Goal: Transaction & Acquisition: Purchase product/service

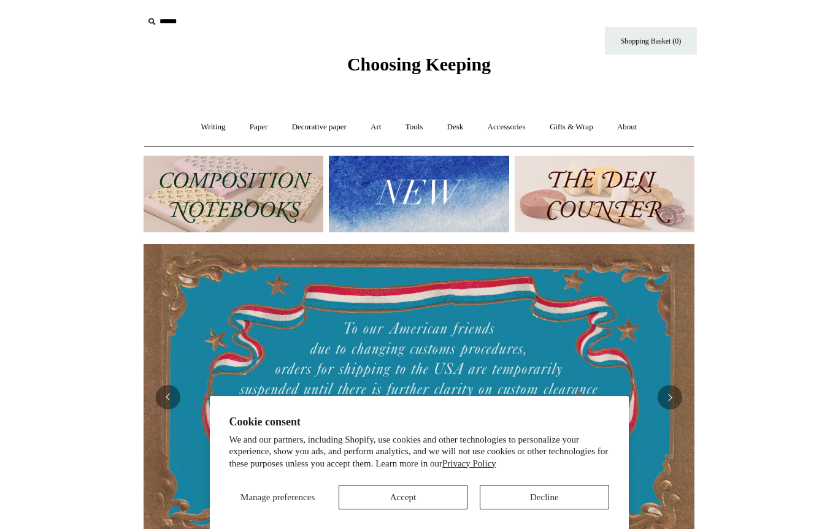
click at [403, 506] on button "Accept" at bounding box center [402, 497] width 129 height 25
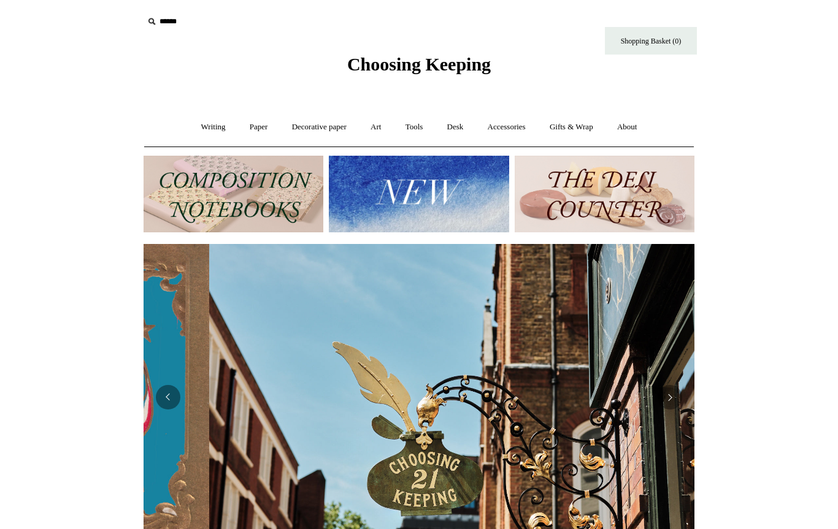
scroll to position [0, 551]
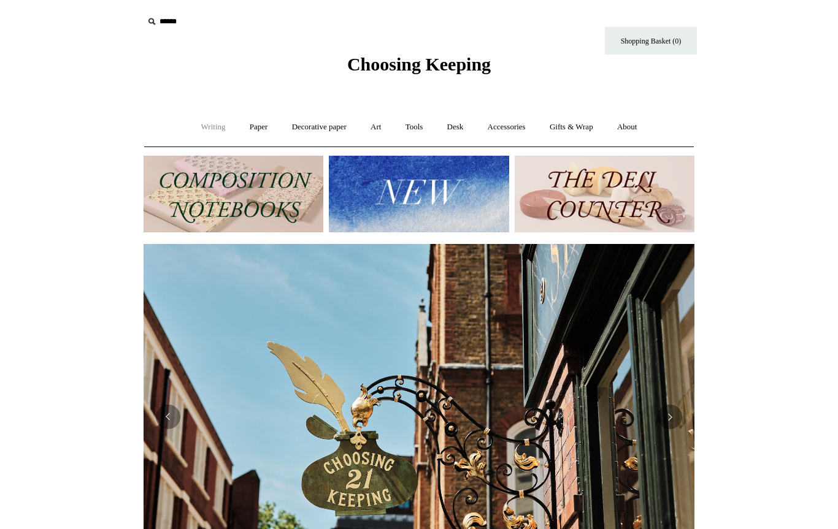
click at [191, 121] on link "Writing +" at bounding box center [213, 127] width 47 height 32
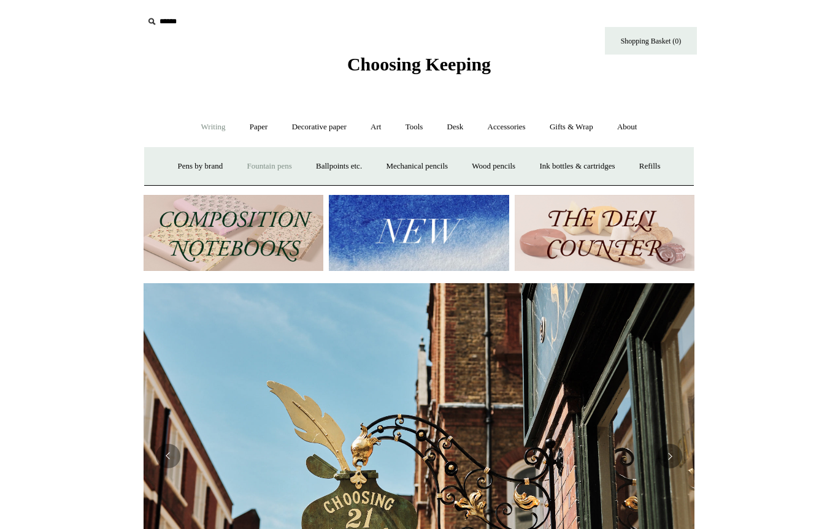
click at [256, 169] on link "Fountain pens +" at bounding box center [268, 166] width 67 height 32
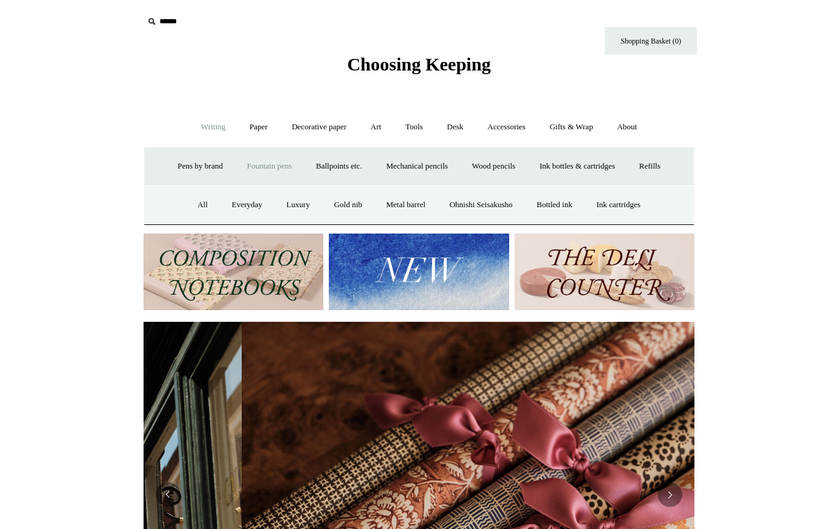
scroll to position [0, 1101]
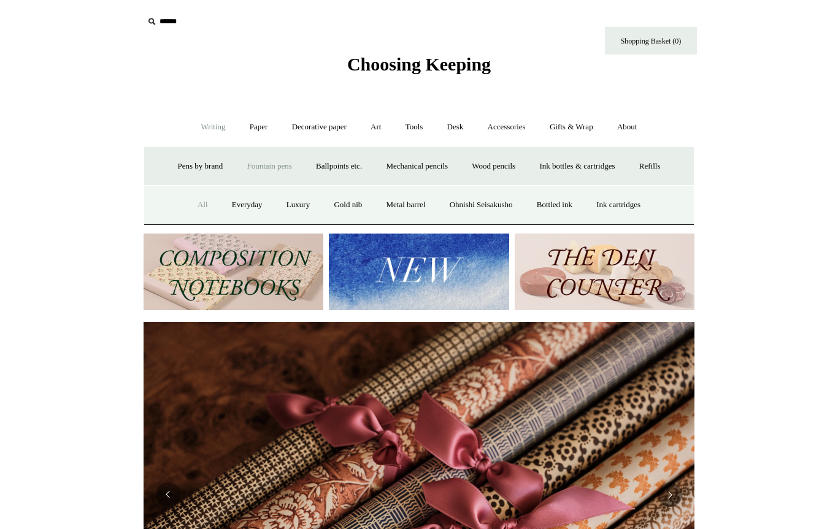
click at [201, 213] on link "All" at bounding box center [202, 205] width 32 height 32
click at [323, 161] on link "Ballpoints etc. +" at bounding box center [339, 166] width 68 height 32
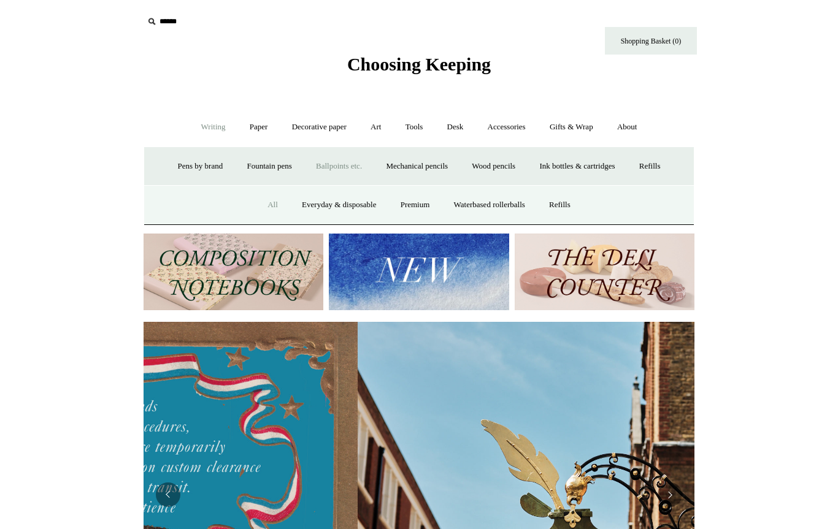
scroll to position [0, 145]
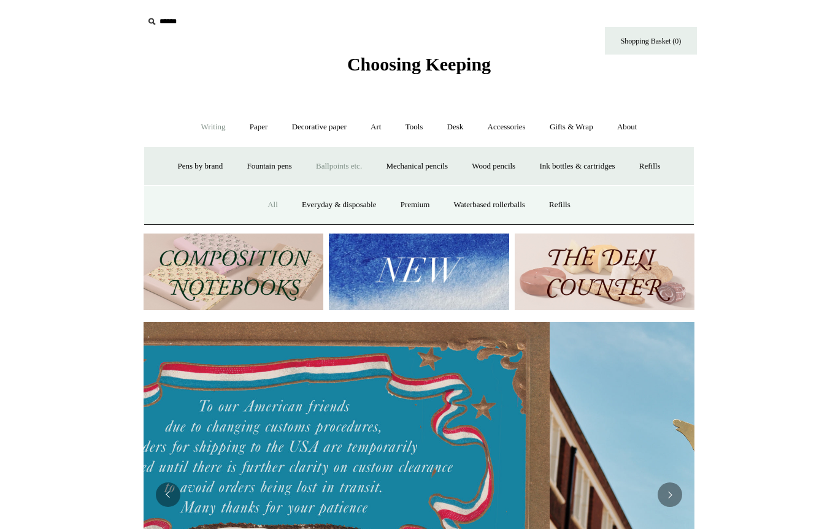
click at [270, 197] on link "All" at bounding box center [272, 205] width 32 height 32
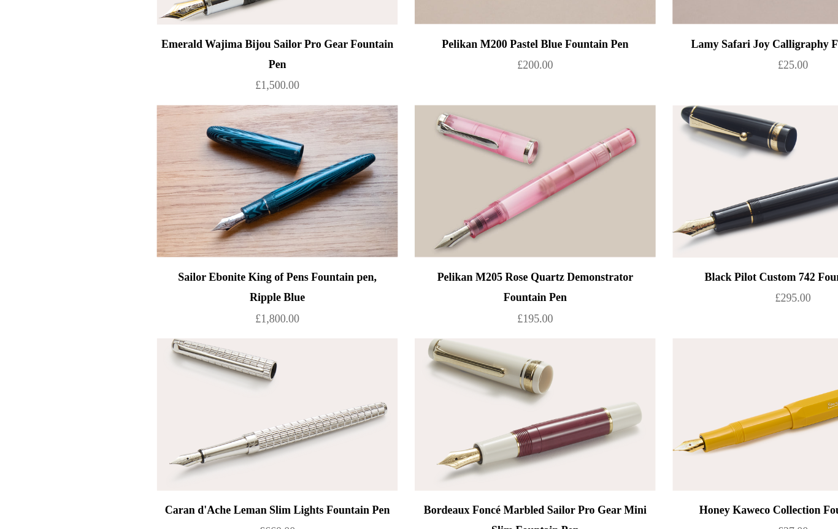
scroll to position [4946, 0]
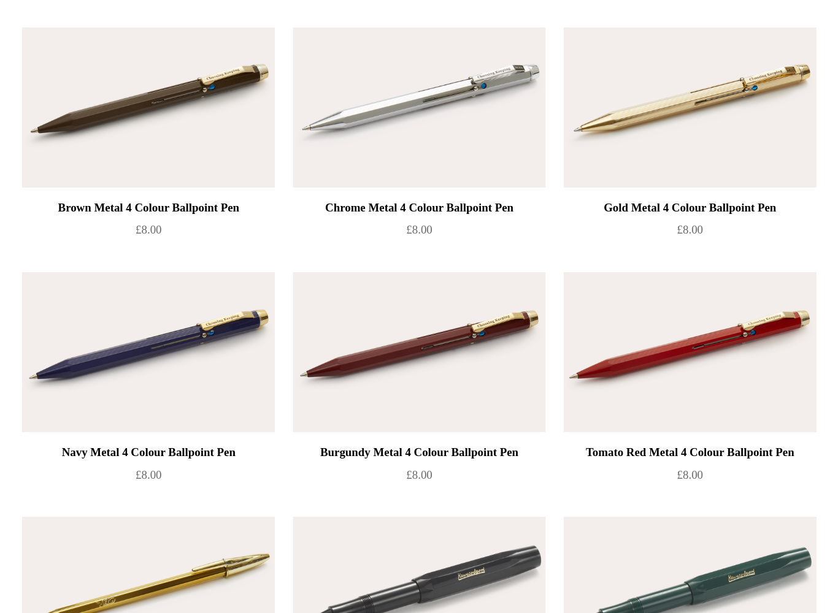
scroll to position [119, 0]
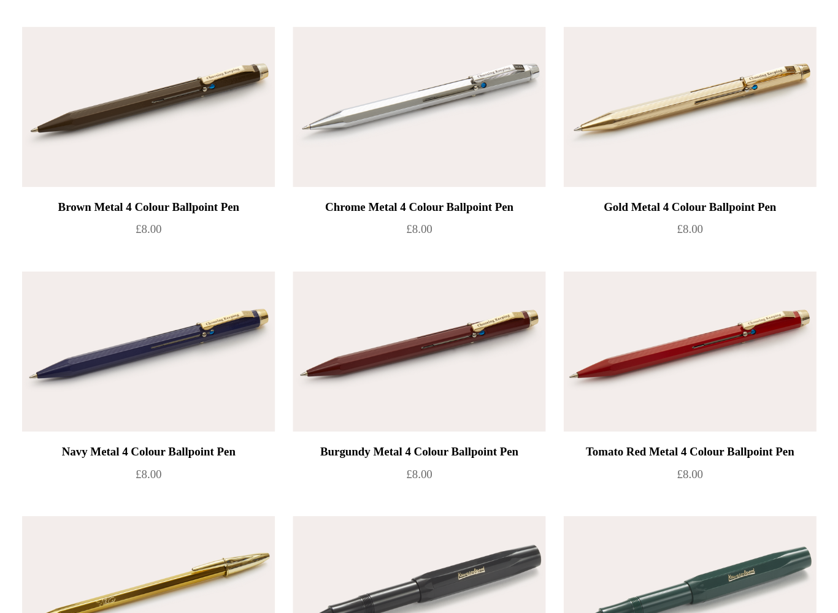
click at [145, 378] on img at bounding box center [232, 433] width 174 height 110
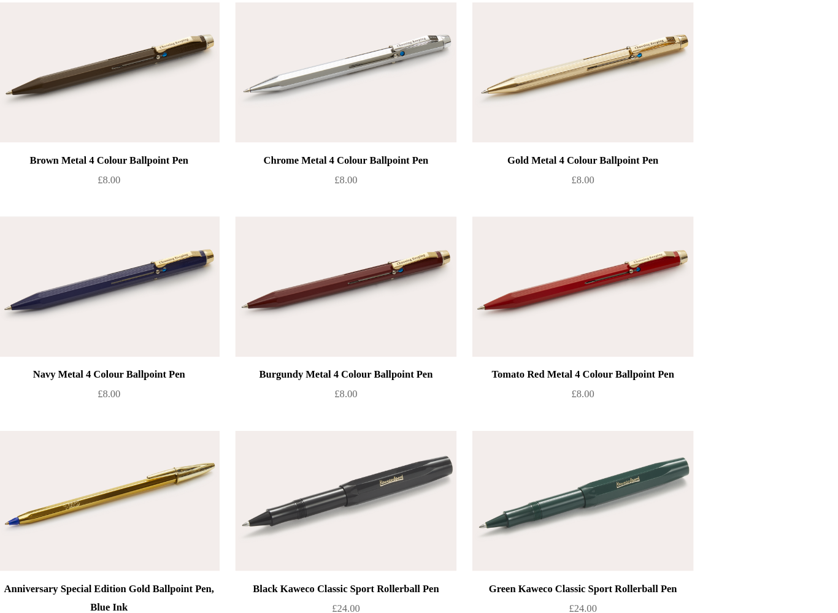
scroll to position [229, 0]
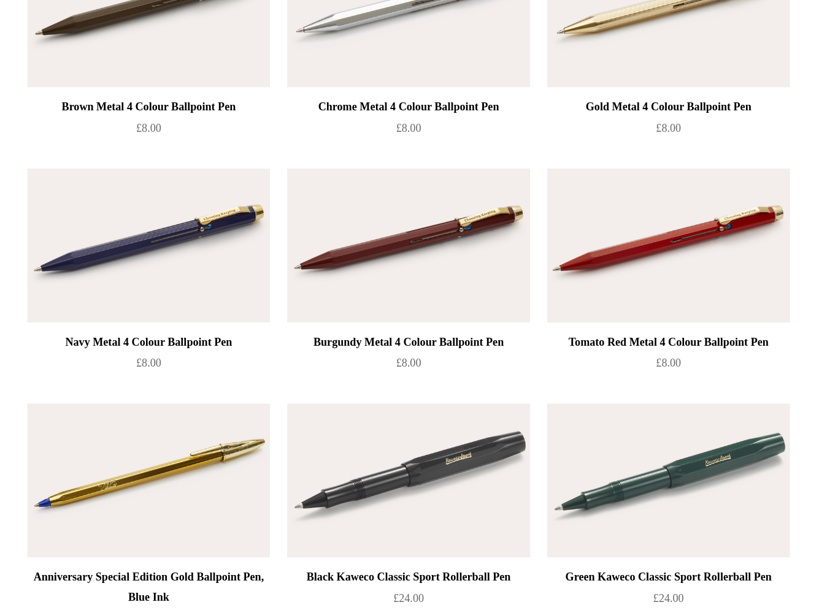
click at [545, 267] on img at bounding box center [605, 322] width 174 height 110
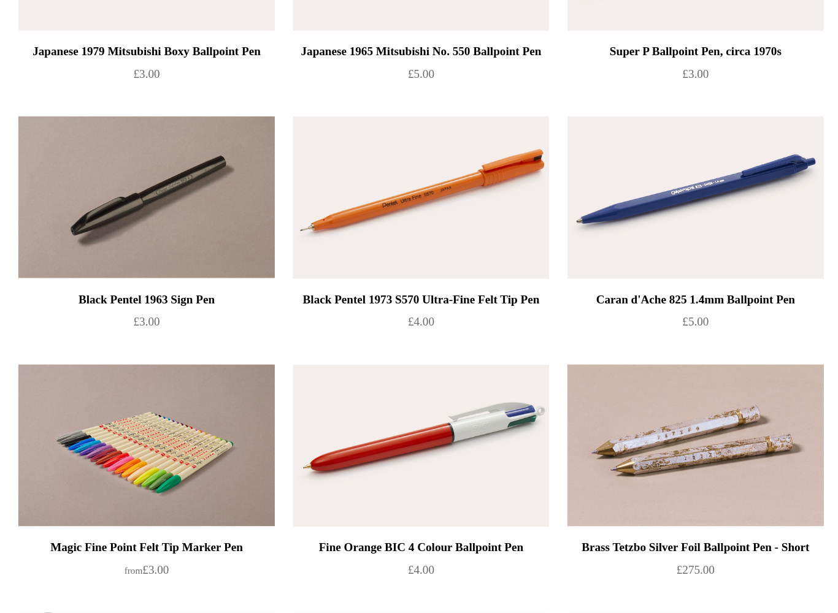
scroll to position [2417, 0]
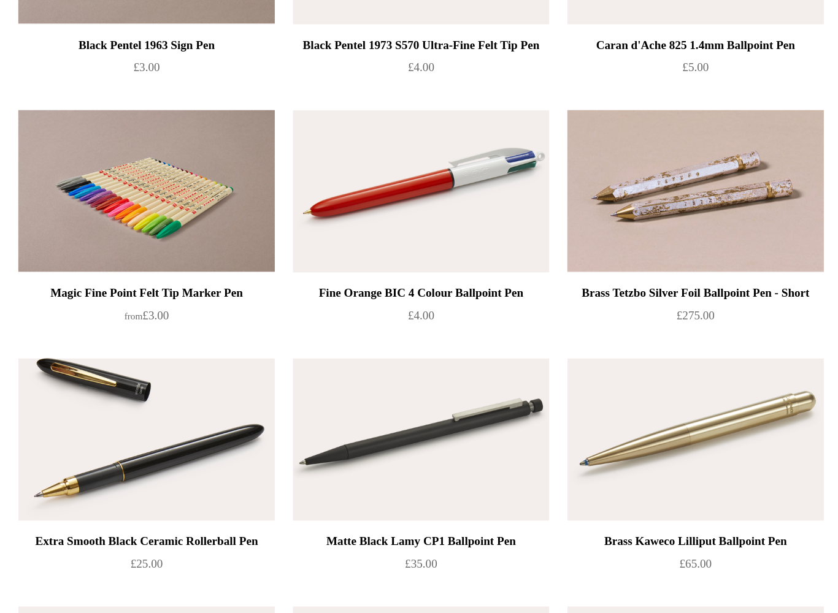
click at [518, 529] on div "Brass Kaweco Lilliput Ballpoint Pen £65.00" at bounding box center [605, 572] width 174 height 30
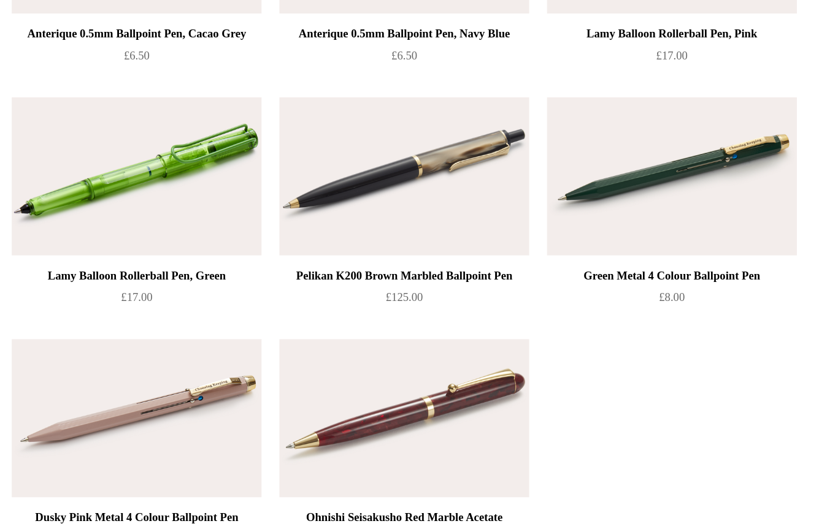
scroll to position [5547, 0]
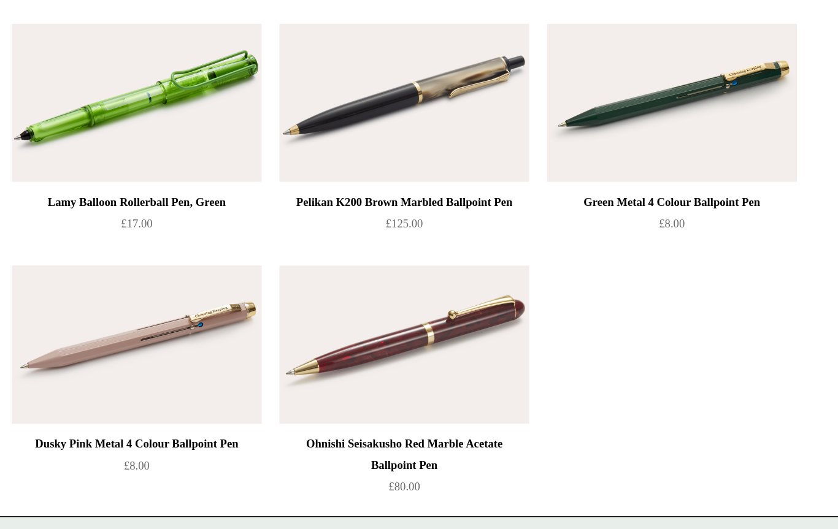
click at [145, 345] on img at bounding box center [232, 400] width 174 height 110
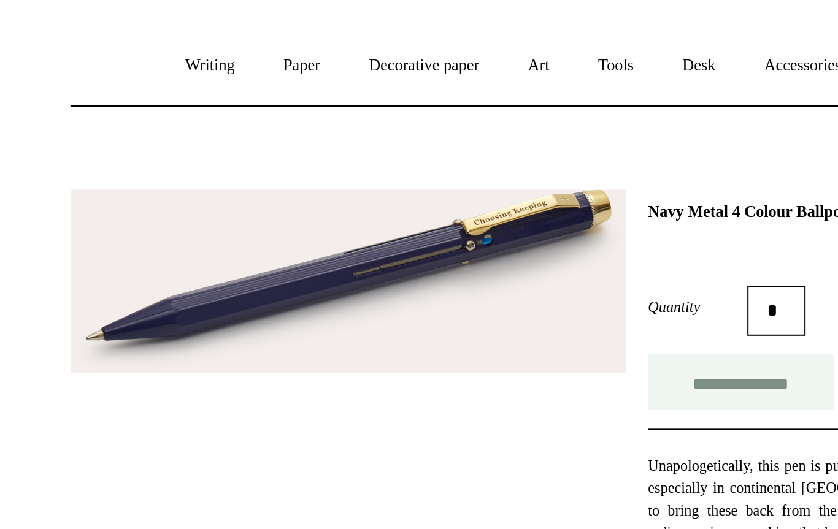
click at [430, 270] on input "**********" at bounding box center [476, 284] width 92 height 28
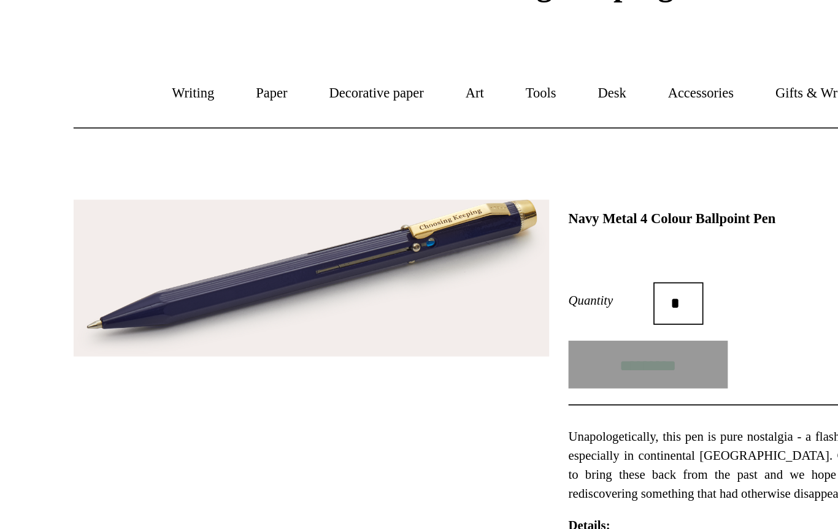
type input "**********"
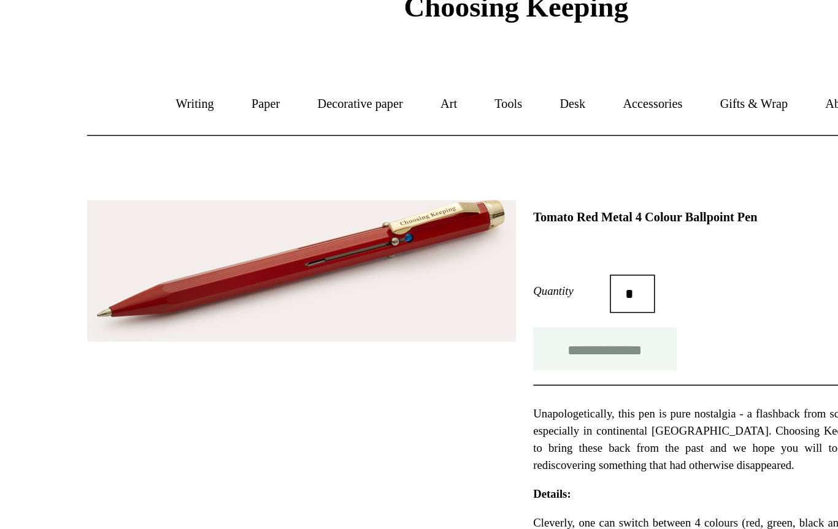
click at [430, 270] on input "**********" at bounding box center [476, 284] width 92 height 28
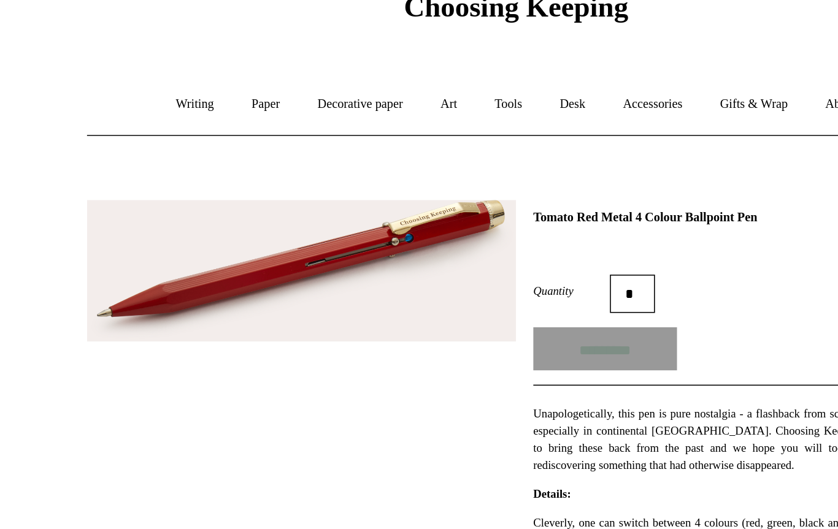
type input "**********"
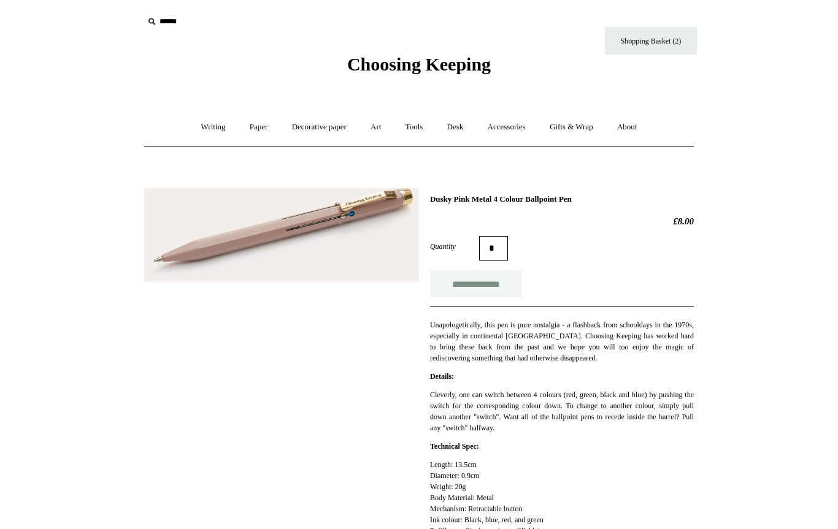
click at [449, 288] on input "**********" at bounding box center [476, 284] width 92 height 28
type input "**********"
click at [198, 128] on link "Writing +" at bounding box center [213, 127] width 47 height 32
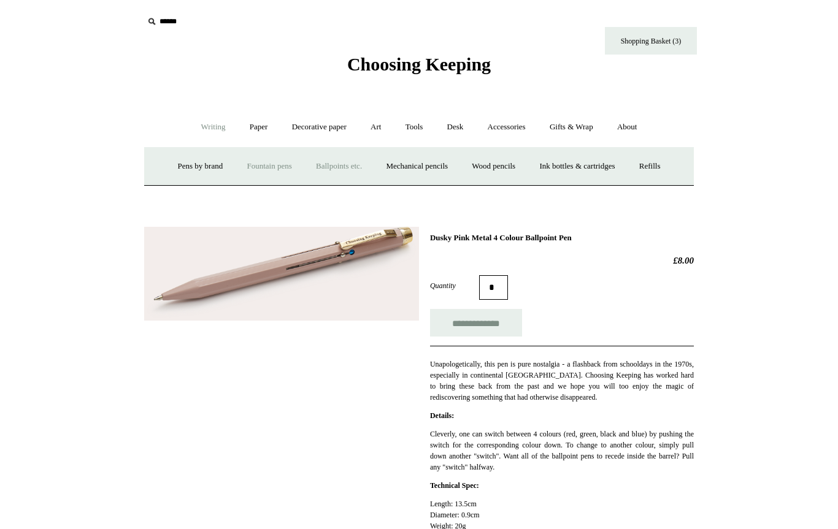
click at [254, 162] on link "Fountain pens +" at bounding box center [268, 166] width 67 height 32
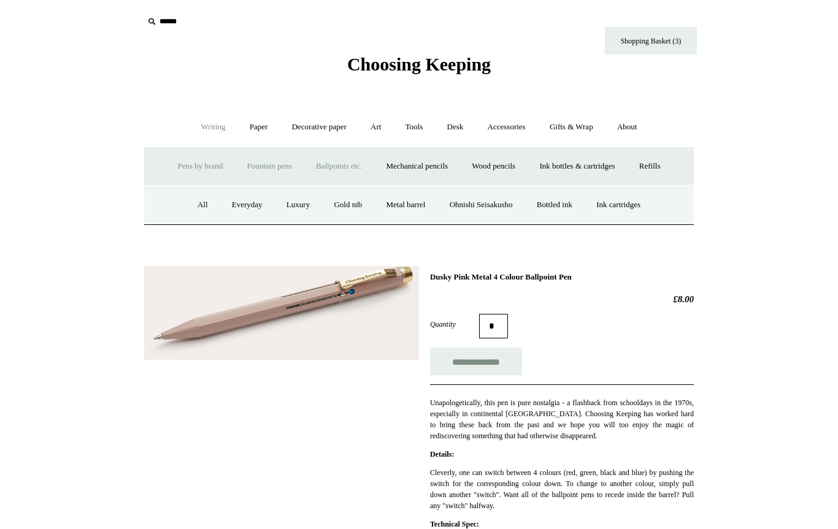
click at [176, 161] on link "Pens by brand +" at bounding box center [200, 166] width 67 height 32
click at [189, 208] on link "Kaweco" at bounding box center [196, 205] width 48 height 32
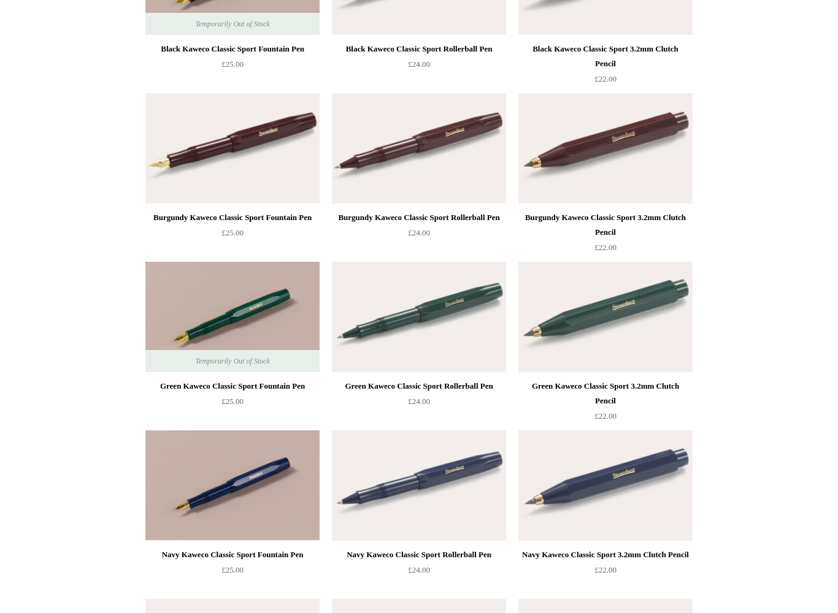
scroll to position [326, 0]
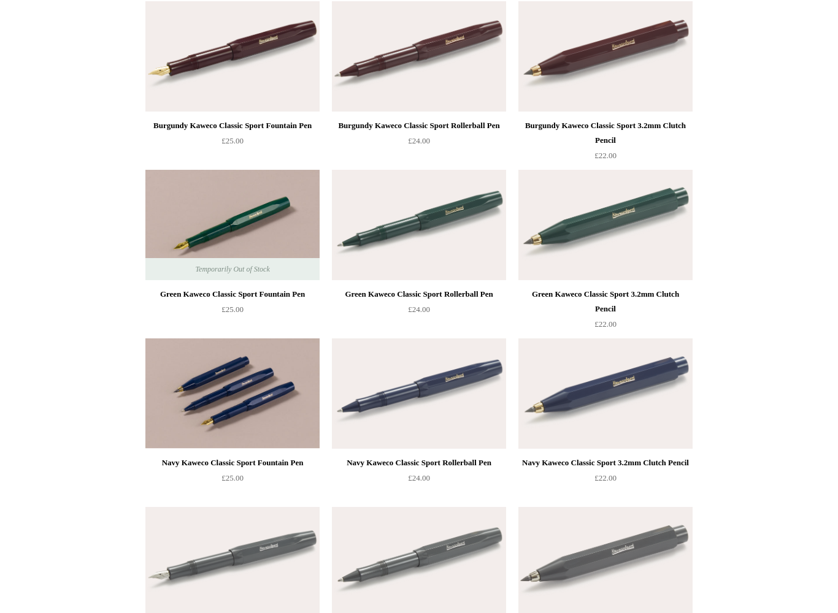
click at [191, 372] on img at bounding box center [232, 394] width 174 height 110
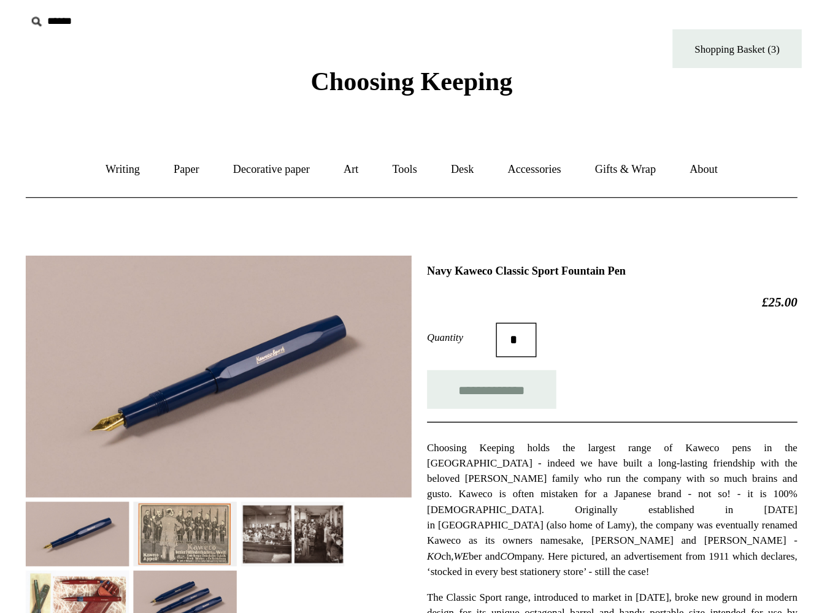
scroll to position [6, 0]
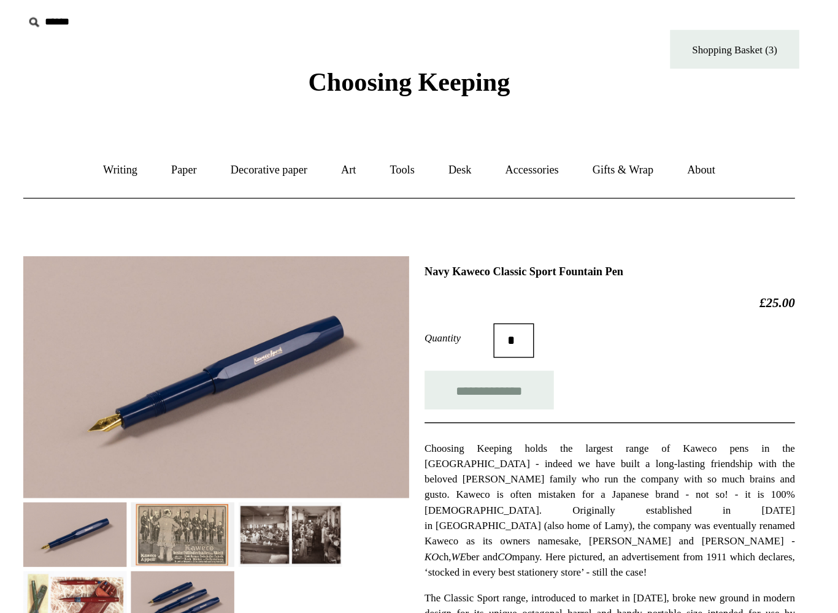
click at [144, 416] on img at bounding box center [181, 430] width 74 height 46
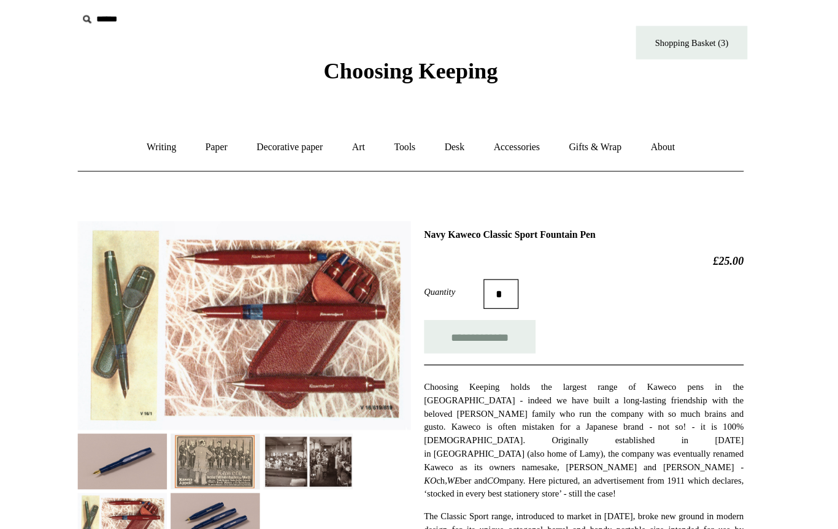
scroll to position [0, 0]
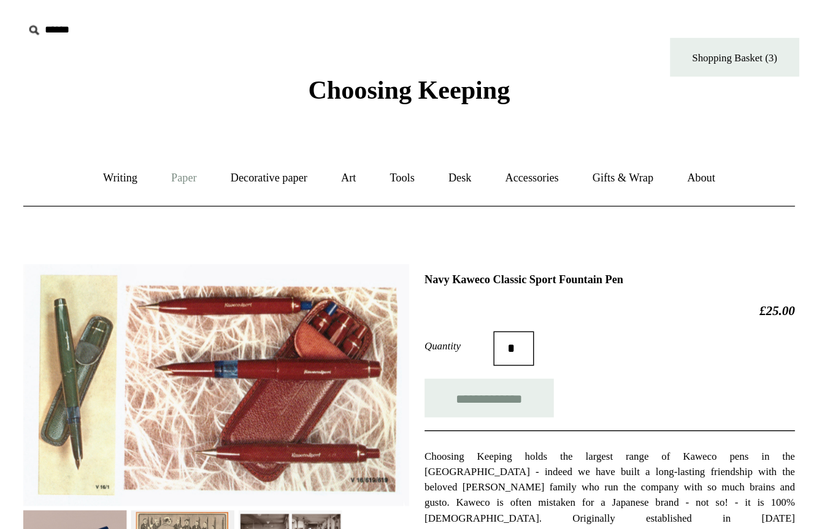
click at [239, 127] on link "Paper +" at bounding box center [259, 127] width 40 height 32
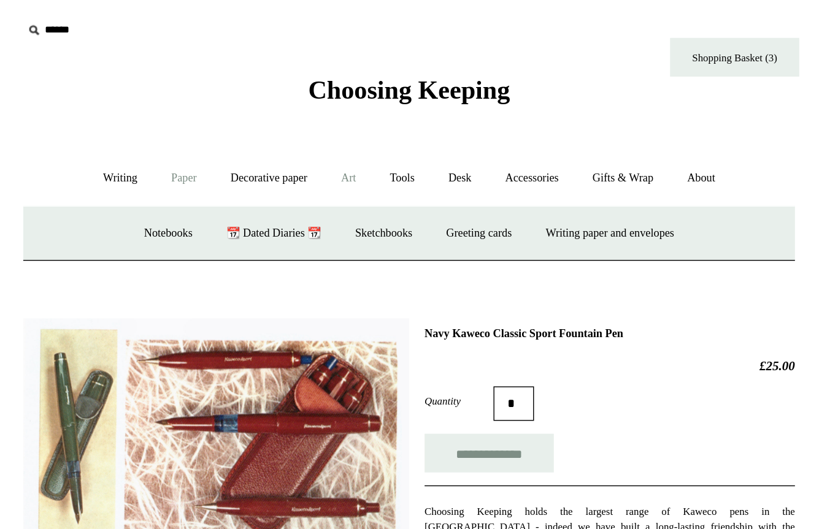
click at [359, 129] on link "Art +" at bounding box center [375, 127] width 32 height 32
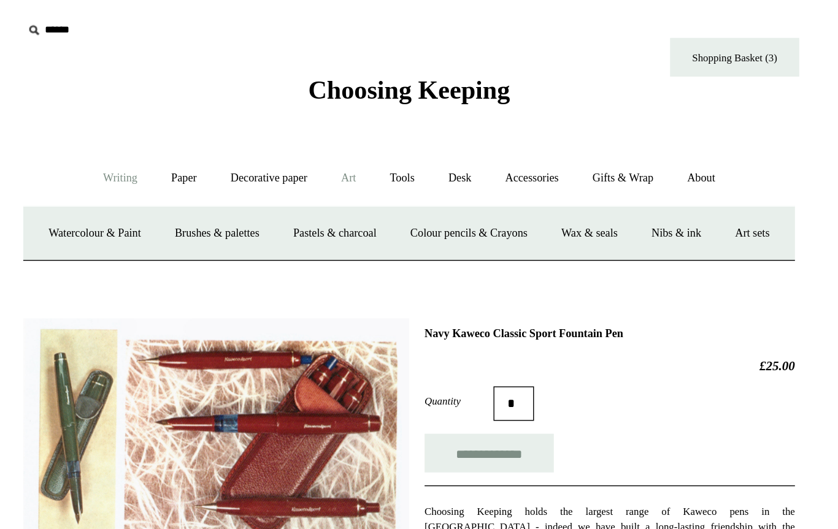
click at [190, 128] on link "Writing +" at bounding box center [213, 127] width 47 height 32
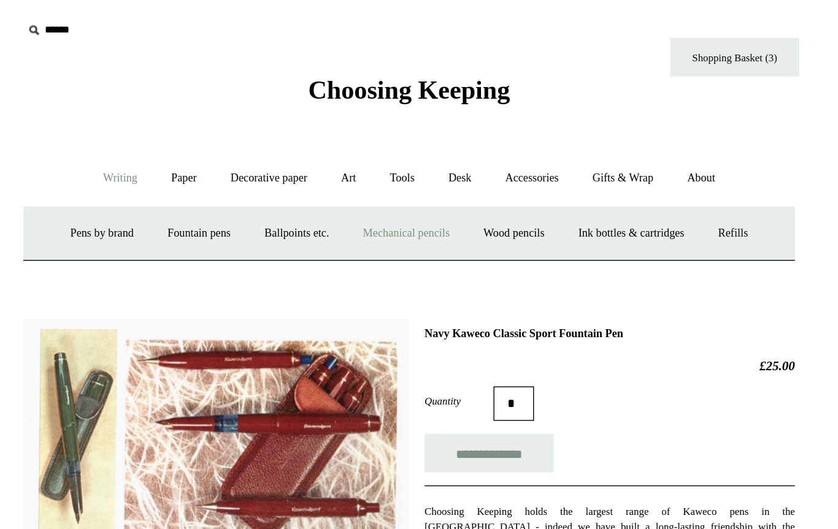
click at [375, 163] on link "Mechanical pencils +" at bounding box center [417, 166] width 84 height 32
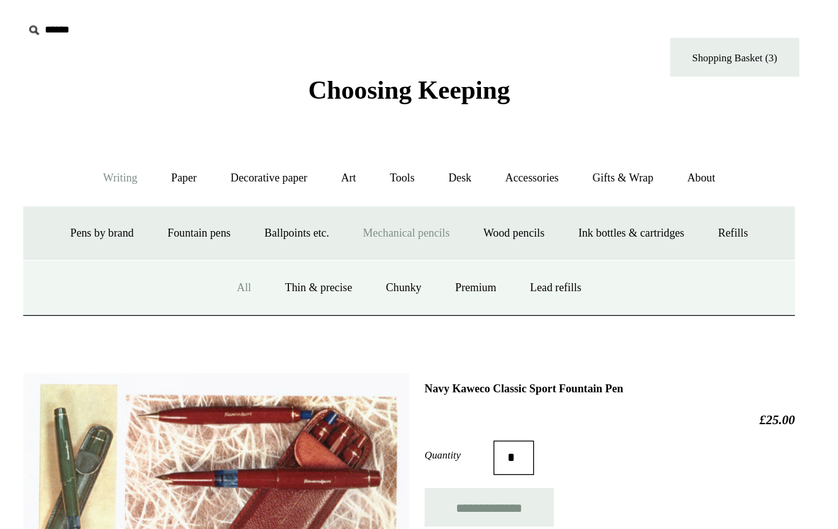
click at [285, 200] on link "All" at bounding box center [301, 205] width 32 height 32
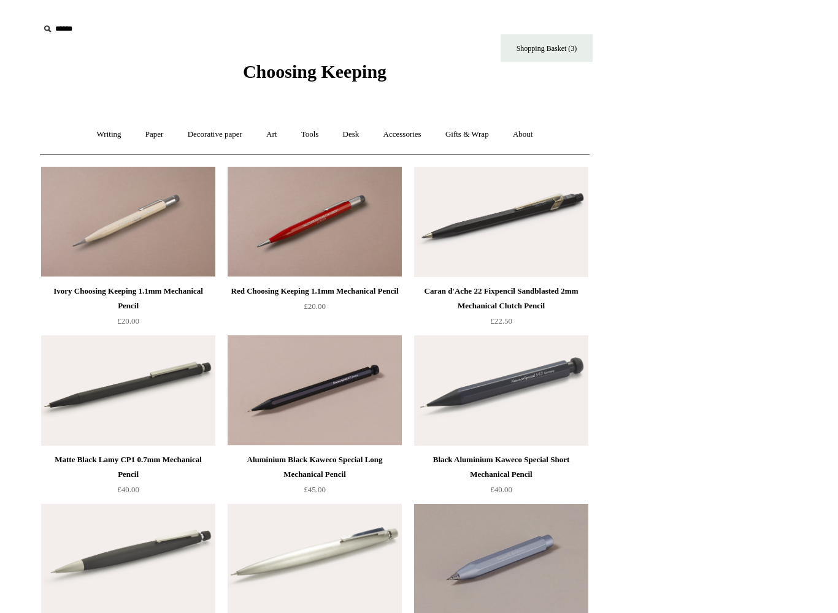
scroll to position [40, 0]
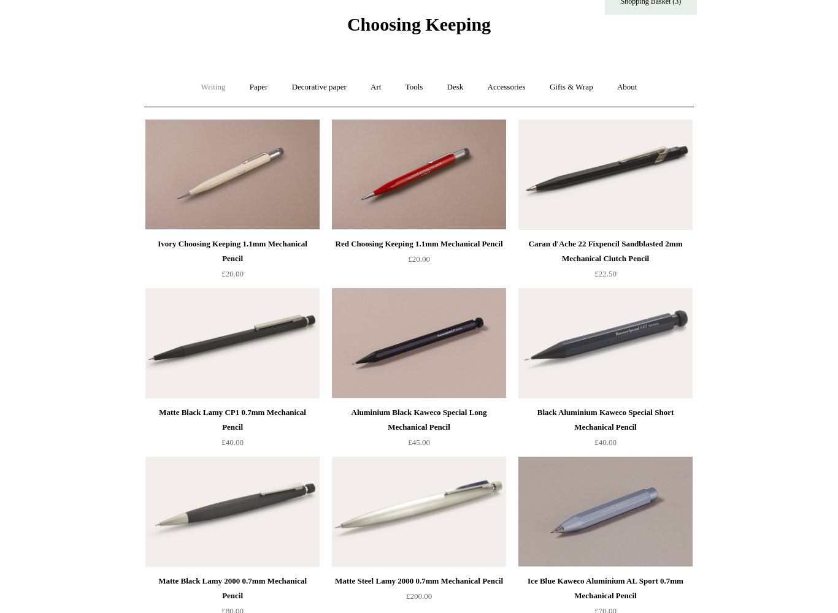
click at [201, 88] on link "Writing +" at bounding box center [213, 87] width 47 height 32
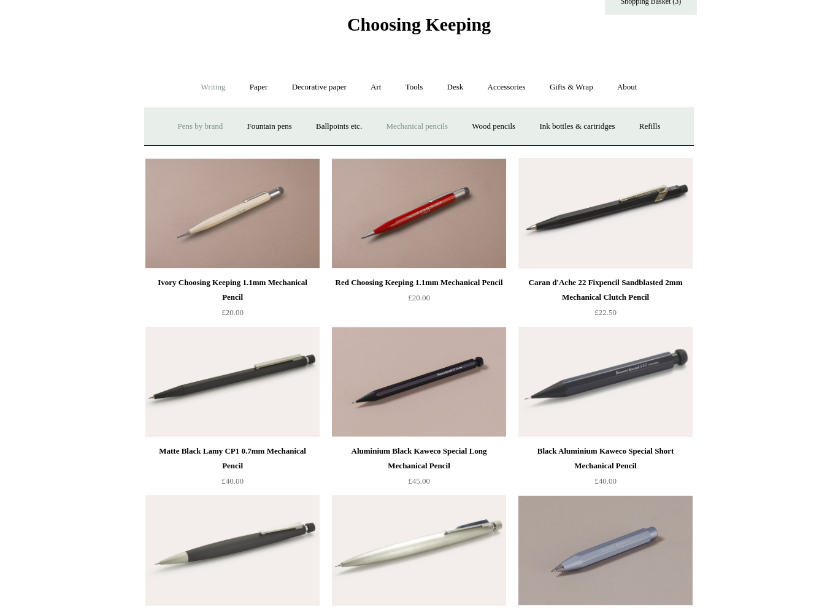
click at [168, 128] on link "Pens by brand +" at bounding box center [200, 126] width 67 height 32
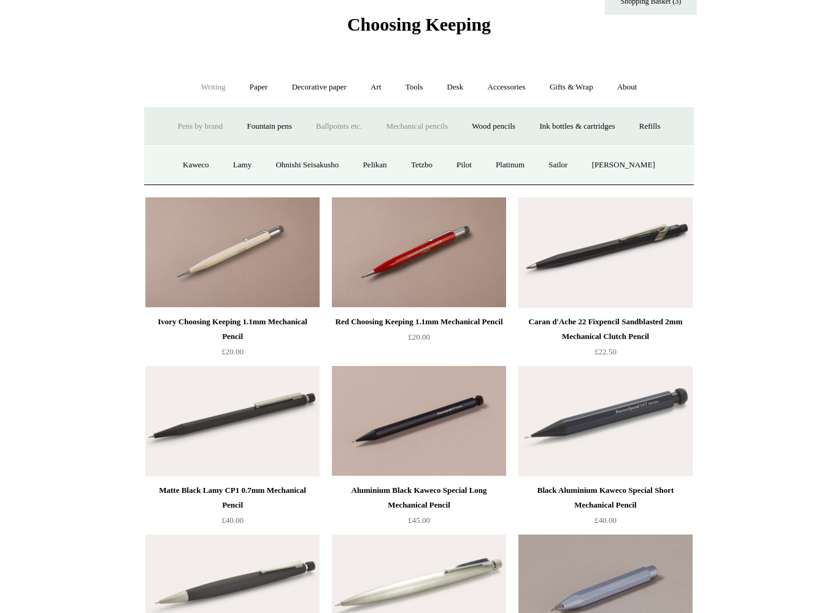
click at [338, 132] on link "Ballpoints etc. +" at bounding box center [339, 126] width 68 height 32
click at [323, 131] on link "Ballpoints etc. -" at bounding box center [339, 126] width 68 height 32
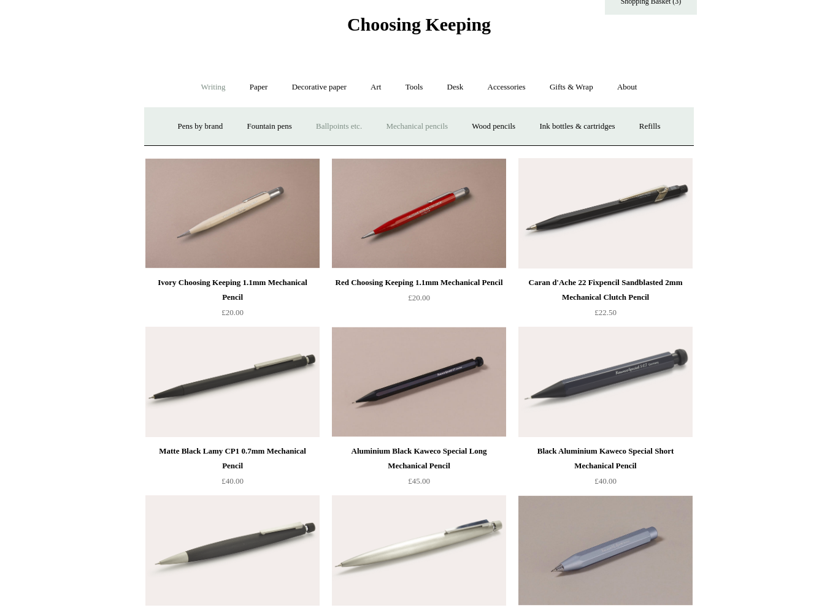
click at [314, 126] on link "Ballpoints etc. +" at bounding box center [339, 126] width 68 height 32
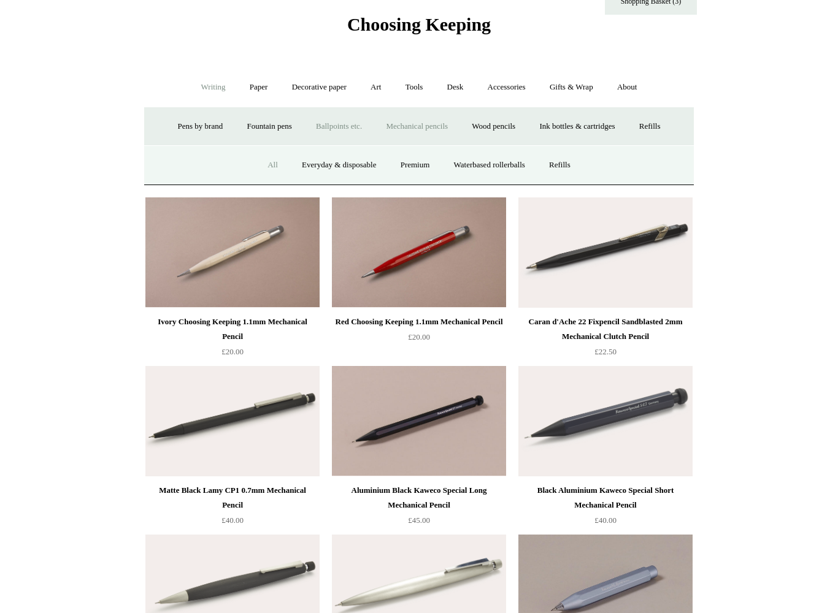
click at [256, 171] on link "All" at bounding box center [272, 165] width 32 height 32
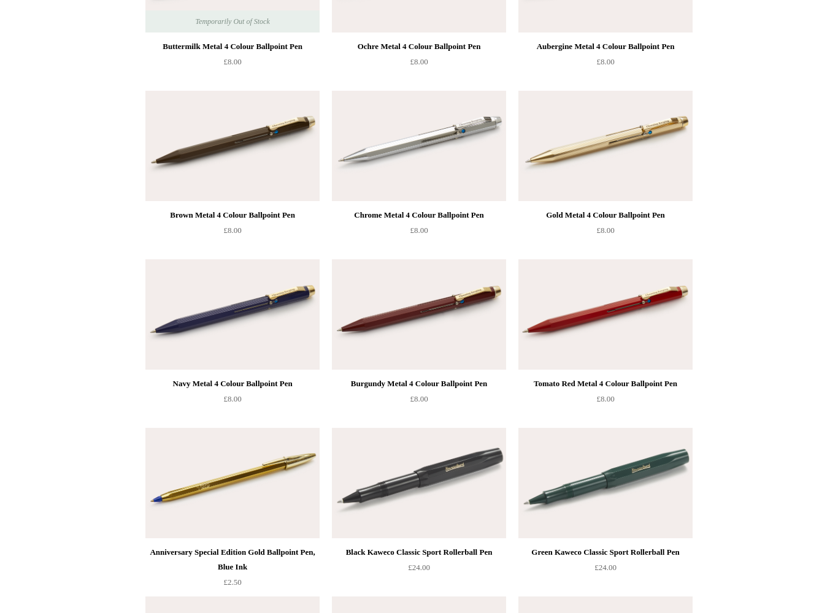
scroll to position [237, 0]
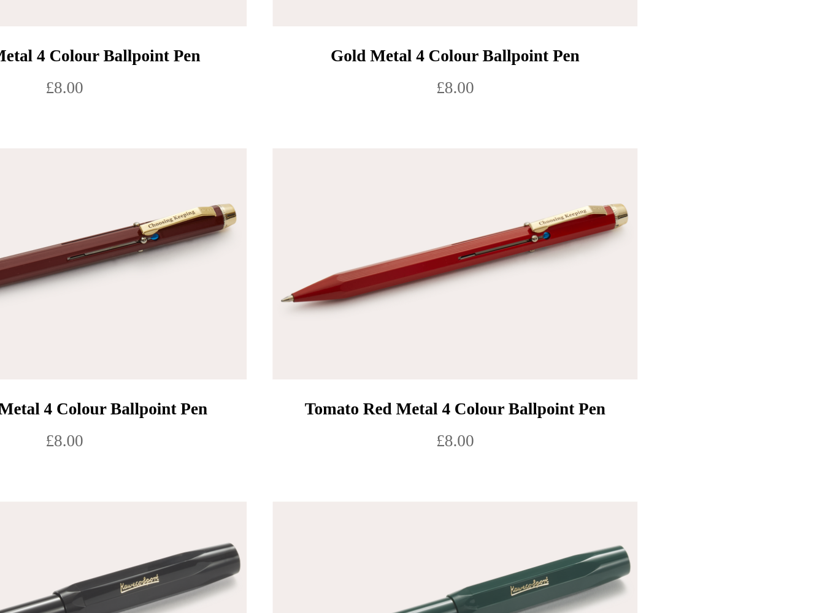
click at [518, 260] on img at bounding box center [605, 315] width 174 height 110
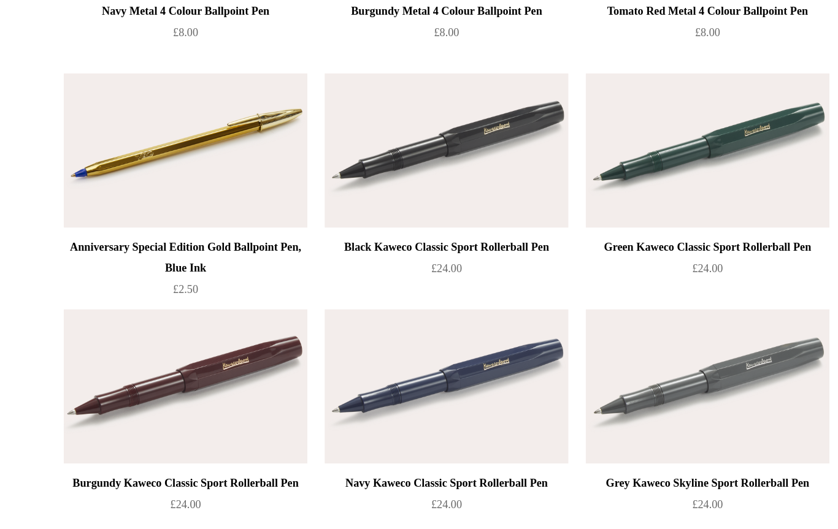
scroll to position [0, 0]
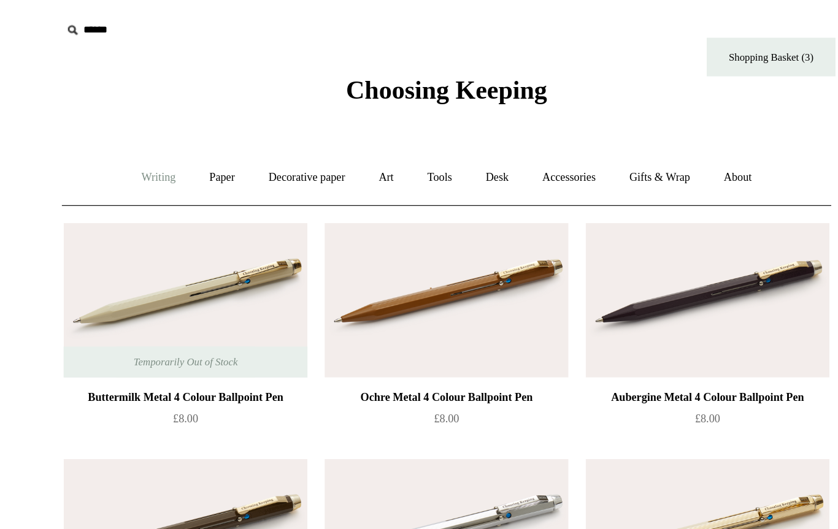
click at [190, 121] on link "Writing +" at bounding box center [213, 127] width 47 height 32
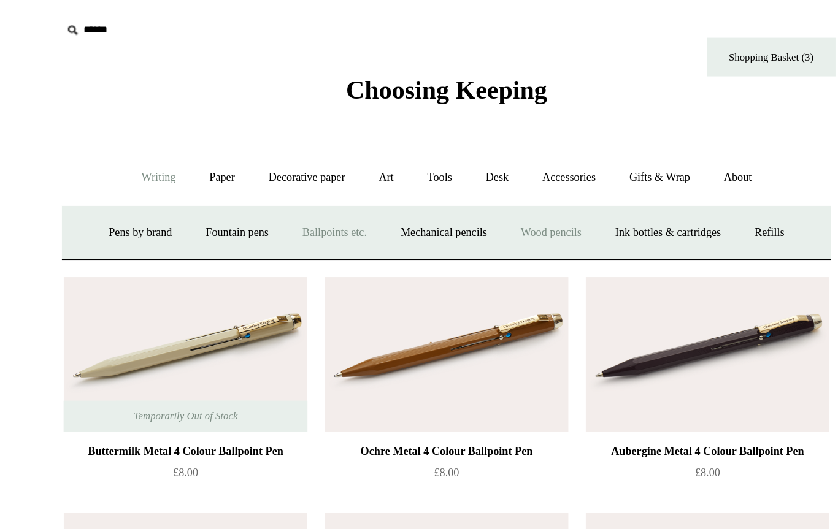
click at [460, 173] on link "Wood pencils +" at bounding box center [493, 166] width 66 height 32
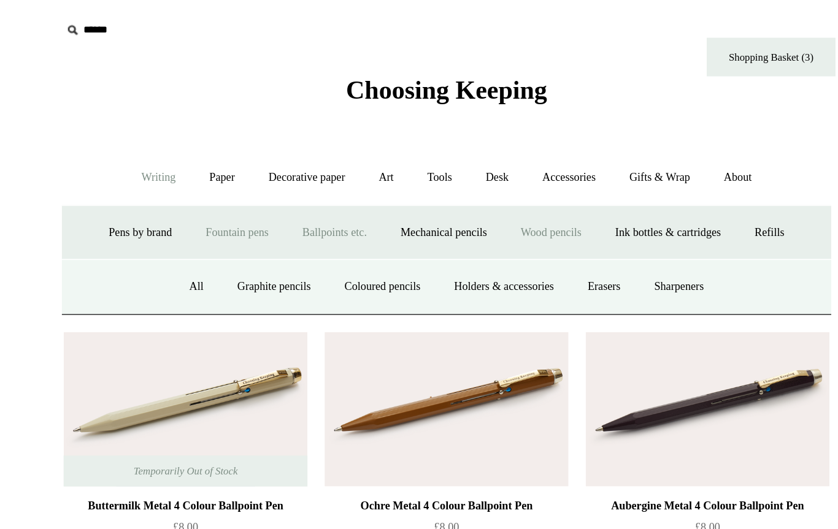
click at [235, 162] on link "Fountain pens +" at bounding box center [268, 166] width 67 height 32
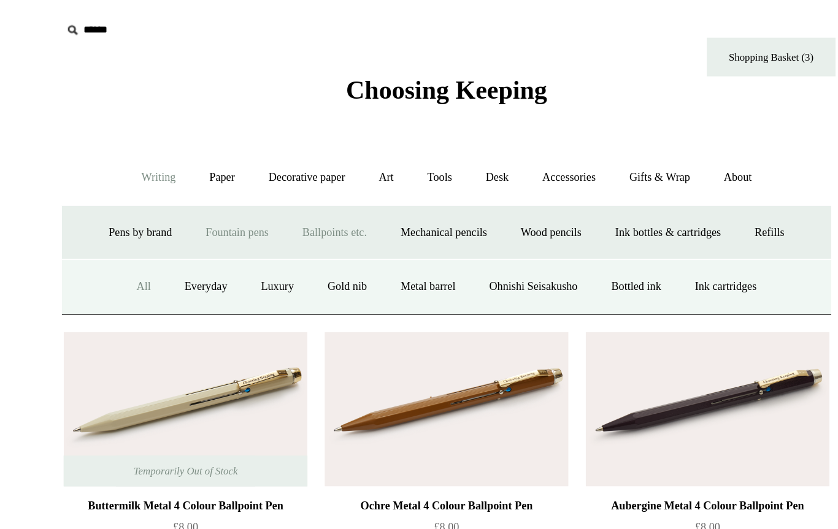
click at [186, 212] on link "All" at bounding box center [202, 205] width 32 height 32
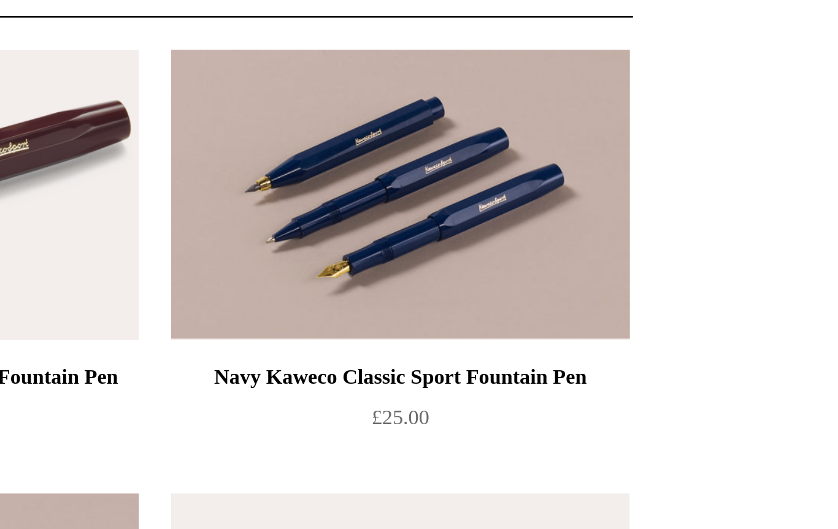
click at [518, 159] on img at bounding box center [605, 214] width 174 height 110
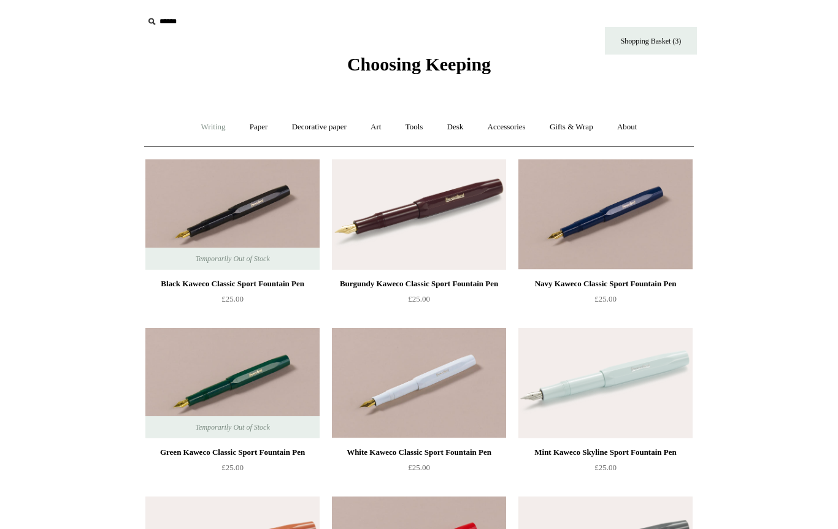
click at [207, 121] on link "Writing +" at bounding box center [213, 127] width 47 height 32
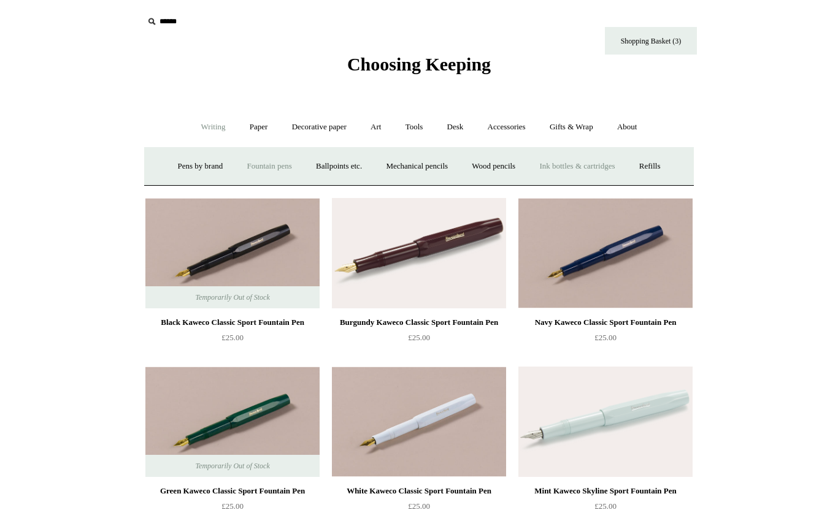
click at [595, 177] on link "Ink bottles & cartridges +" at bounding box center [576, 166] width 97 height 32
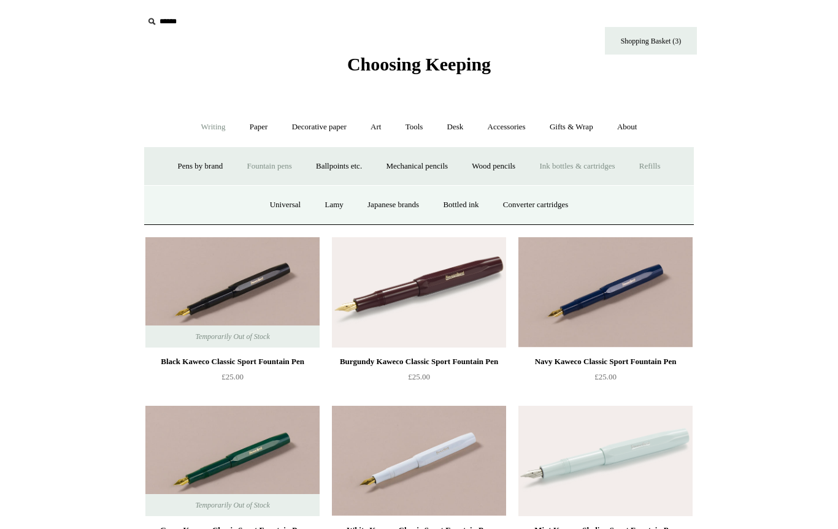
click at [668, 175] on link "Refills +" at bounding box center [650, 166] width 44 height 32
click at [578, 170] on link "Ink bottles & cartridges +" at bounding box center [576, 166] width 97 height 32
click at [576, 165] on link "Ink bottles & cartridges -" at bounding box center [576, 166] width 97 height 32
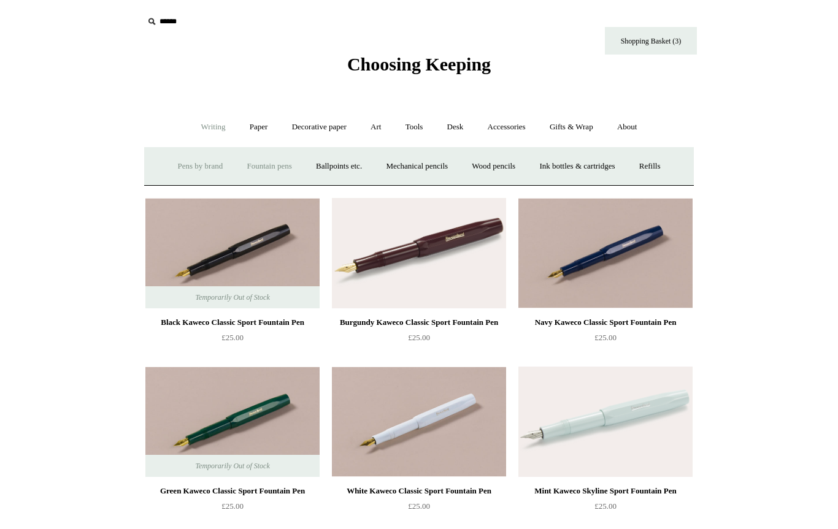
click at [196, 160] on link "Pens by brand +" at bounding box center [200, 166] width 67 height 32
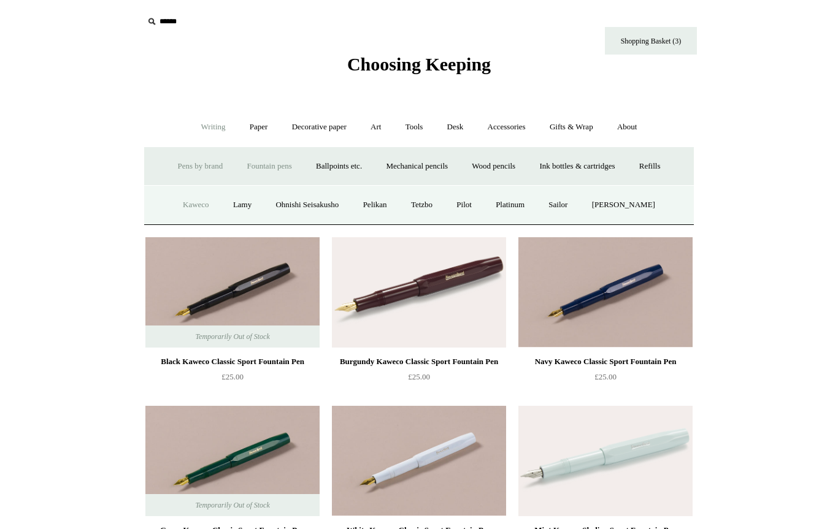
click at [189, 208] on link "Kaweco" at bounding box center [196, 205] width 48 height 32
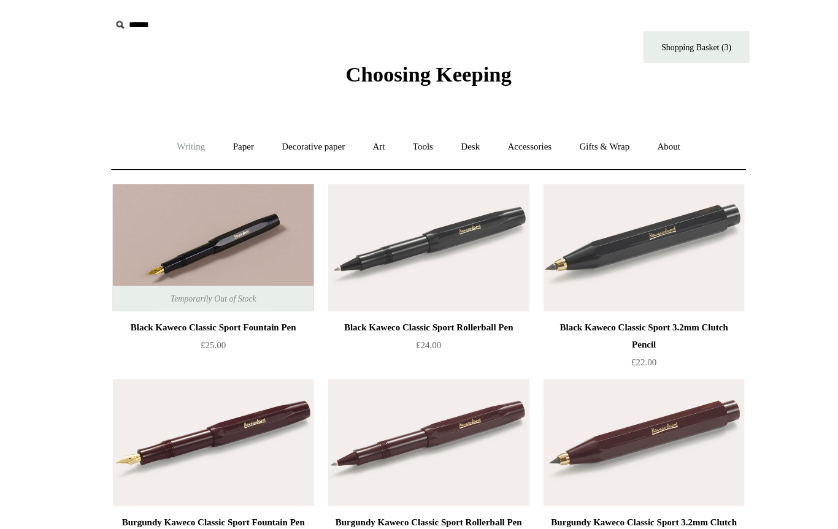
click at [190, 124] on link "Writing +" at bounding box center [213, 127] width 47 height 32
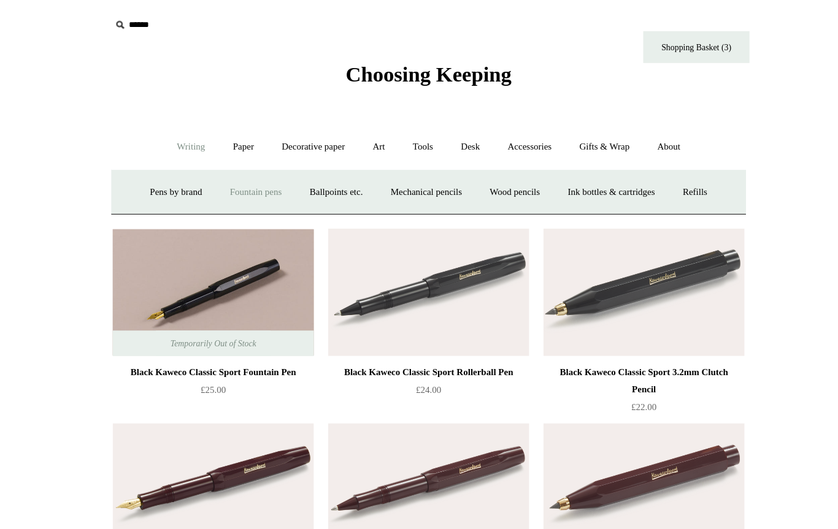
click at [235, 170] on link "Fountain pens +" at bounding box center [268, 166] width 67 height 32
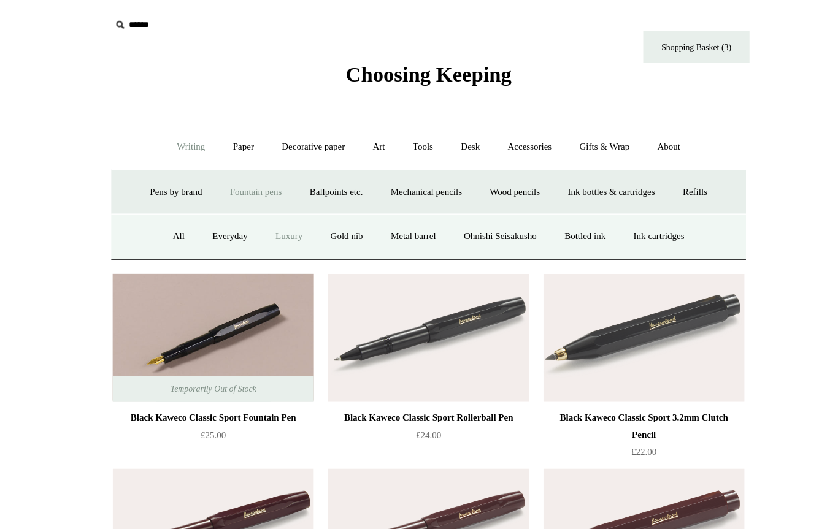
click at [275, 211] on link "Luxury" at bounding box center [297, 205] width 45 height 32
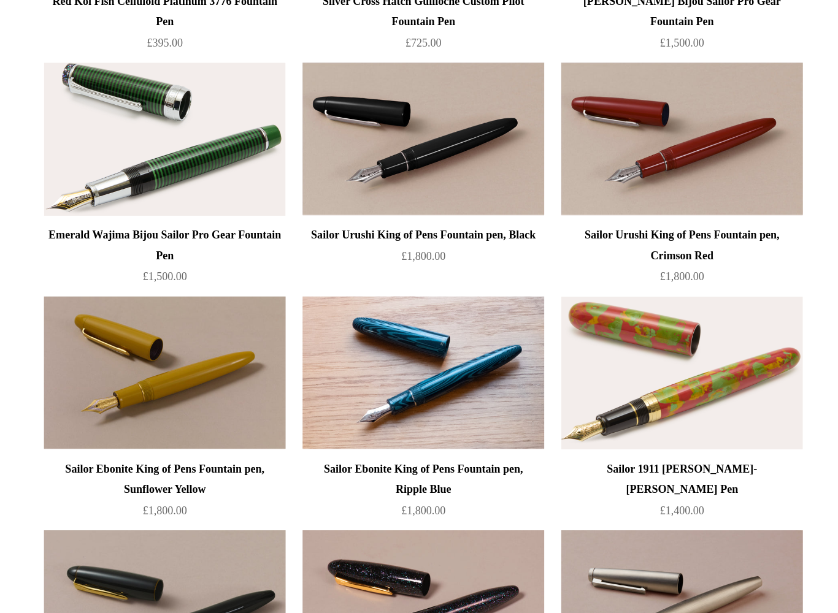
scroll to position [281, 0]
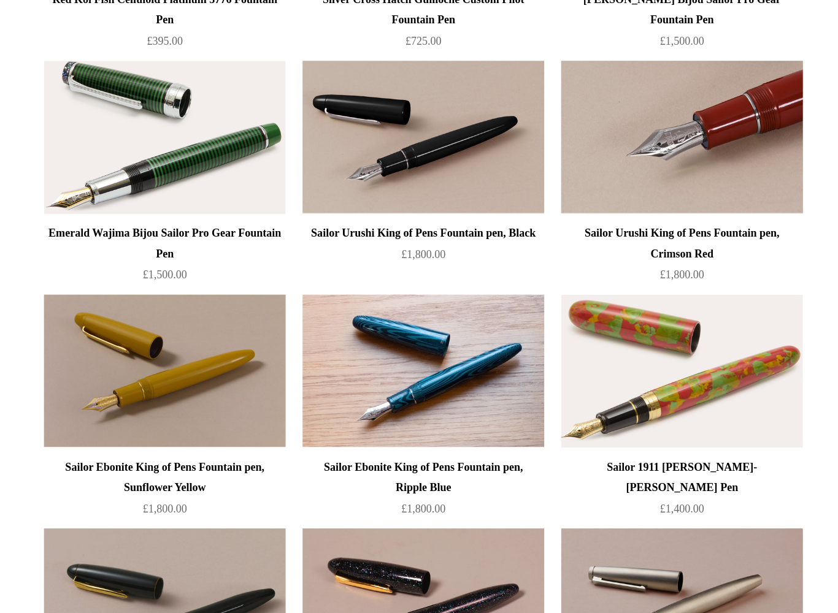
click at [555, 215] on img at bounding box center [605, 270] width 174 height 110
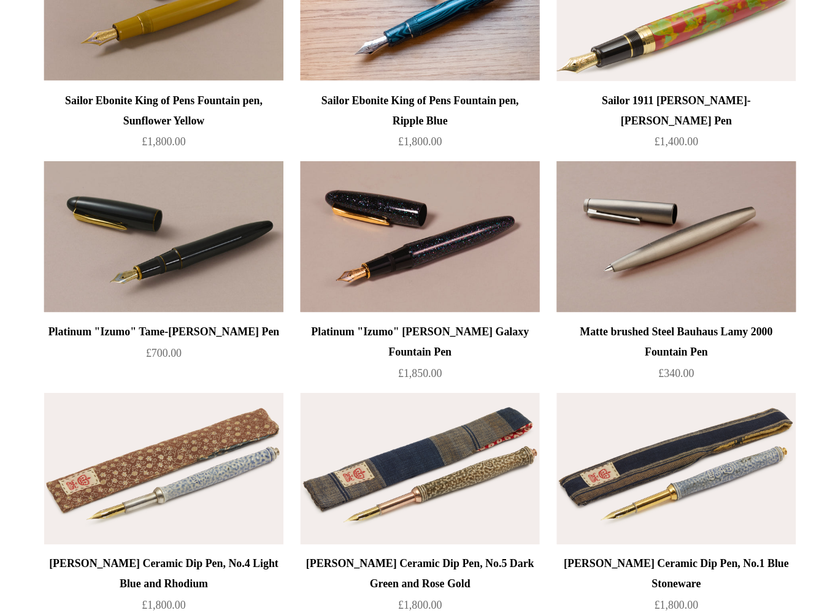
scroll to position [551, 0]
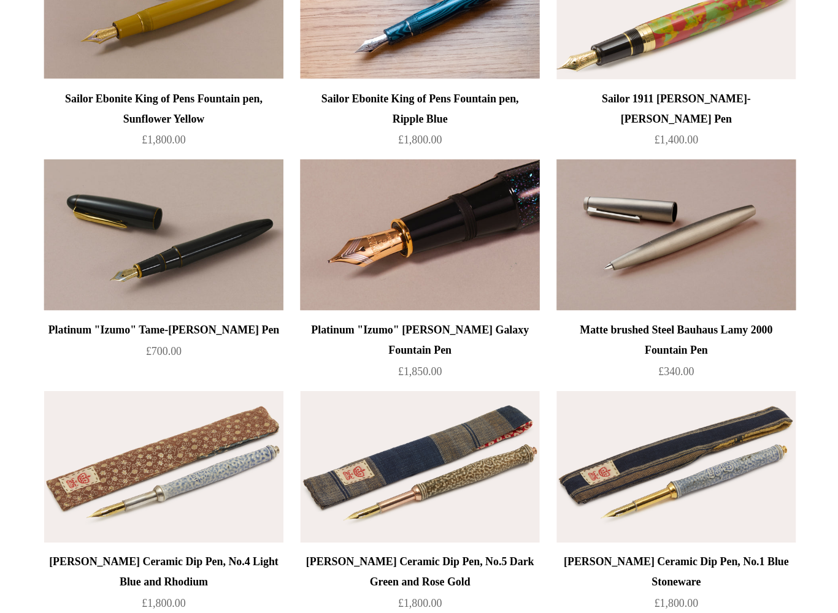
click at [332, 283] on img at bounding box center [419, 338] width 174 height 110
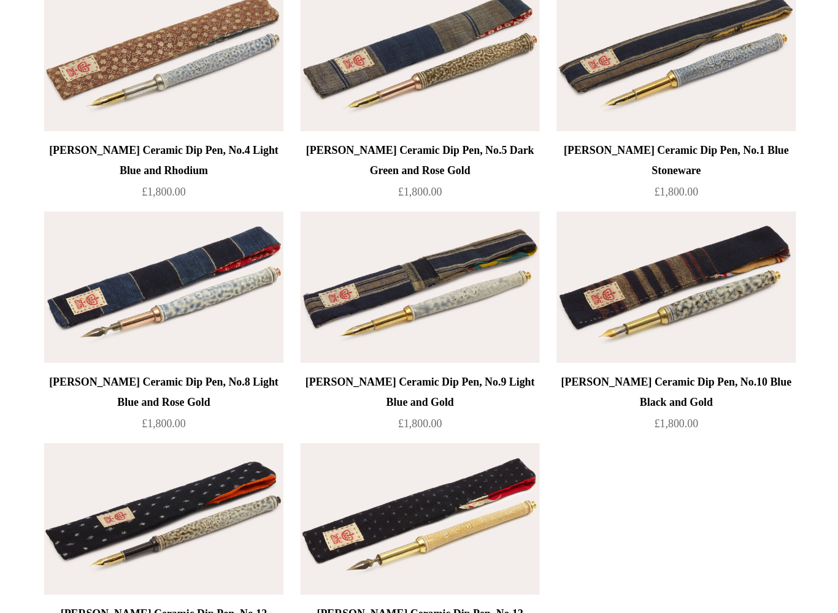
scroll to position [851, 0]
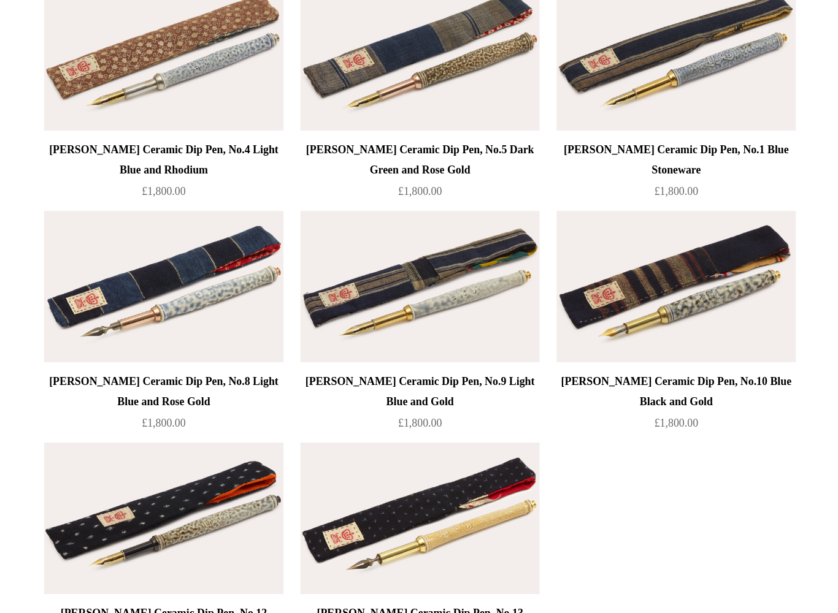
click at [145, 320] on img at bounding box center [232, 375] width 174 height 110
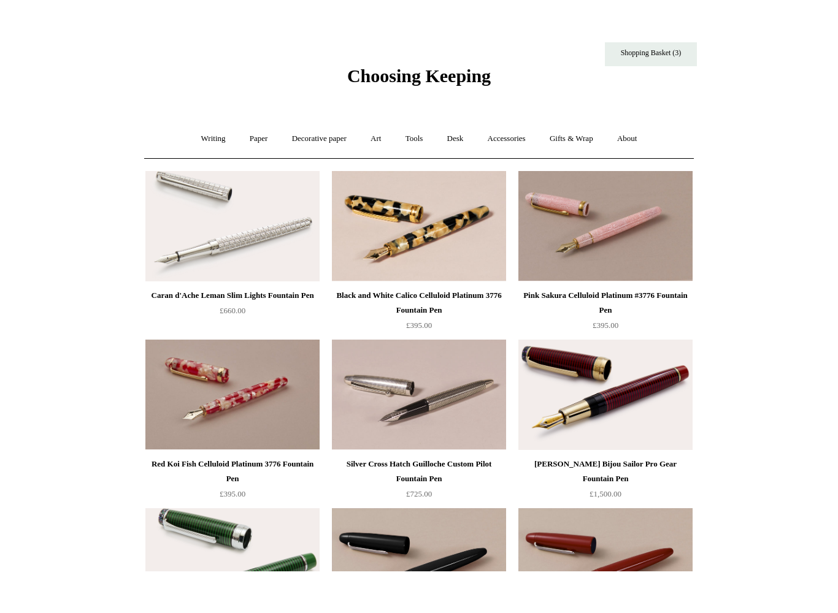
scroll to position [0, 0]
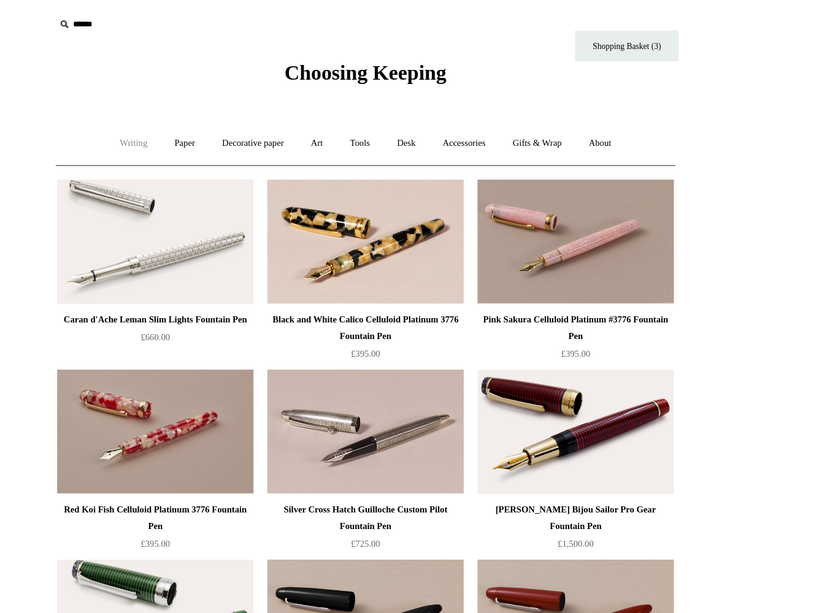
click at [190, 133] on link "Writing +" at bounding box center [213, 127] width 47 height 32
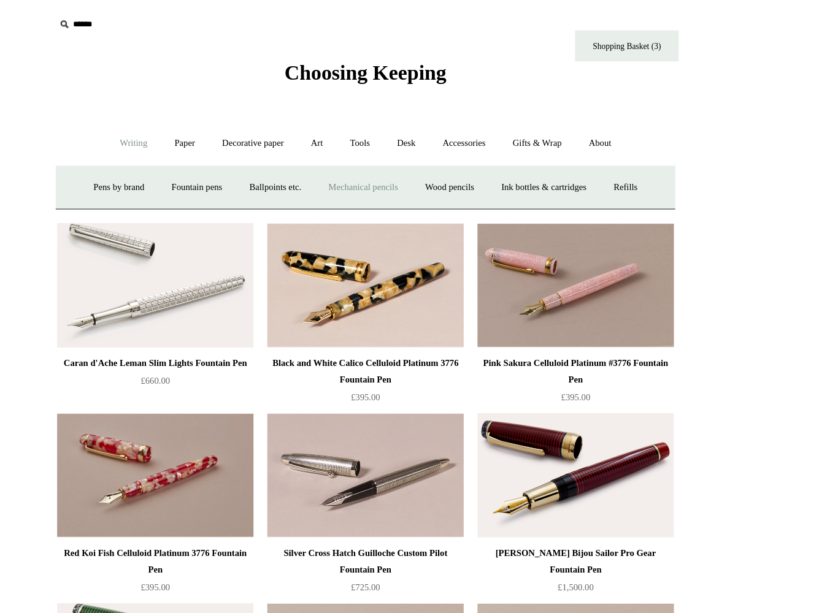
click at [375, 166] on link "Mechanical pencils +" at bounding box center [417, 166] width 84 height 32
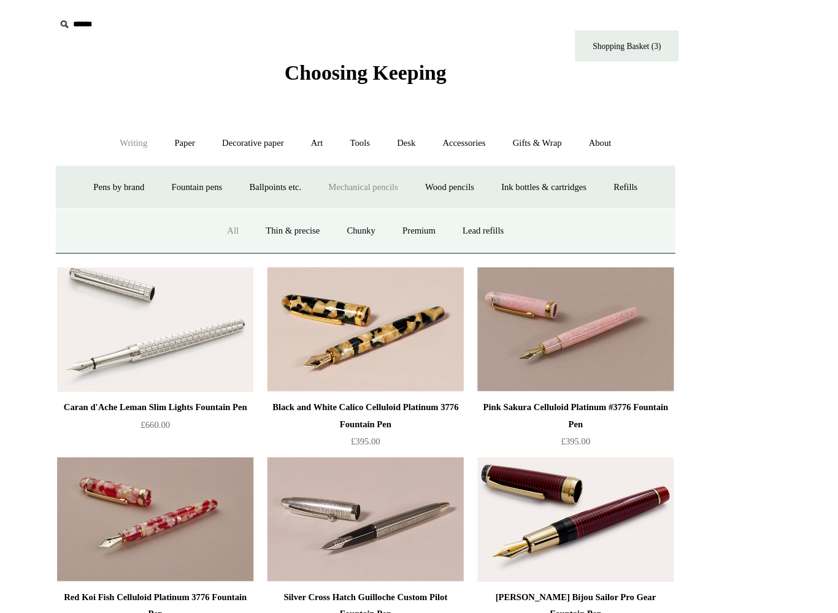
click at [285, 216] on link "All" at bounding box center [301, 205] width 32 height 32
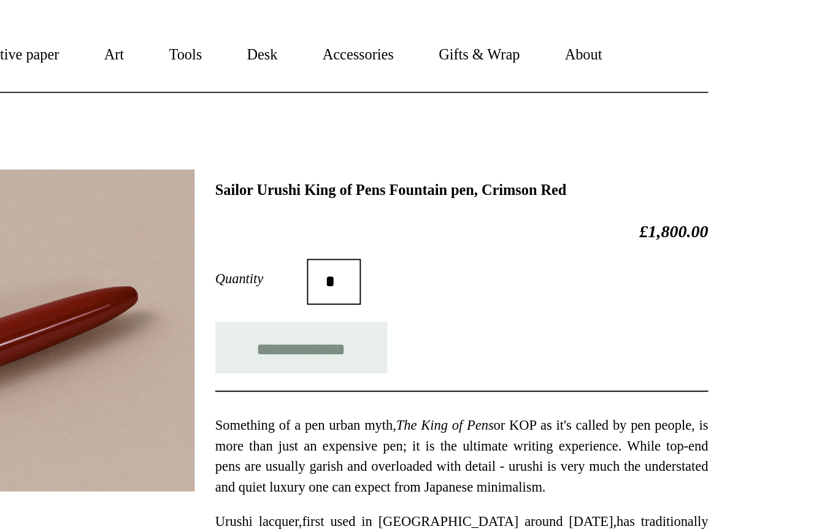
scroll to position [30, 0]
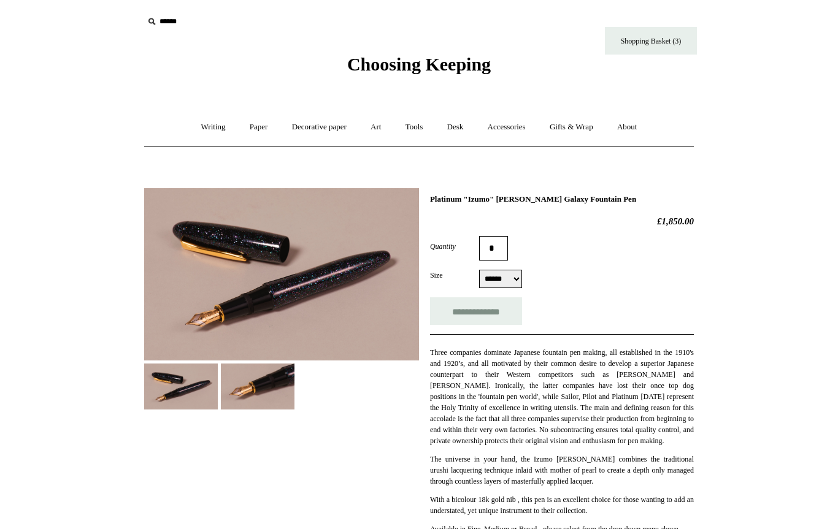
select select "******"
click at [221, 364] on img at bounding box center [258, 387] width 74 height 46
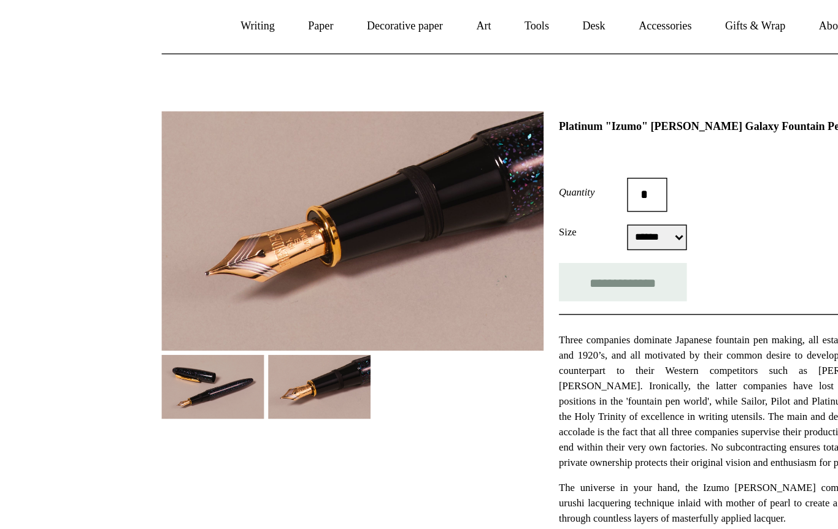
click at [221, 364] on img at bounding box center [258, 387] width 74 height 46
click at [144, 364] on img at bounding box center [181, 387] width 74 height 46
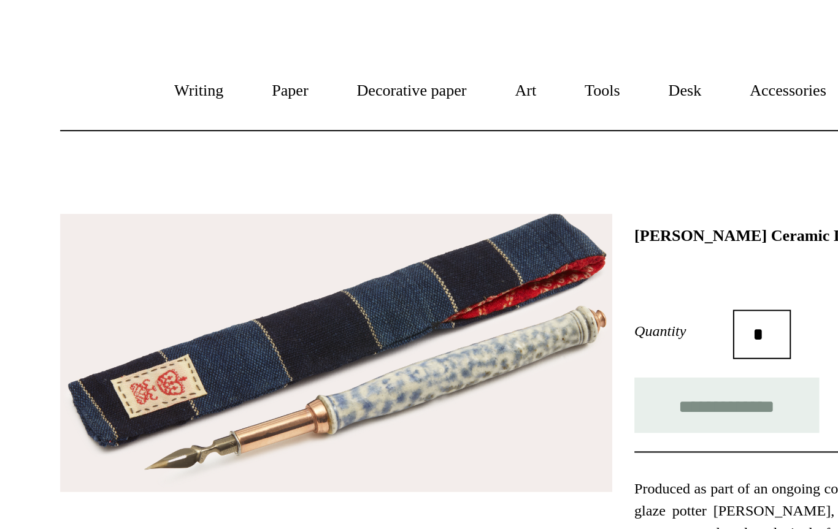
scroll to position [82, 0]
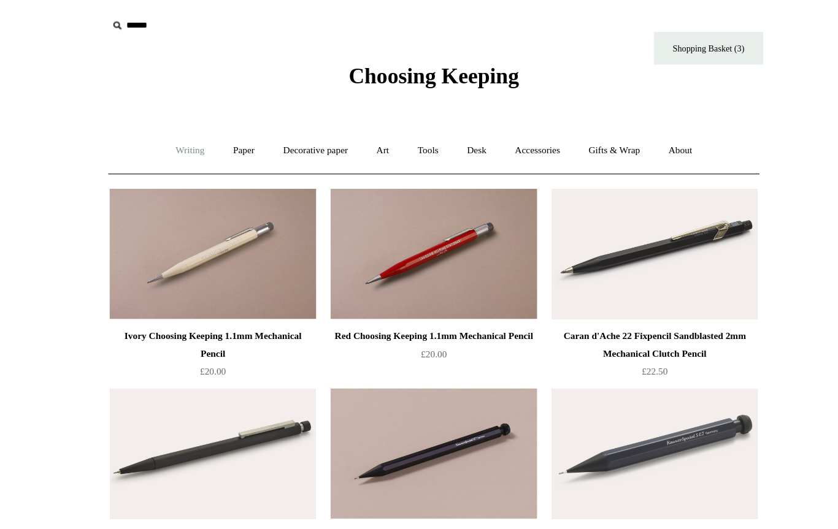
click at [190, 128] on link "Writing +" at bounding box center [213, 127] width 47 height 32
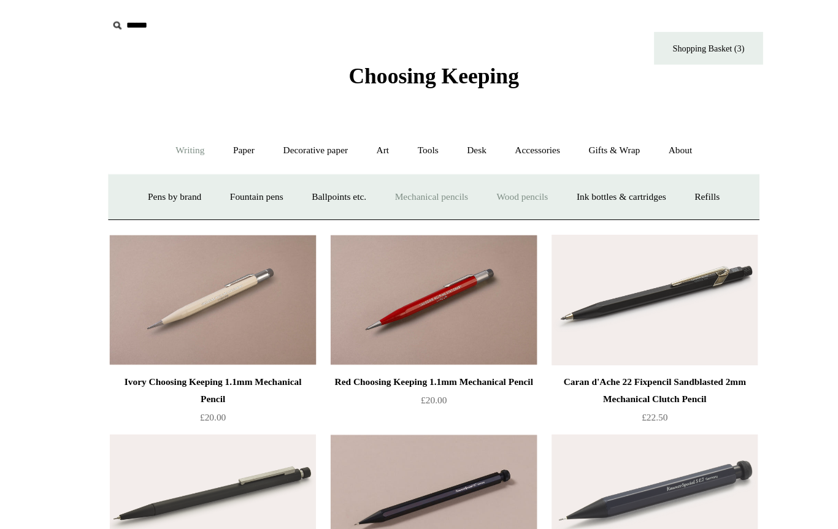
click at [460, 173] on link "Wood pencils +" at bounding box center [493, 166] width 66 height 32
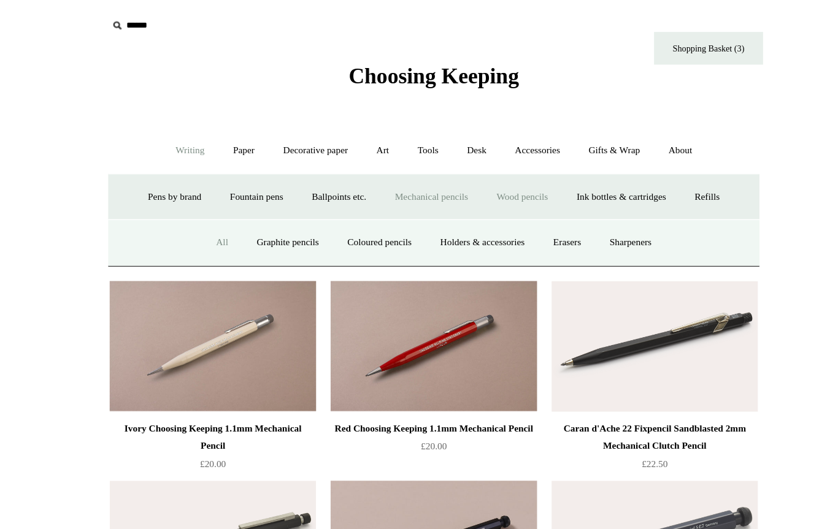
click at [224, 203] on link "All" at bounding box center [240, 205] width 32 height 32
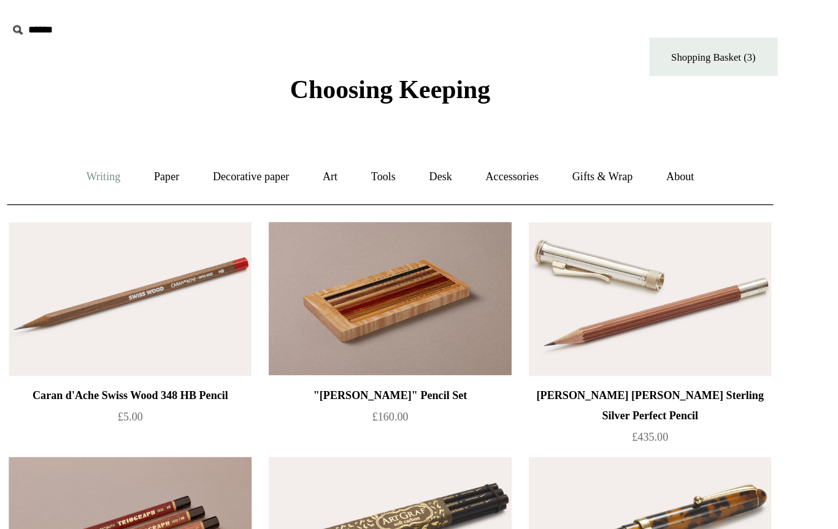
click at [190, 131] on link "Writing +" at bounding box center [213, 127] width 47 height 32
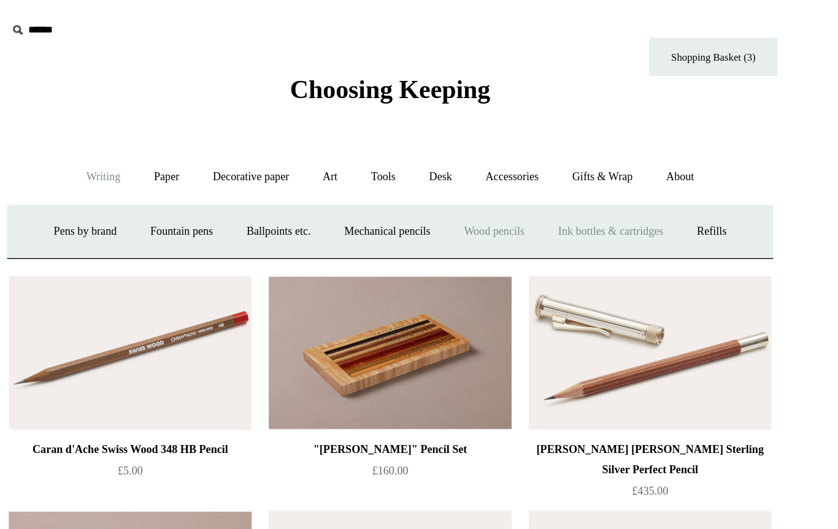
click at [528, 167] on link "Ink bottles & cartridges +" at bounding box center [576, 166] width 97 height 32
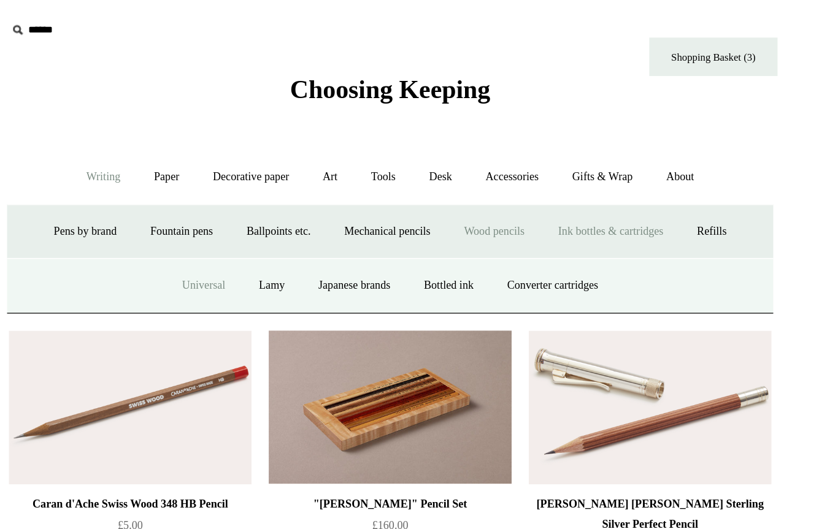
click at [259, 198] on link "Universal" at bounding box center [285, 205] width 53 height 32
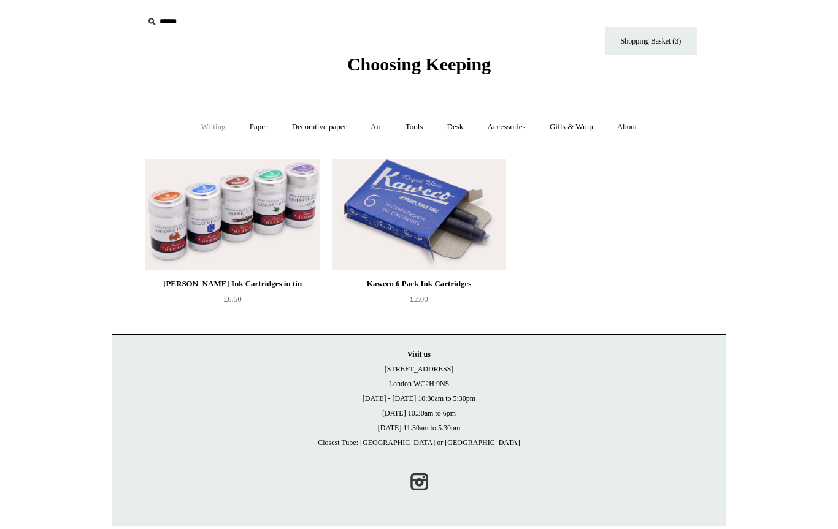
click at [203, 124] on link "Writing +" at bounding box center [213, 127] width 47 height 32
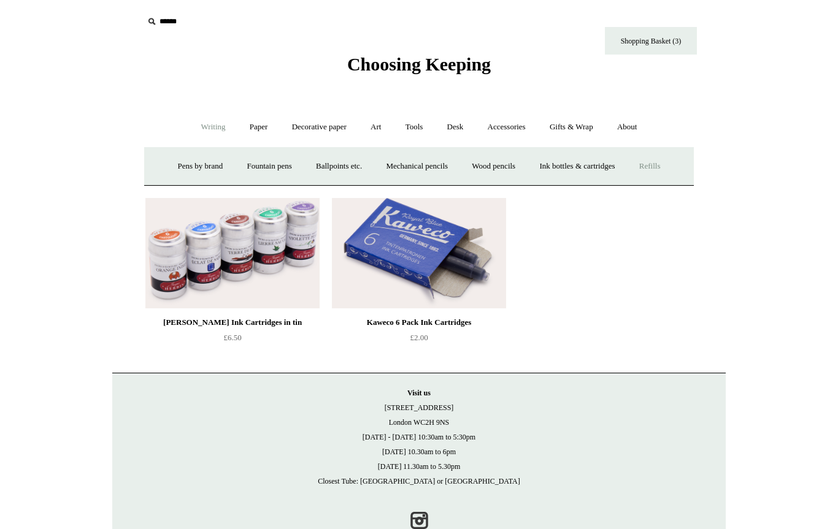
click at [666, 164] on link "Refills +" at bounding box center [650, 166] width 44 height 32
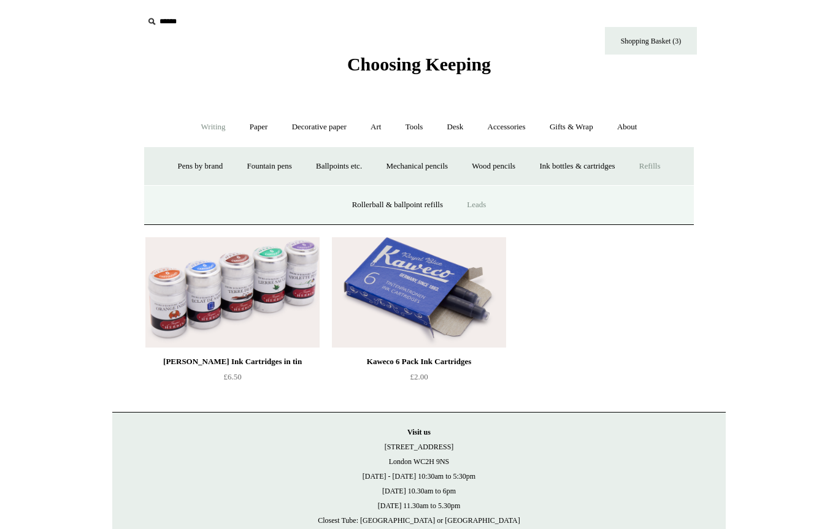
click at [480, 206] on link "Leads" at bounding box center [476, 205] width 41 height 32
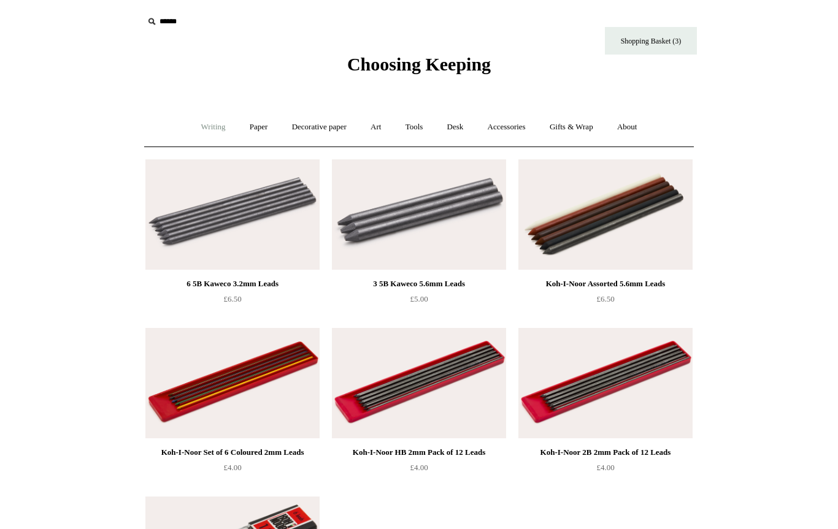
click at [199, 112] on link "Writing +" at bounding box center [213, 127] width 47 height 32
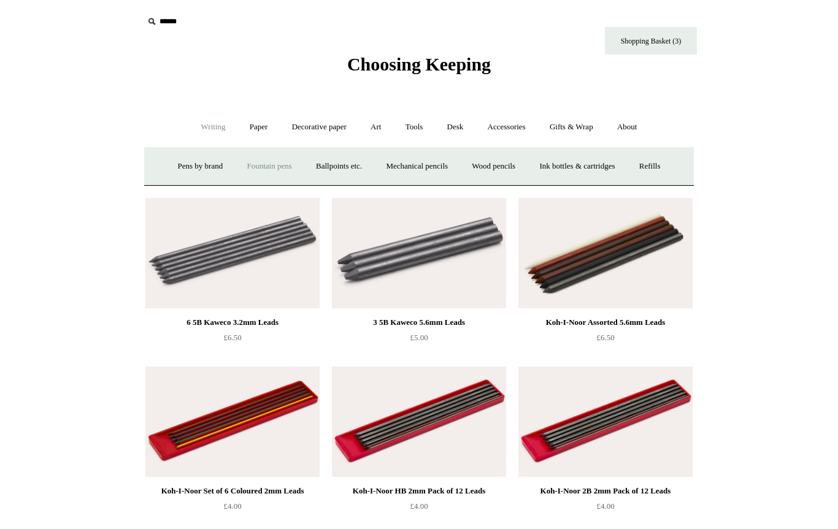
click at [272, 162] on link "Fountain pens +" at bounding box center [268, 166] width 67 height 32
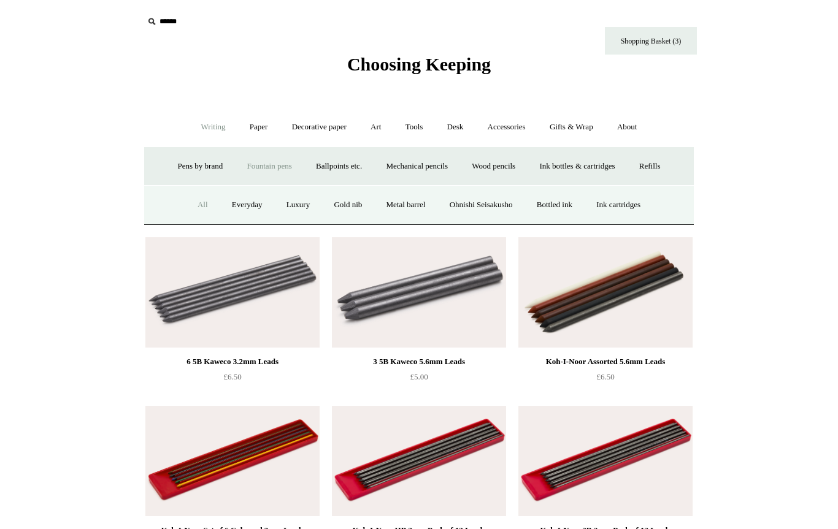
click at [186, 202] on link "All" at bounding box center [202, 205] width 32 height 32
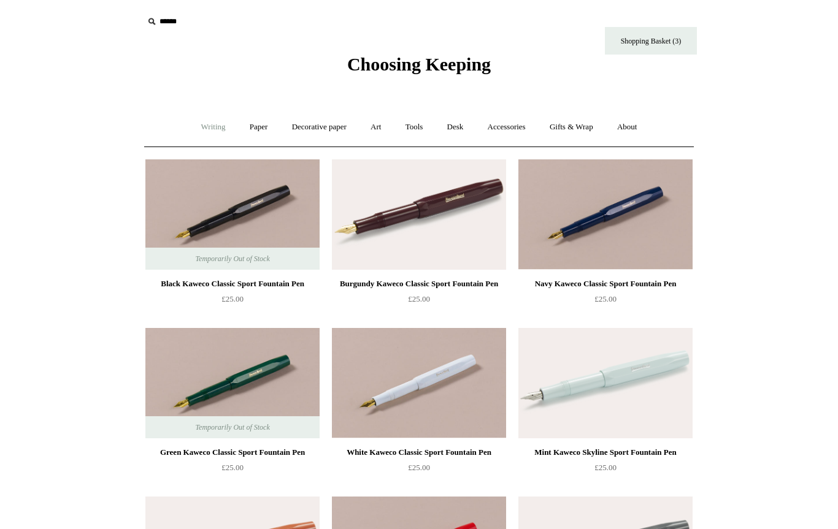
click at [195, 121] on link "Writing +" at bounding box center [213, 127] width 47 height 32
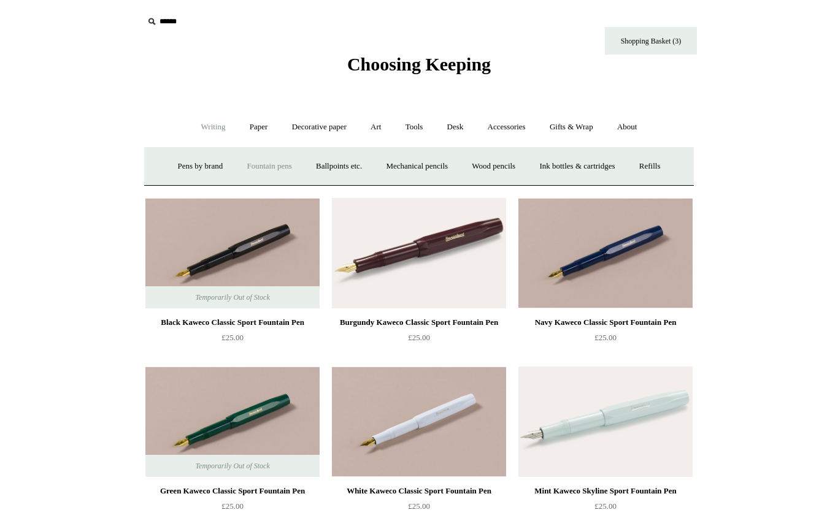
click at [271, 164] on link "Fountain pens +" at bounding box center [268, 166] width 67 height 32
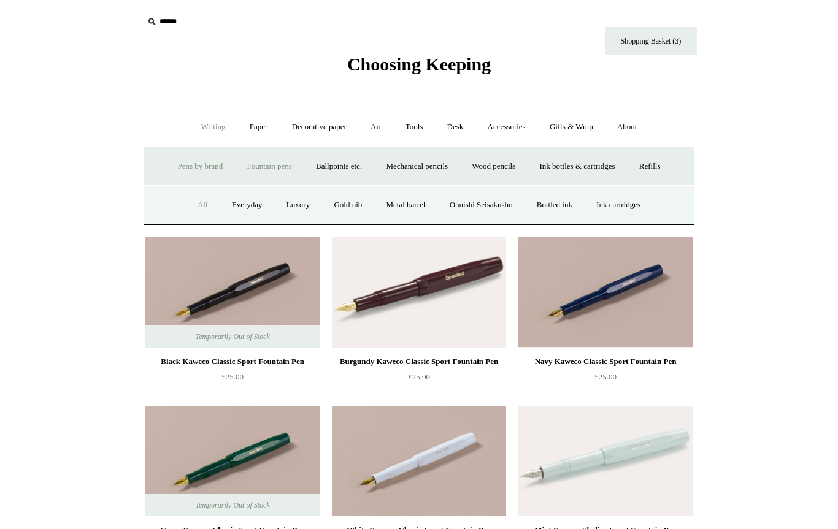
click at [170, 159] on link "Pens by brand +" at bounding box center [200, 166] width 67 height 32
click at [246, 165] on link "Fountain pens +" at bounding box center [268, 166] width 67 height 32
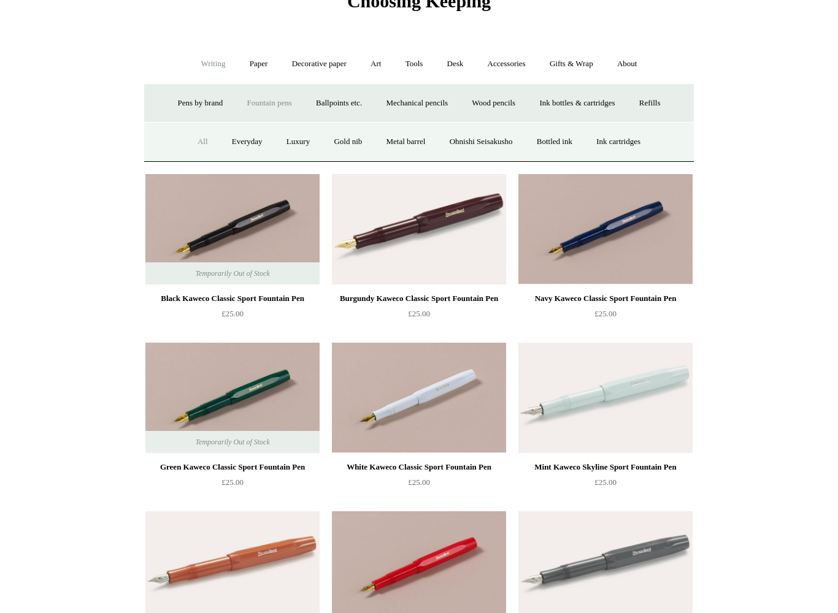
scroll to position [71, 0]
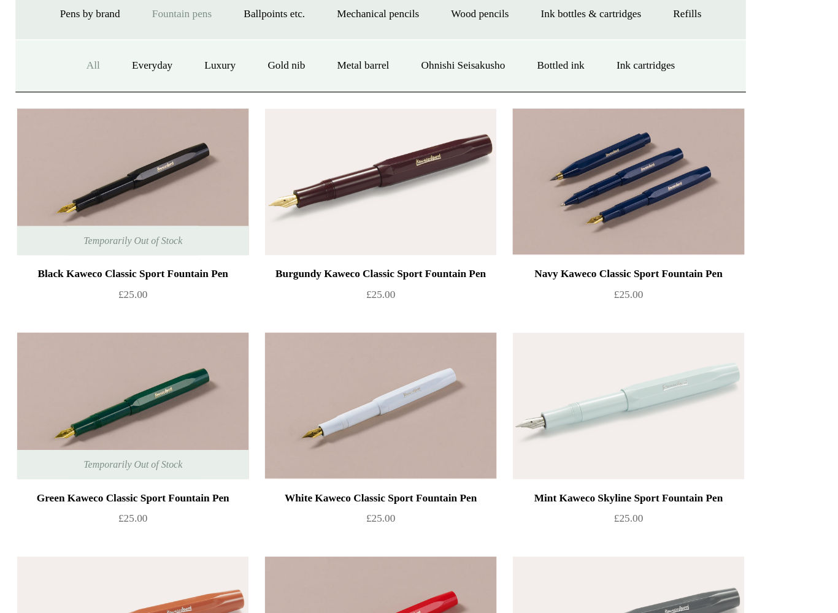
click at [523, 167] on img at bounding box center [605, 222] width 174 height 110
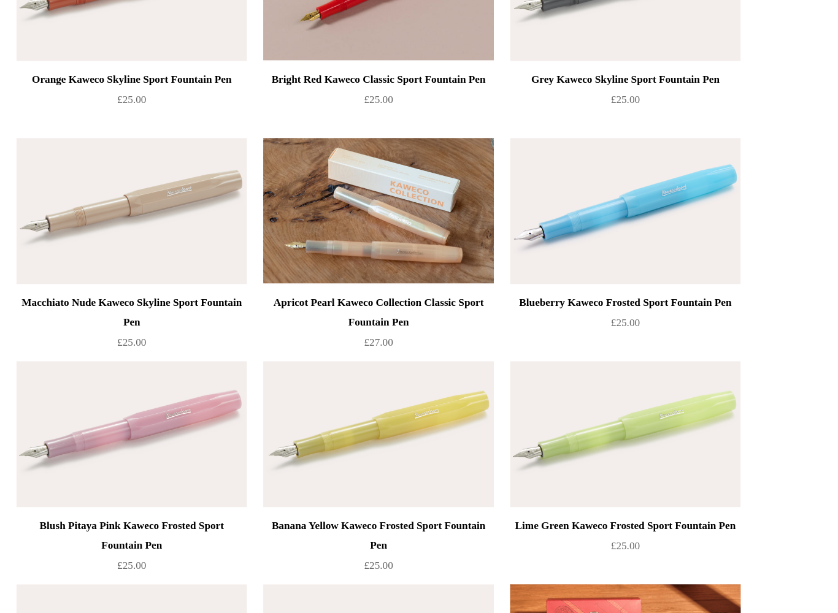
scroll to position [489, 0]
click at [145, 423] on img at bounding box center [232, 478] width 174 height 110
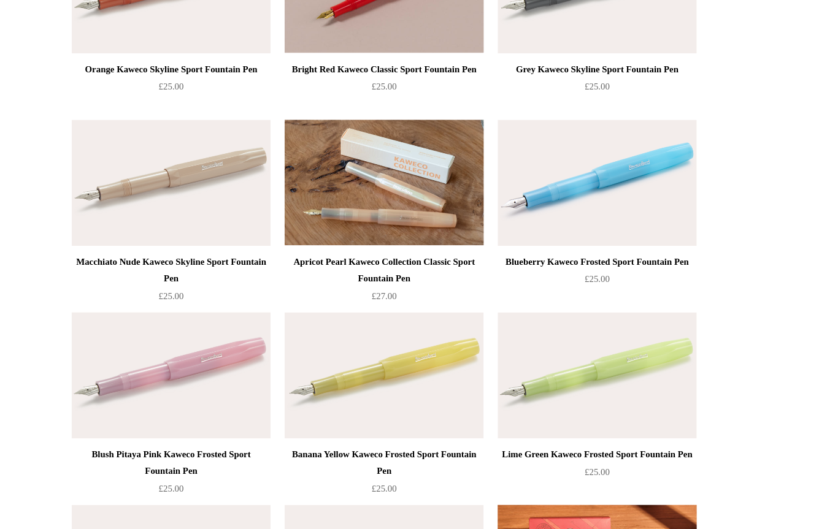
scroll to position [535, 0]
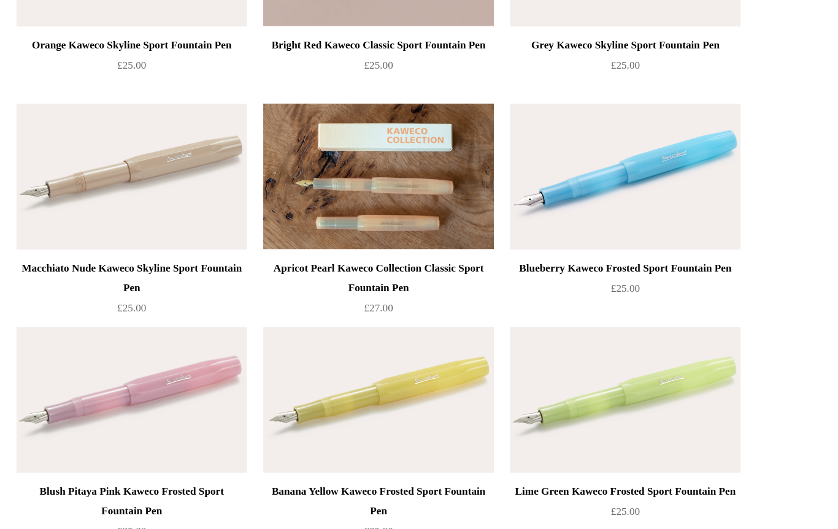
click at [332, 208] on img at bounding box center [419, 263] width 174 height 110
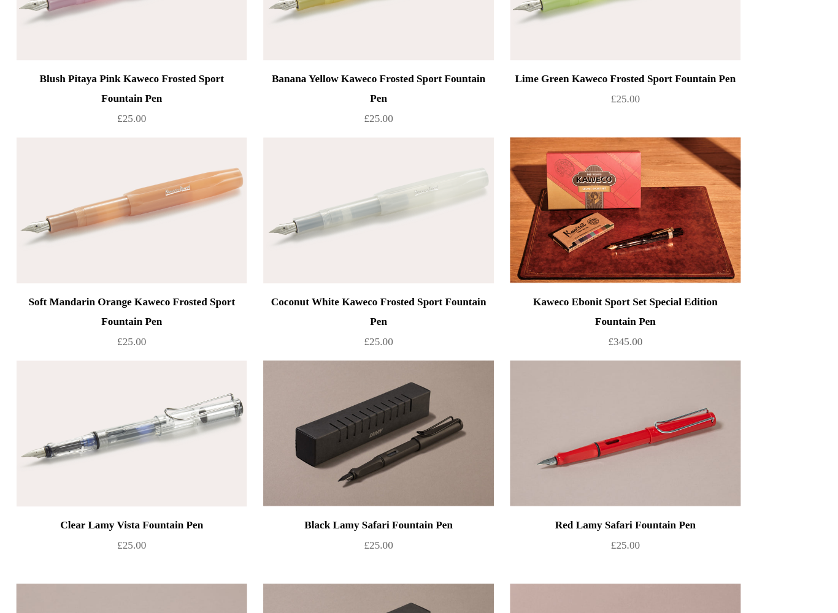
scroll to position [919, 0]
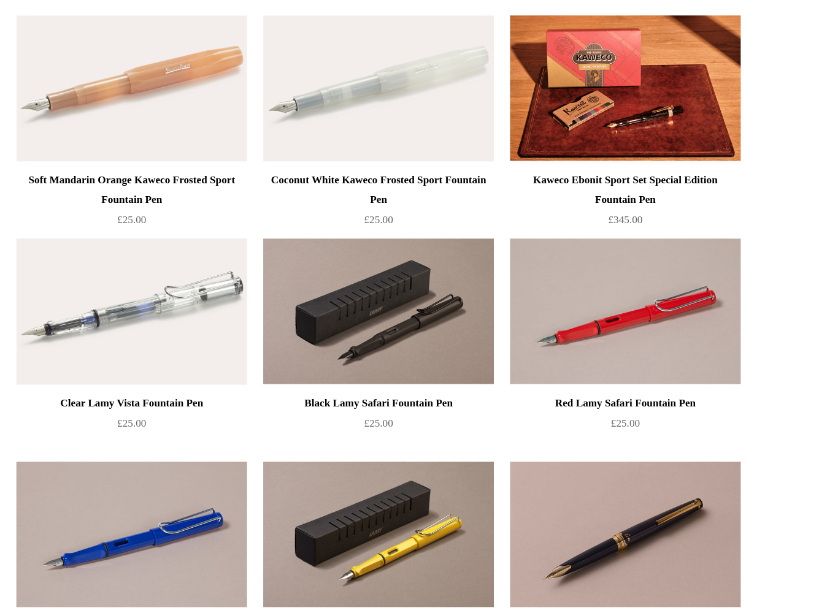
click at [145, 330] on img at bounding box center [232, 385] width 174 height 110
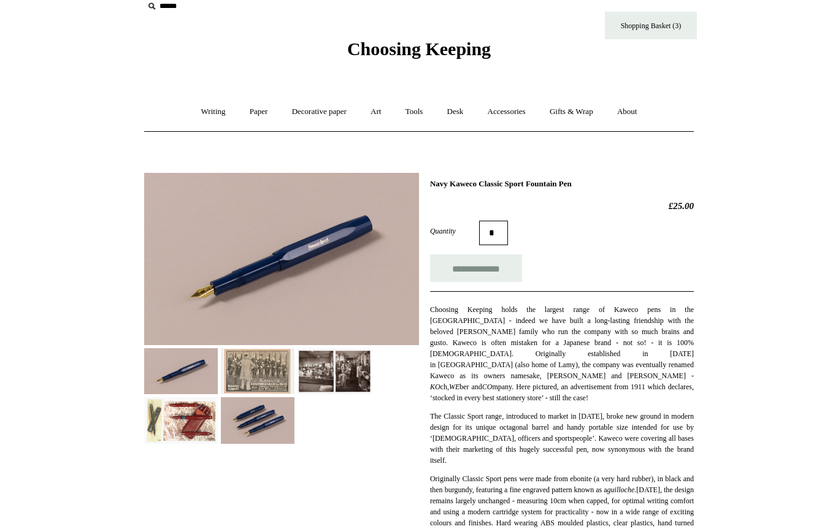
scroll to position [6, 0]
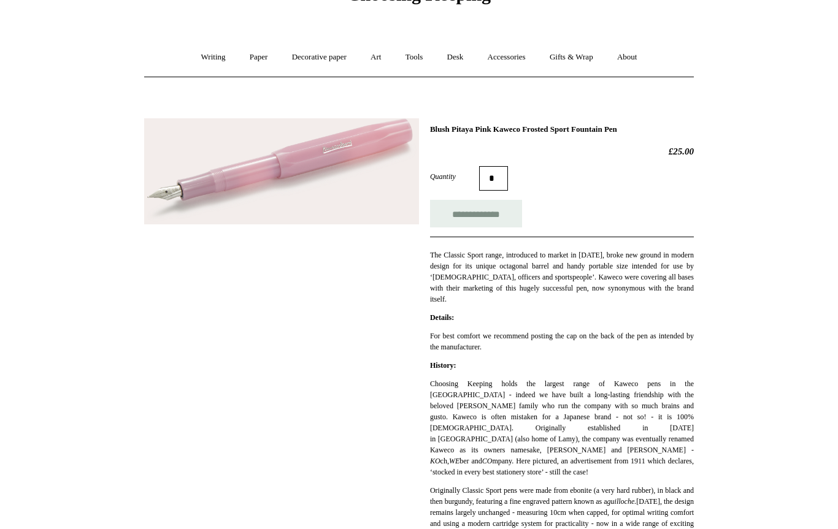
scroll to position [55, 0]
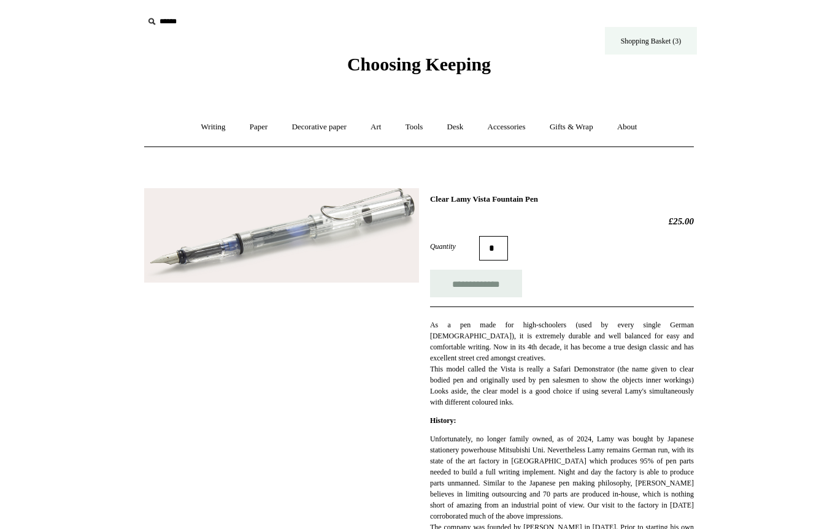
click at [658, 49] on link "Shopping Basket (3)" at bounding box center [651, 41] width 92 height 28
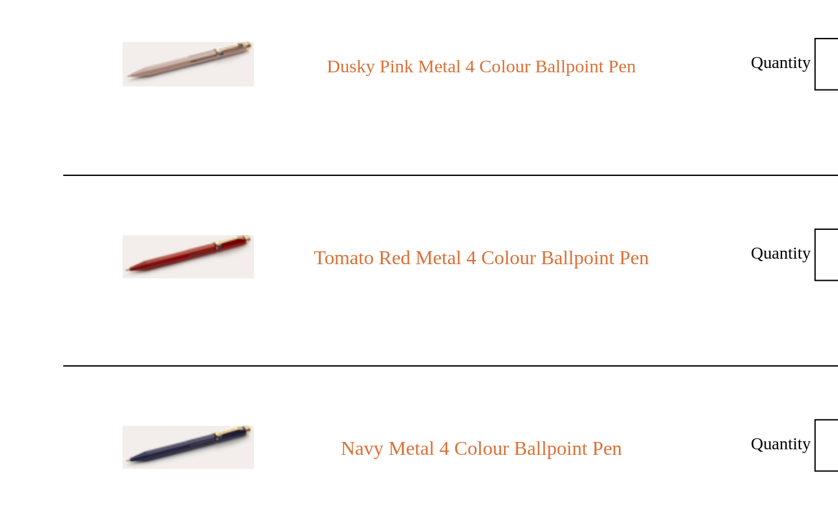
select select "**********"
type input "*******"
select select "*******"
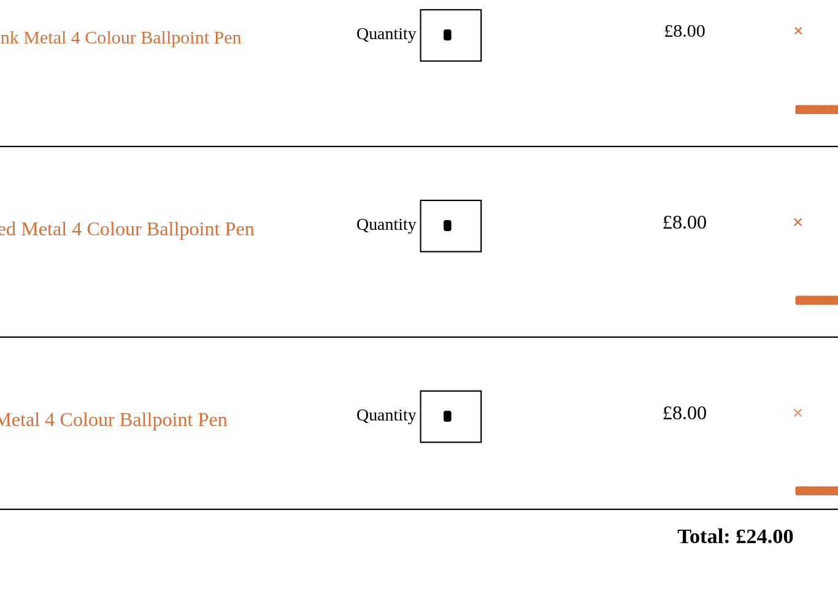
click at [664, 359] on link "×" at bounding box center [667, 366] width 6 height 15
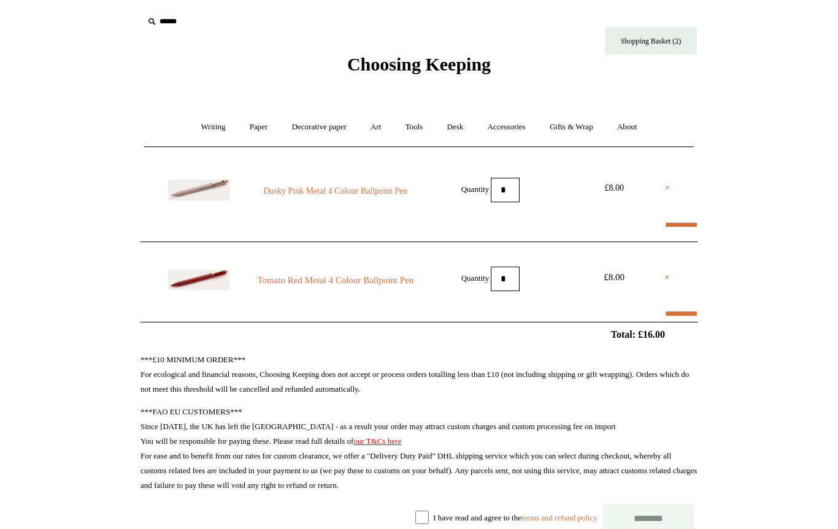
scroll to position [-36, 0]
click at [667, 189] on link "×" at bounding box center [667, 188] width 5 height 15
select select "**********"
type input "*******"
select select "*******"
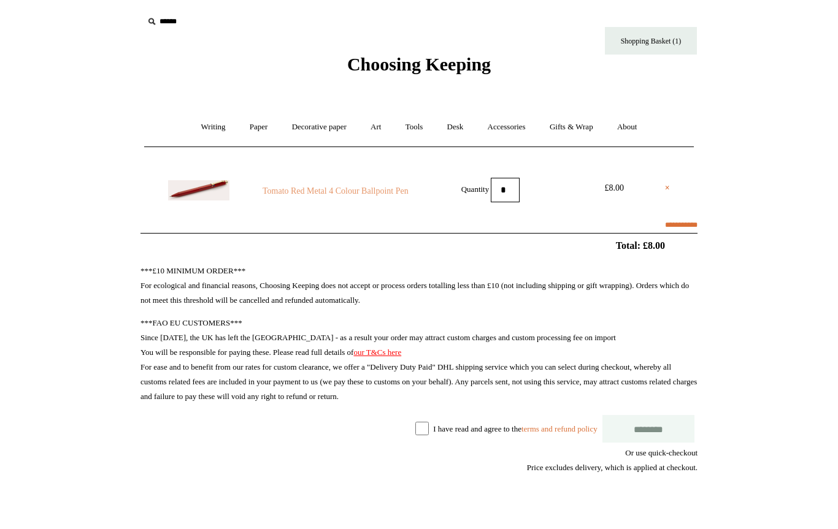
click at [327, 188] on link "Tomato Red Metal 4 Colour Ballpoint Pen" at bounding box center [335, 191] width 167 height 15
select select "**********"
type input "*******"
select select "*******"
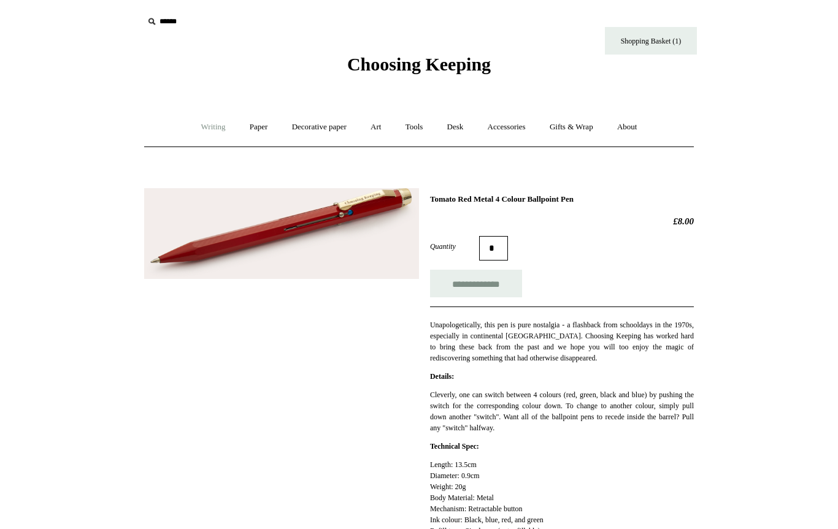
click at [212, 131] on link "Writing +" at bounding box center [213, 127] width 47 height 32
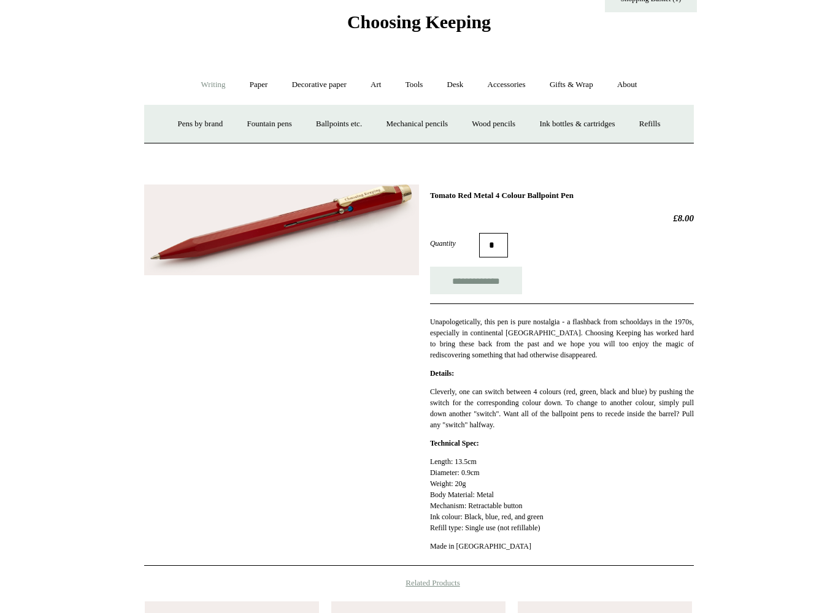
scroll to position [43, 0]
click at [343, 115] on link "Ballpoints etc. +" at bounding box center [339, 123] width 68 height 32
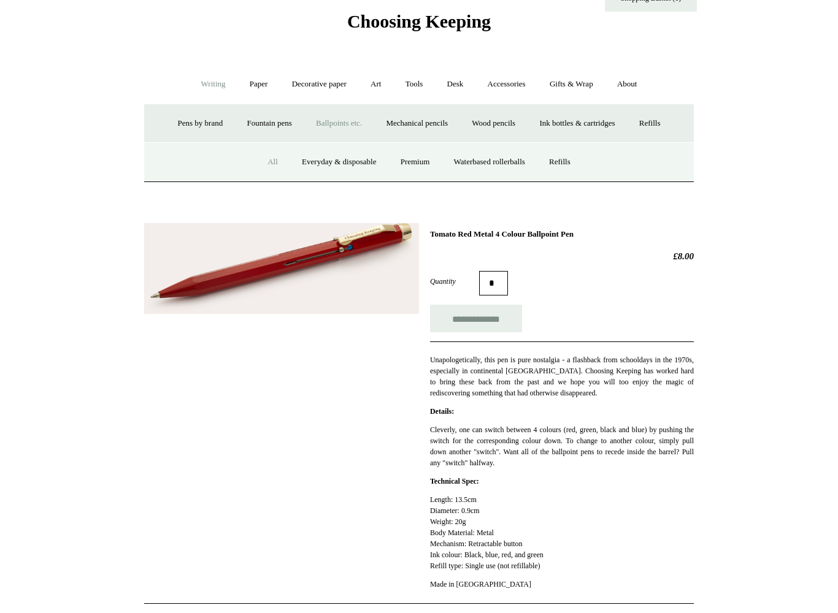
click at [268, 165] on link "All" at bounding box center [272, 162] width 32 height 32
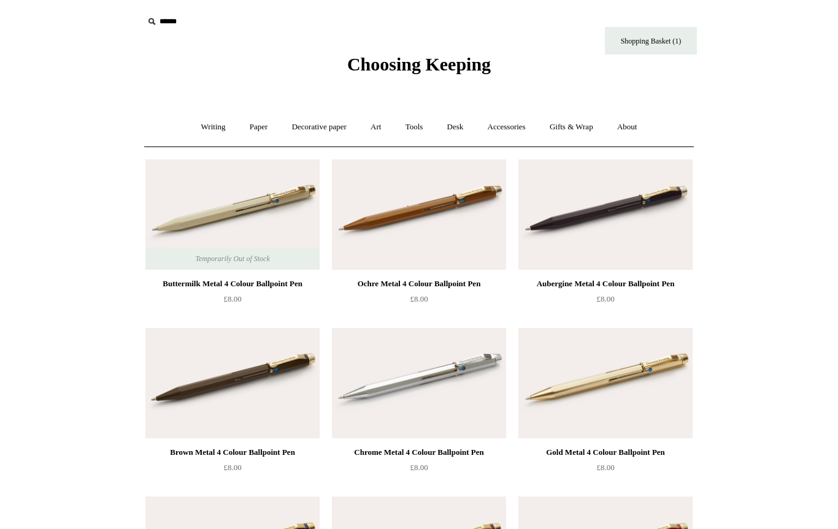
click at [283, 384] on img at bounding box center [232, 383] width 174 height 110
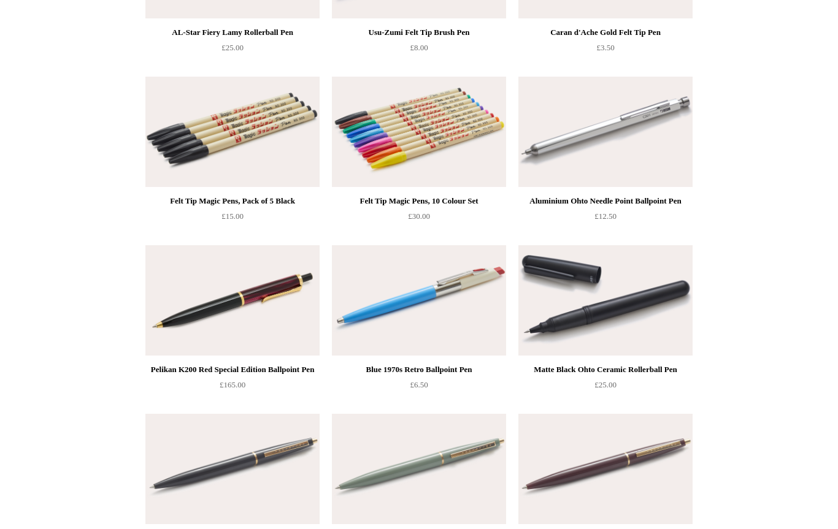
scroll to position [4795, 0]
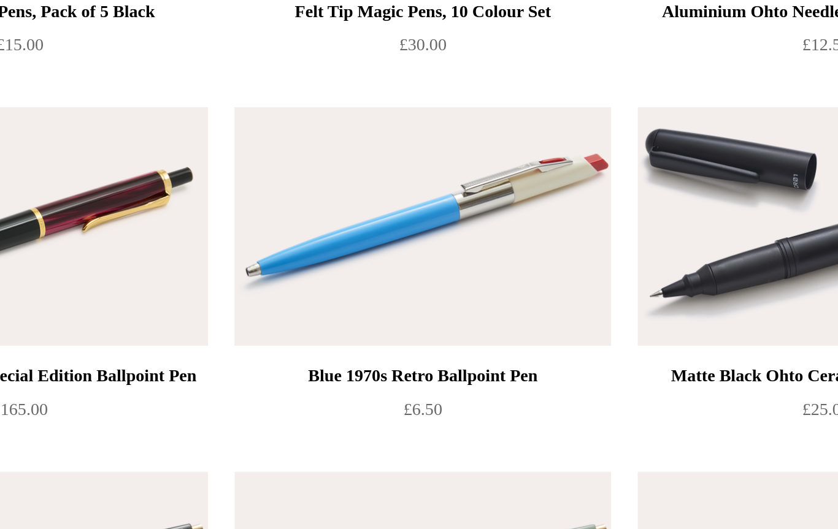
click at [332, 254] on img at bounding box center [419, 309] width 174 height 110
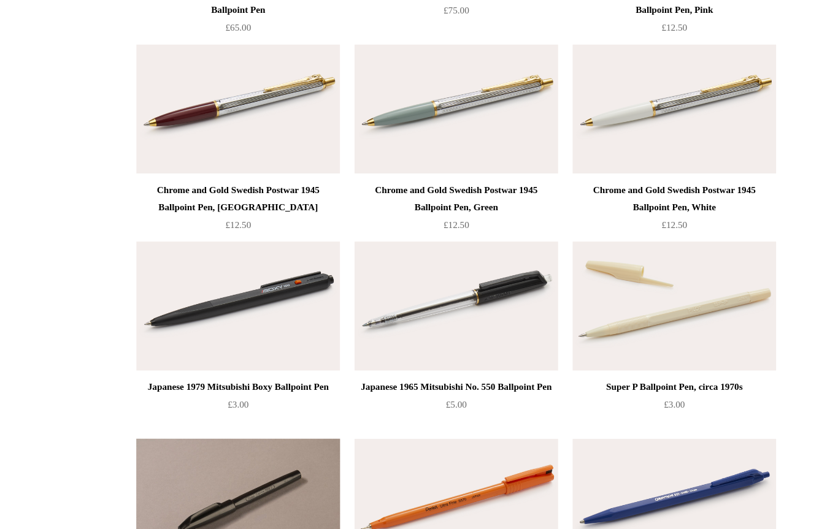
scroll to position [2141, 0]
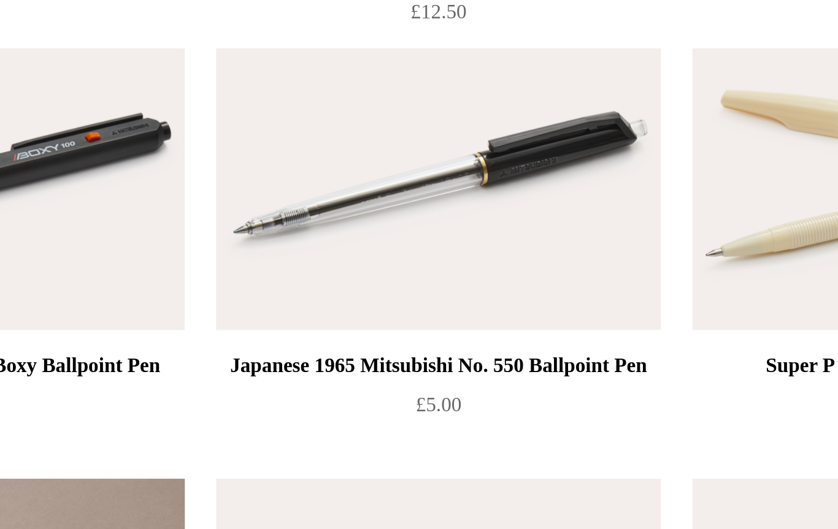
click at [332, 210] on img at bounding box center [419, 265] width 174 height 110
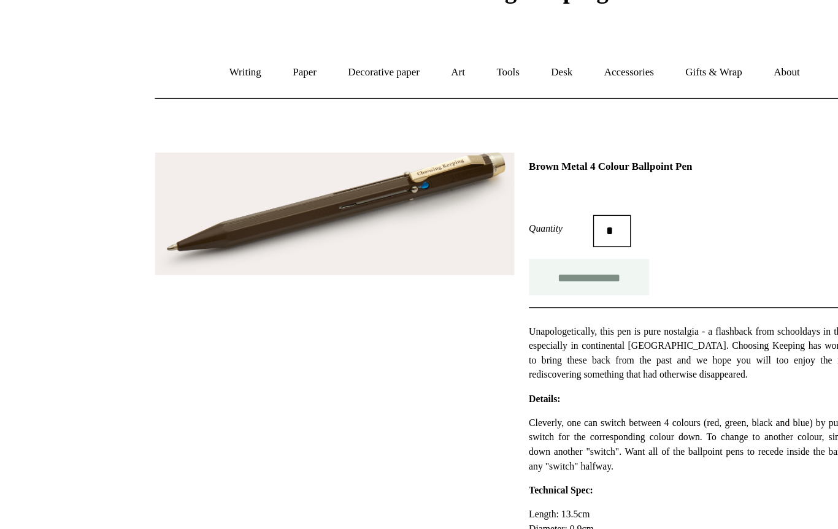
click at [432, 270] on input "**********" at bounding box center [476, 284] width 92 height 28
type input "**********"
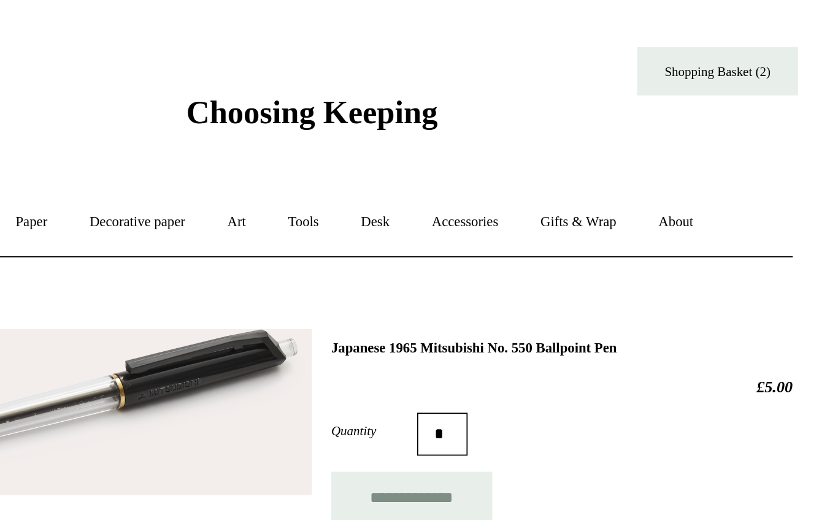
click at [424, 24] on div "Choosing Keeping" at bounding box center [418, 37] width 613 height 75
click at [605, 36] on link "Shopping Basket (2)" at bounding box center [651, 41] width 92 height 28
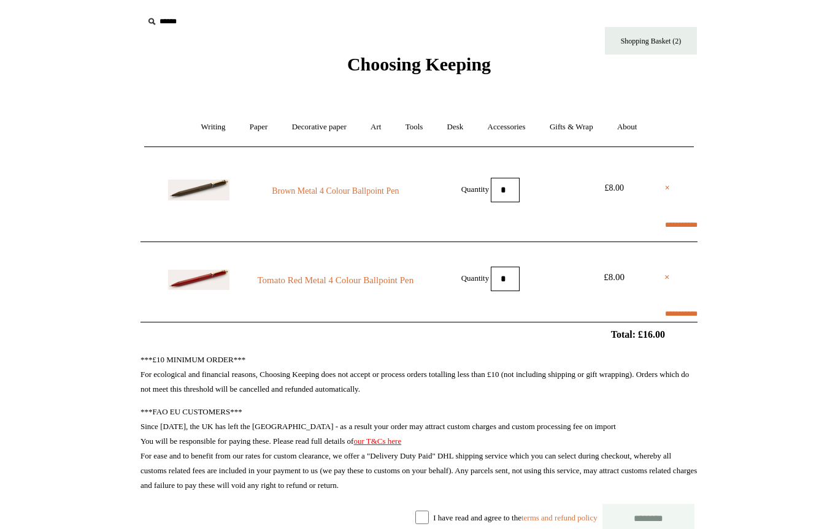
select select "**********"
type input "*******"
select select "*******"
click at [664, 277] on link "×" at bounding box center [667, 277] width 6 height 15
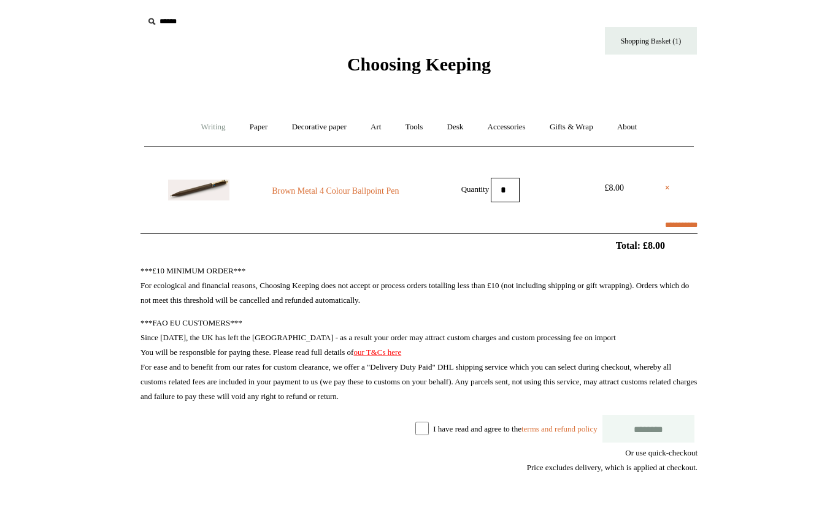
click at [202, 131] on link "Writing +" at bounding box center [213, 127] width 47 height 32
select select "**********"
type input "*******"
select select "*******"
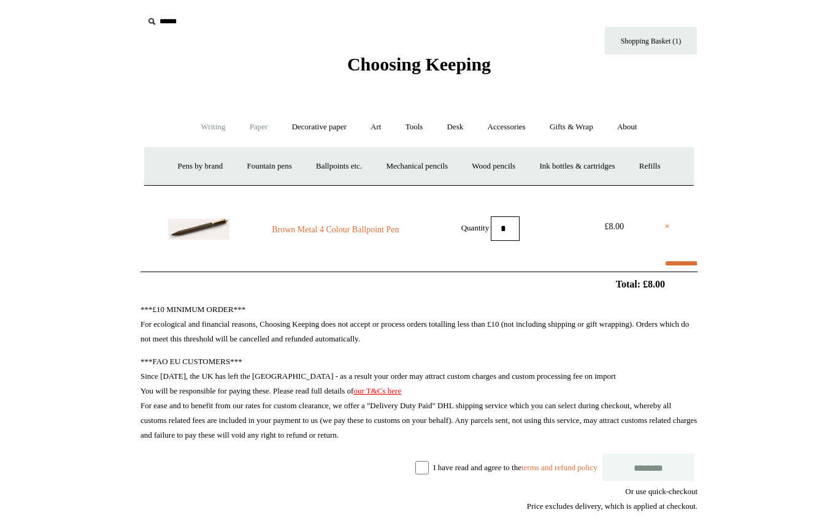
click at [253, 131] on link "Paper +" at bounding box center [259, 127] width 40 height 32
click at [235, 165] on link "Notebooks +" at bounding box center [247, 166] width 56 height 32
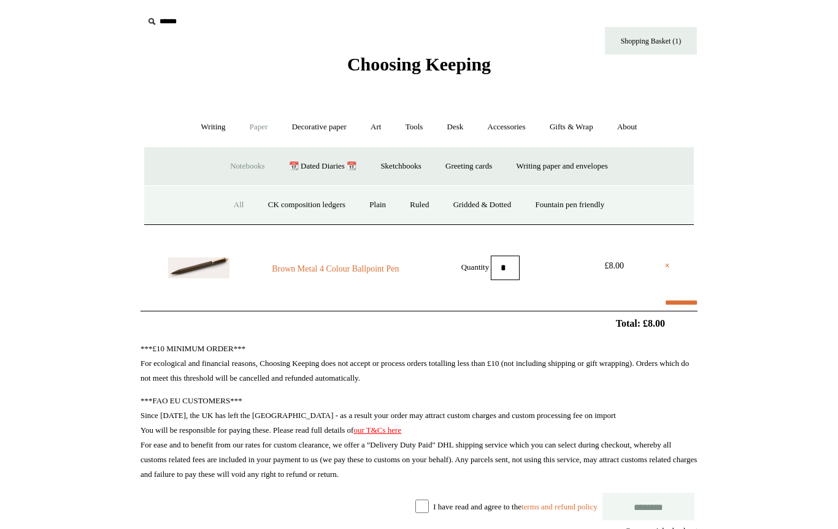
click at [237, 214] on link "All" at bounding box center [239, 205] width 32 height 32
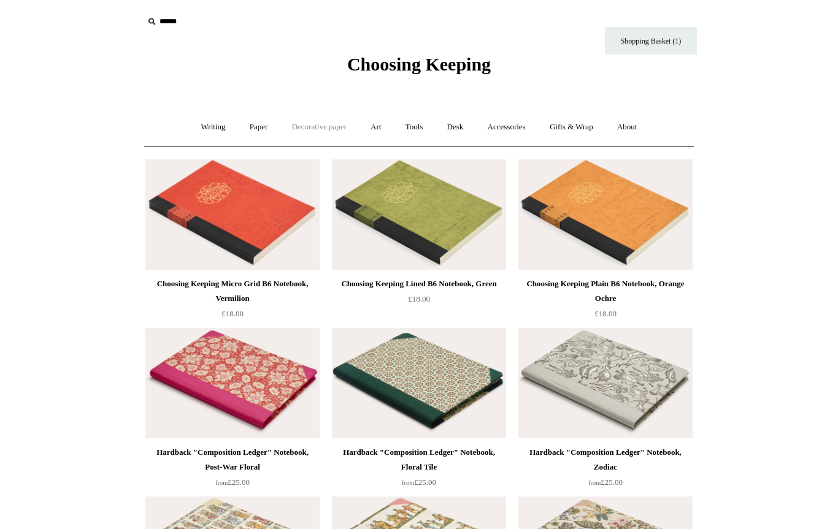
click at [300, 130] on link "Decorative paper +" at bounding box center [319, 127] width 77 height 32
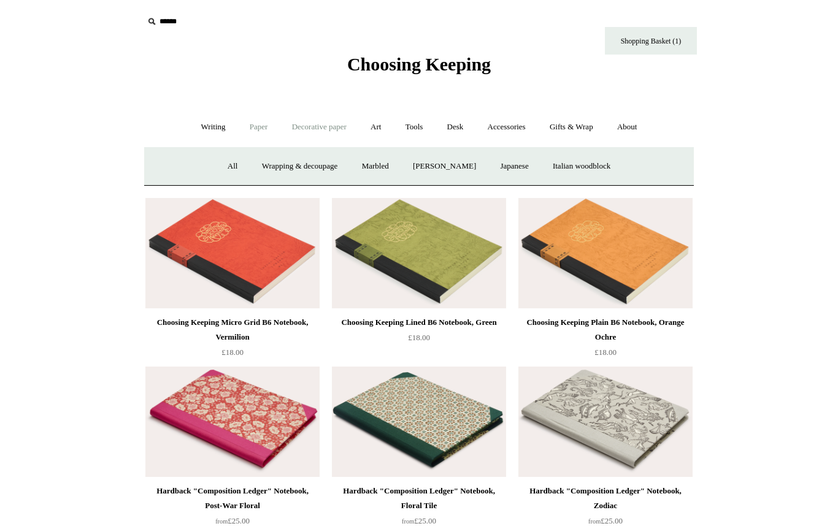
click at [246, 128] on link "Paper +" at bounding box center [259, 127] width 40 height 32
click at [307, 162] on link "📆 Dated Diaries 📆" at bounding box center [323, 166] width 90 height 32
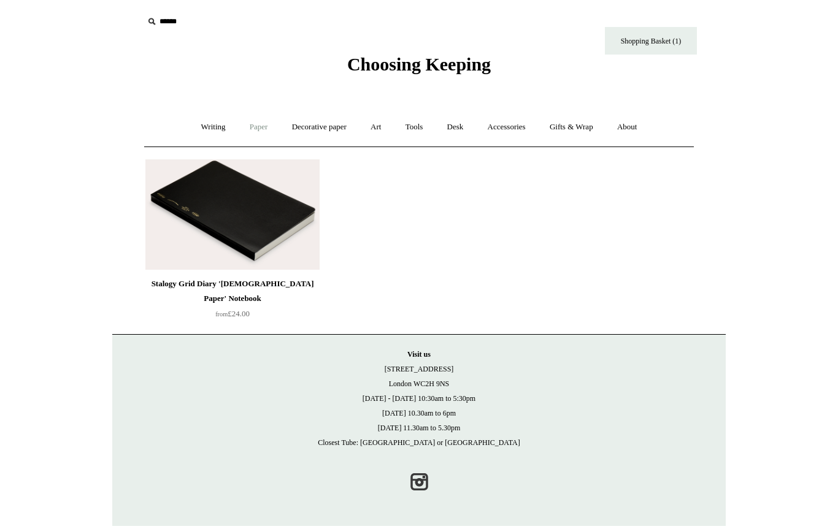
click at [248, 126] on link "Paper +" at bounding box center [259, 127] width 40 height 32
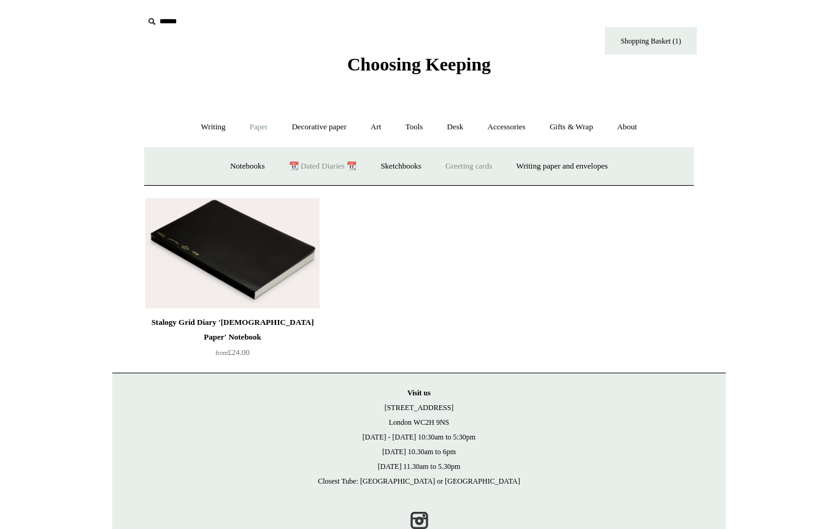
click at [470, 178] on link "Greeting cards +" at bounding box center [468, 166] width 69 height 32
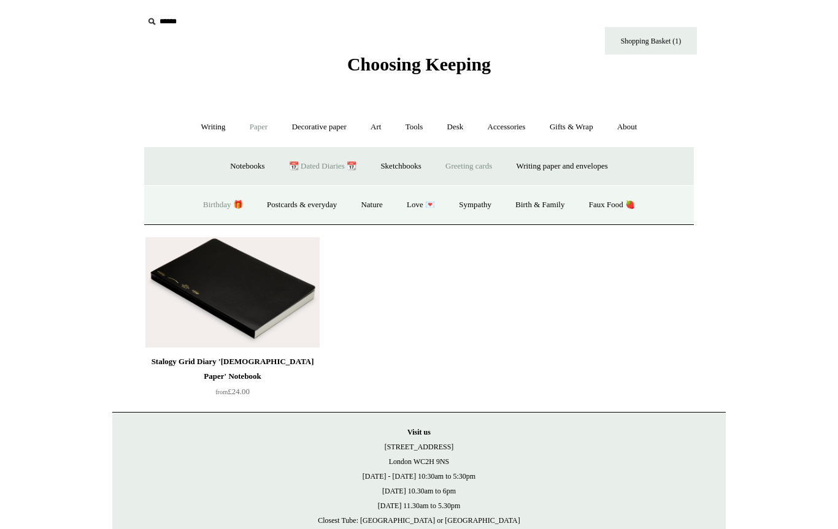
click at [226, 204] on link "Birthday 🎁" at bounding box center [223, 205] width 62 height 32
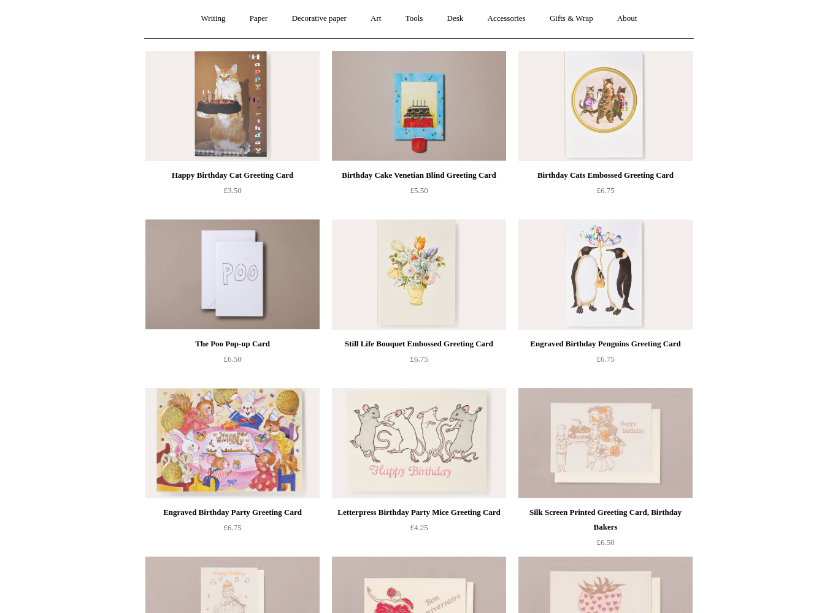
scroll to position [109, 0]
click at [190, 310] on img at bounding box center [232, 275] width 174 height 110
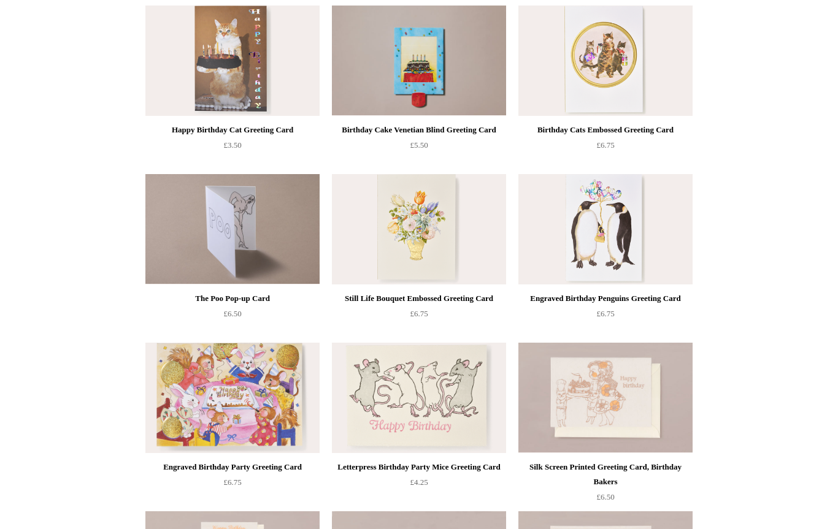
scroll to position [0, 0]
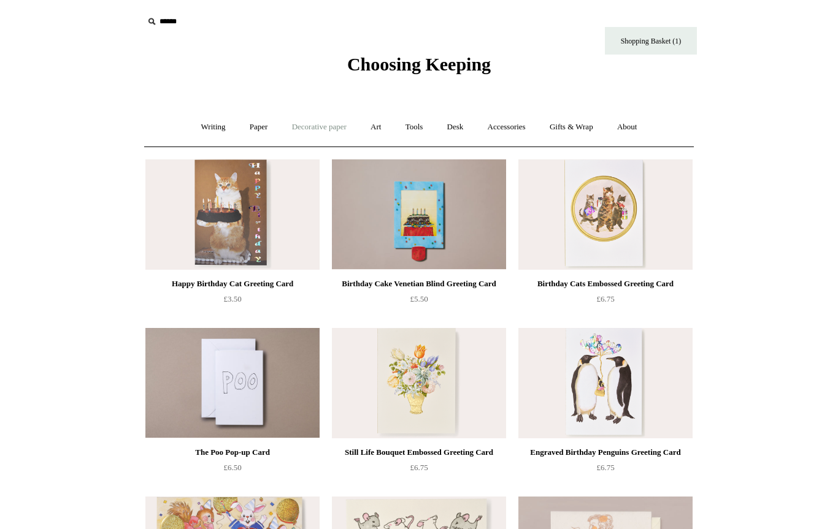
click at [308, 112] on link "Decorative paper +" at bounding box center [319, 127] width 77 height 32
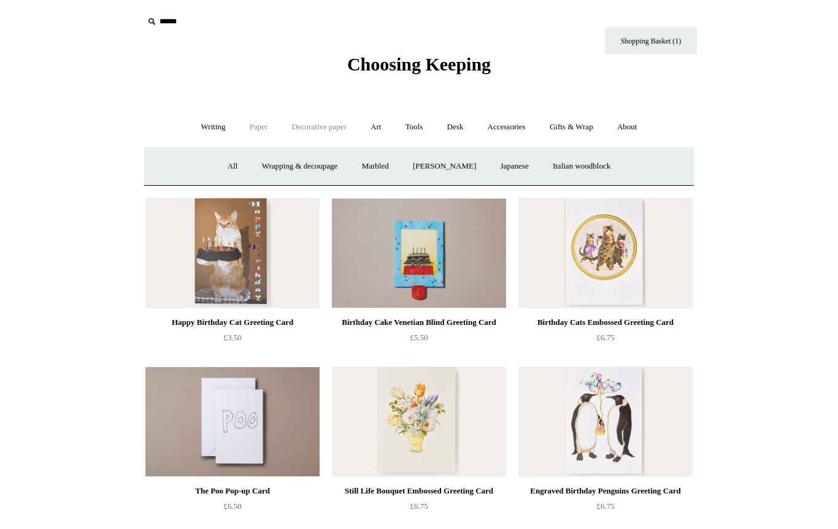
click at [253, 124] on link "Paper +" at bounding box center [259, 127] width 40 height 32
click at [456, 169] on link "Greeting cards +" at bounding box center [468, 166] width 69 height 32
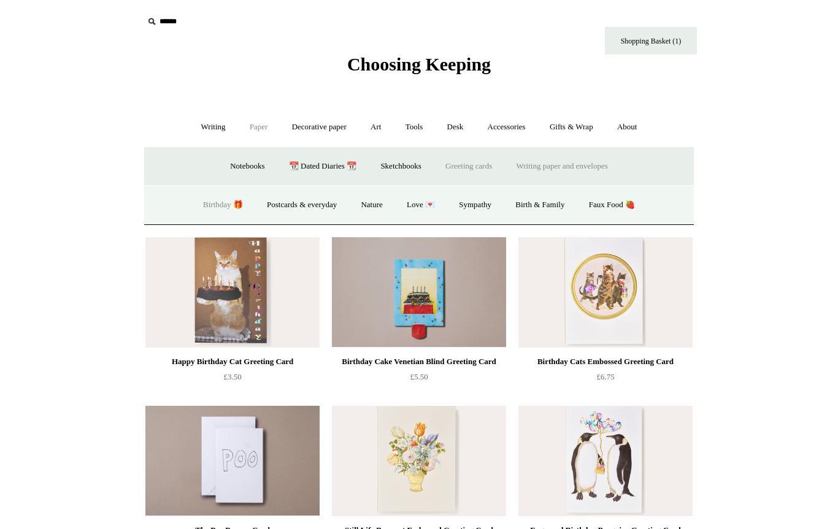
click at [523, 166] on link "Writing paper and envelopes +" at bounding box center [561, 166] width 113 height 32
click at [286, 210] on link "All" at bounding box center [290, 205] width 32 height 32
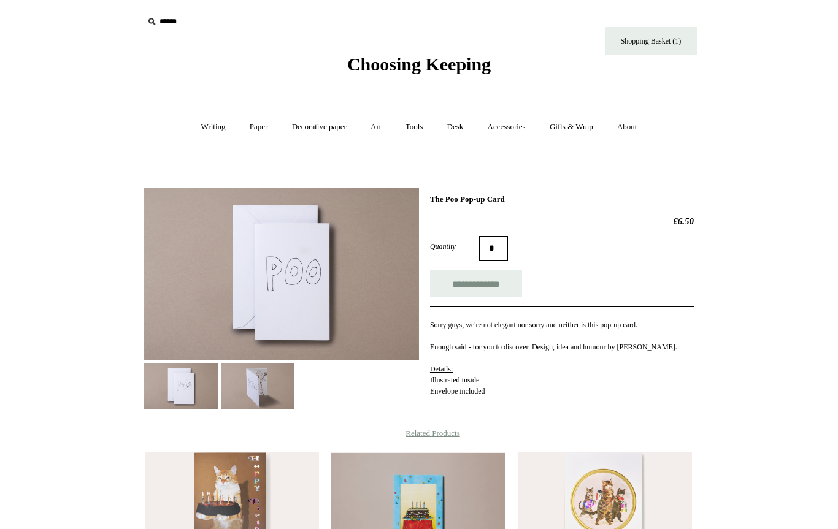
click at [239, 382] on img at bounding box center [258, 387] width 74 height 46
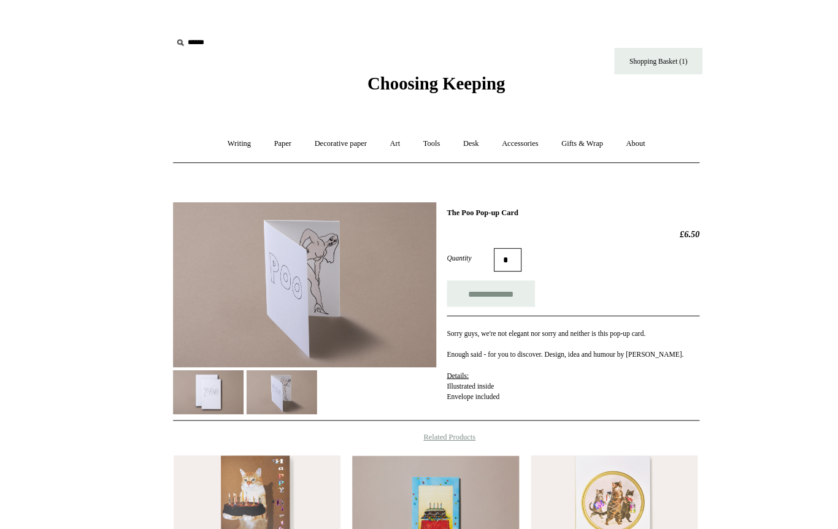
scroll to position [7, 0]
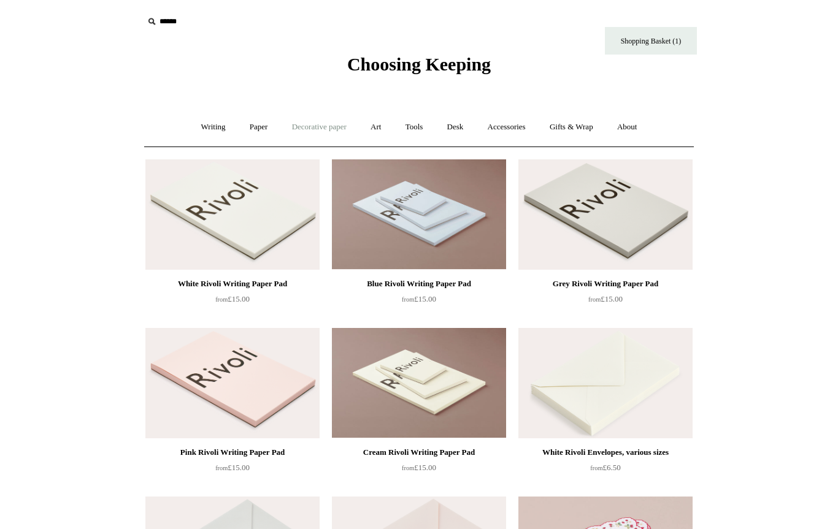
click at [291, 129] on link "Decorative paper +" at bounding box center [319, 127] width 77 height 32
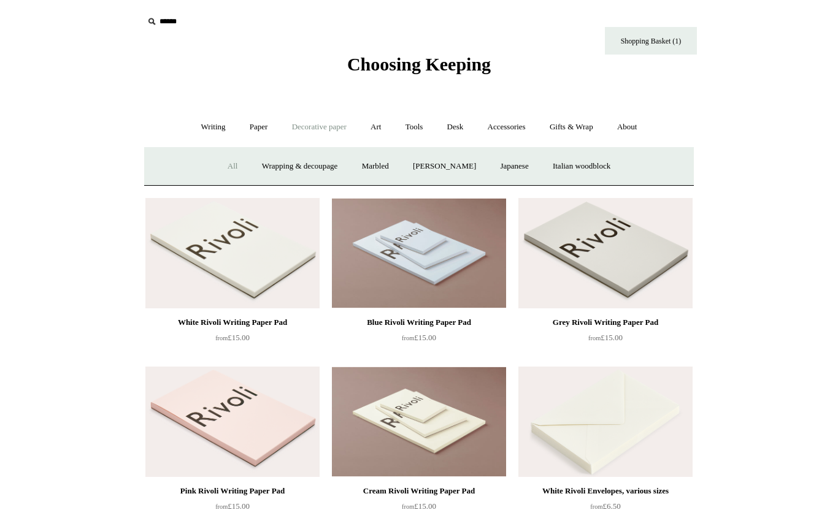
click at [216, 171] on link "All" at bounding box center [232, 166] width 32 height 32
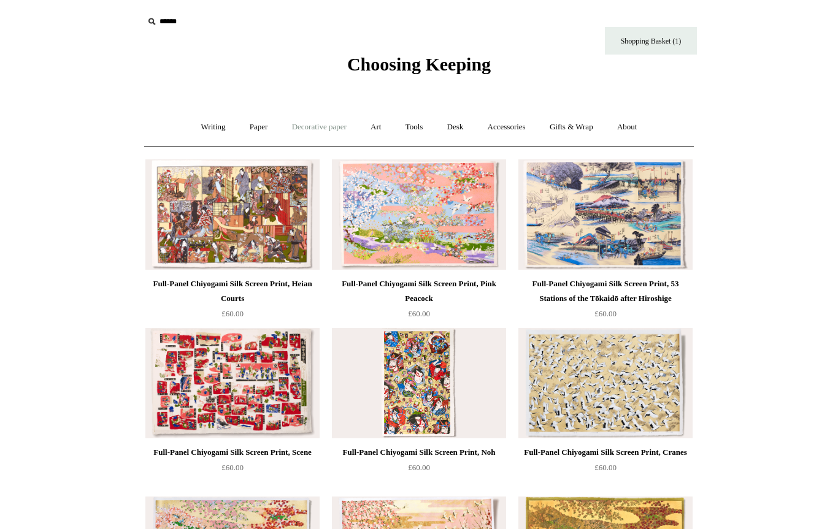
click at [318, 130] on link "Decorative paper +" at bounding box center [319, 127] width 77 height 32
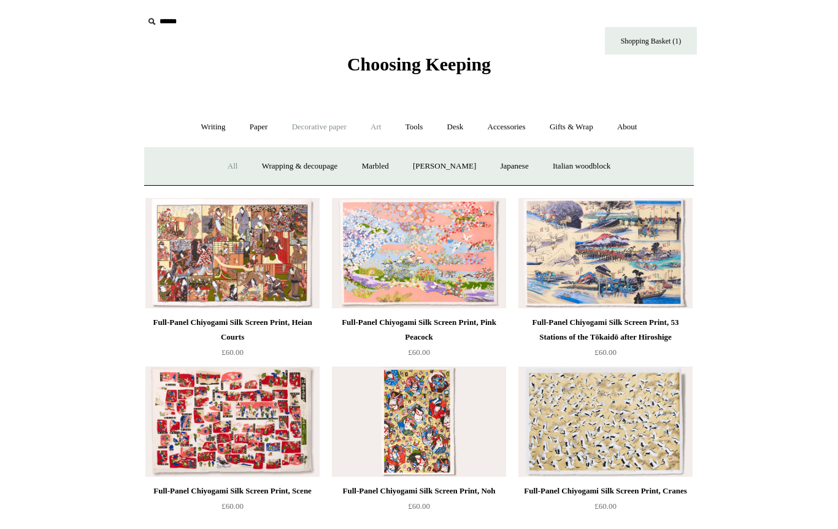
click at [389, 128] on link "Art +" at bounding box center [375, 127] width 32 height 32
click at [412, 126] on link "Tools +" at bounding box center [414, 127] width 40 height 32
click at [188, 172] on link "Sharpeners" at bounding box center [206, 166] width 58 height 32
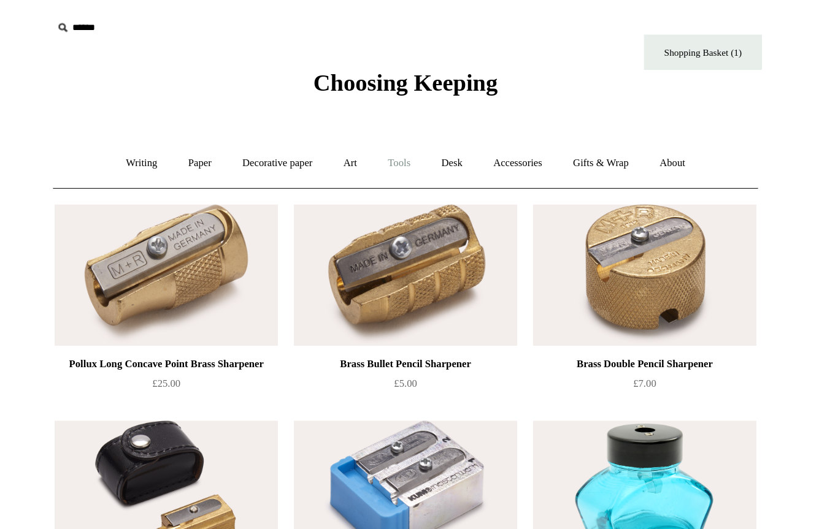
click at [394, 127] on link "Tools +" at bounding box center [414, 127] width 40 height 32
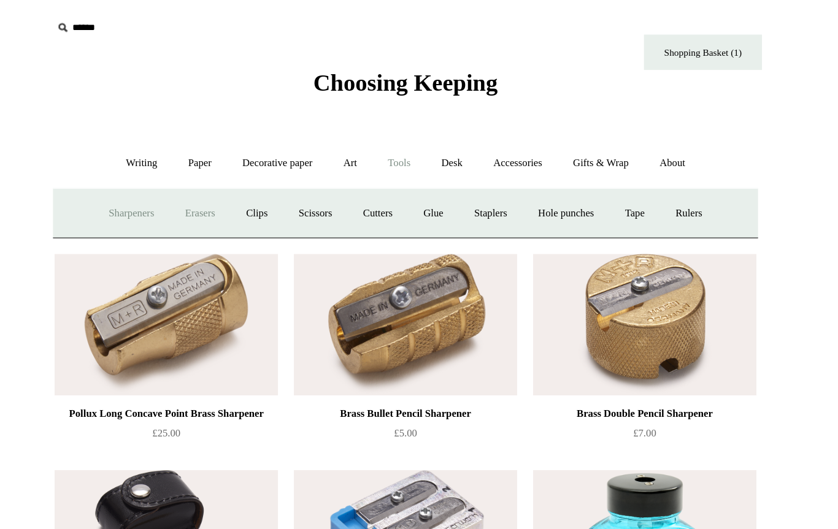
click at [236, 179] on link "Erasers" at bounding box center [258, 166] width 45 height 32
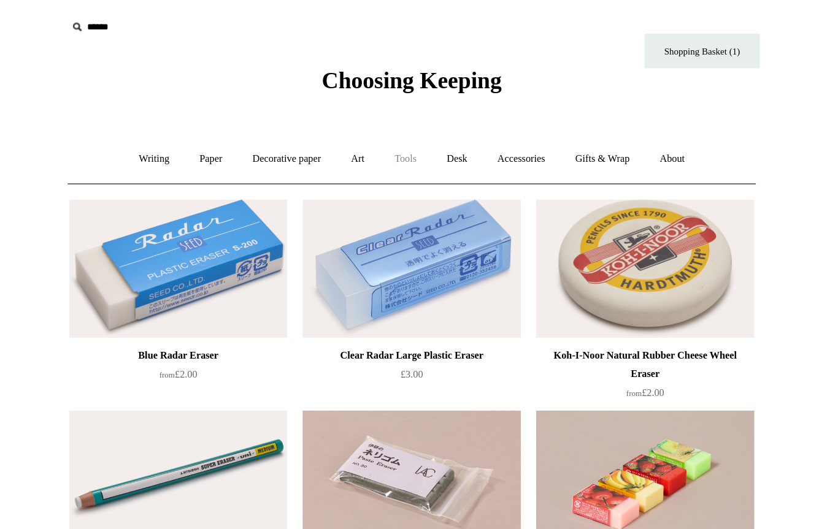
click at [394, 121] on link "Tools +" at bounding box center [414, 127] width 40 height 32
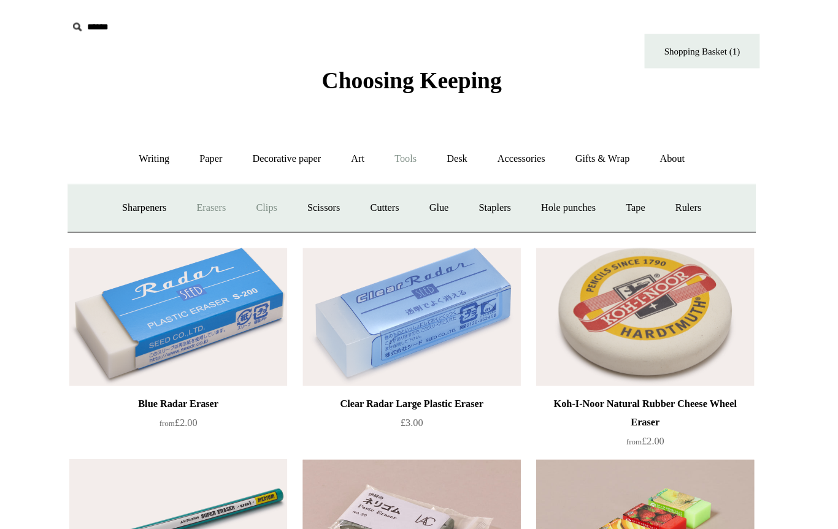
click at [283, 173] on link "Clips +" at bounding box center [302, 166] width 39 height 32
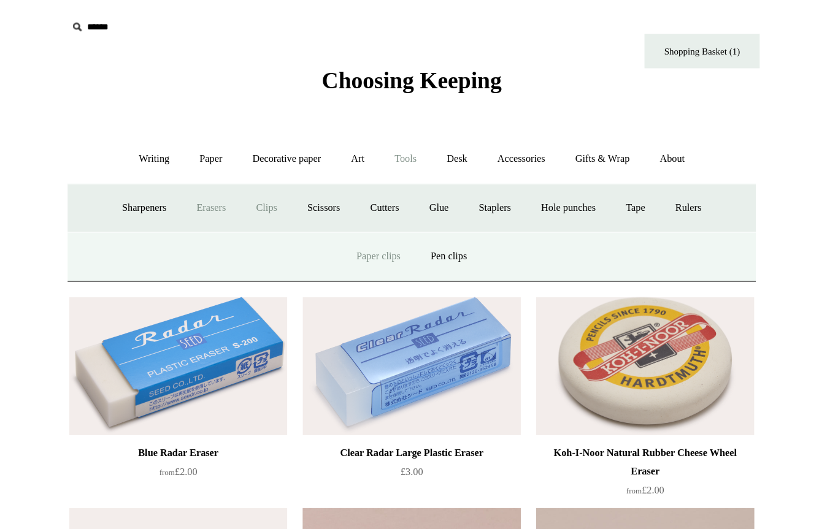
click at [364, 207] on link "Paper clips" at bounding box center [392, 205] width 57 height 32
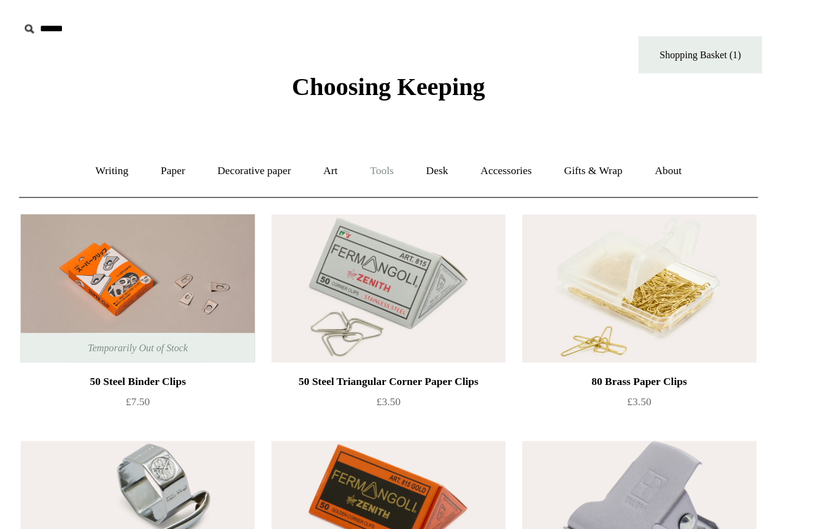
click at [394, 128] on link "Tools +" at bounding box center [414, 127] width 40 height 32
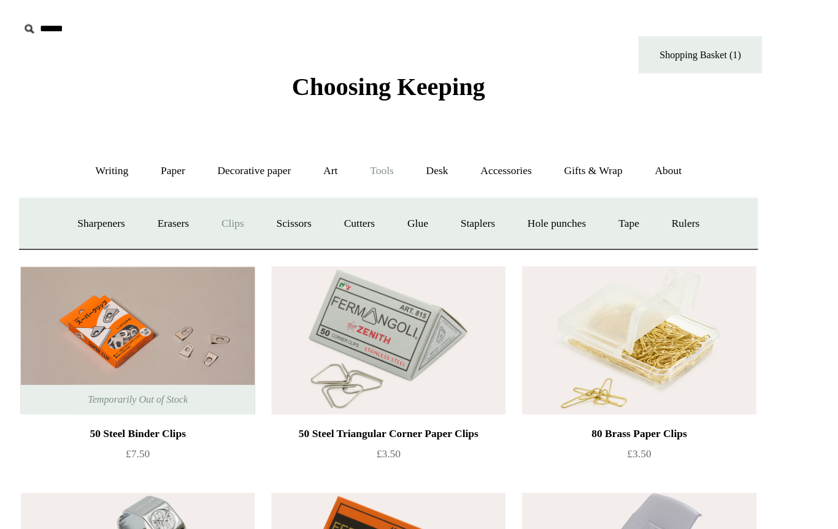
click at [283, 166] on link "Clips +" at bounding box center [302, 166] width 39 height 32
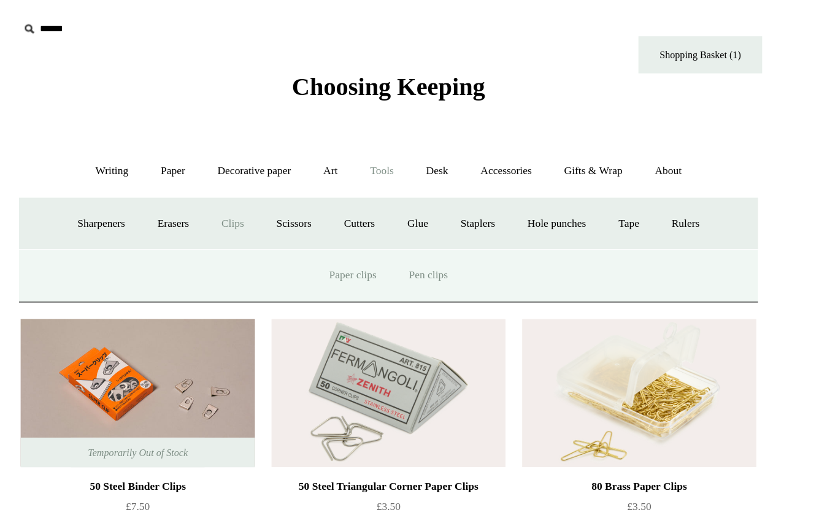
click at [423, 205] on link "Pen clips" at bounding box center [448, 205] width 51 height 32
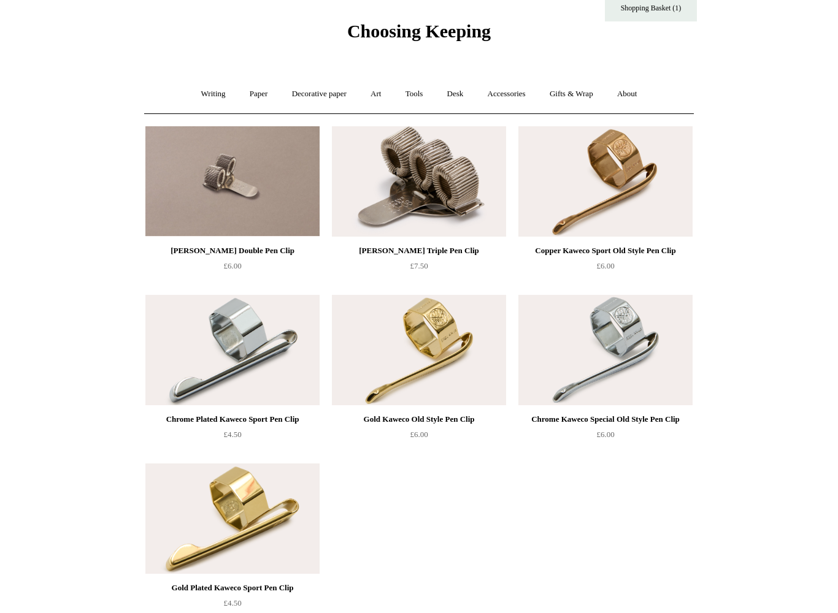
scroll to position [48, 0]
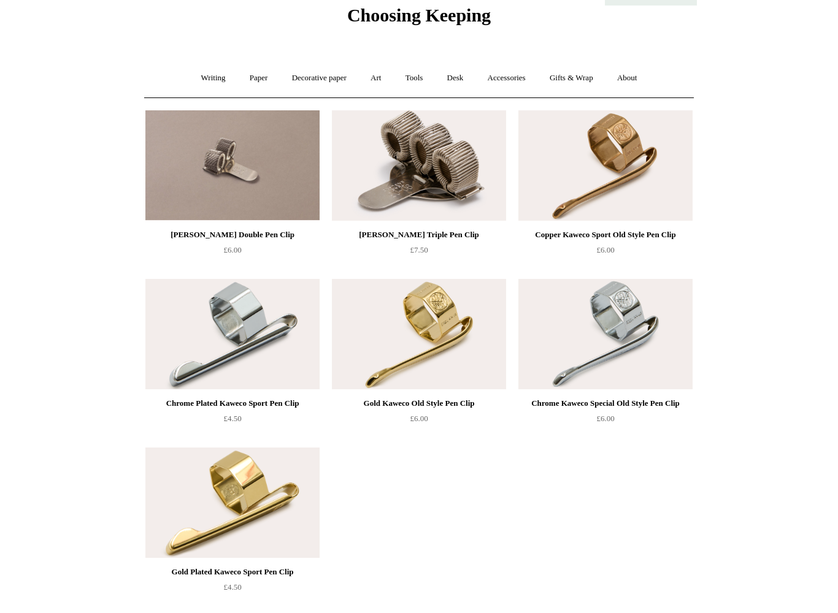
click at [213, 483] on img at bounding box center [232, 503] width 174 height 110
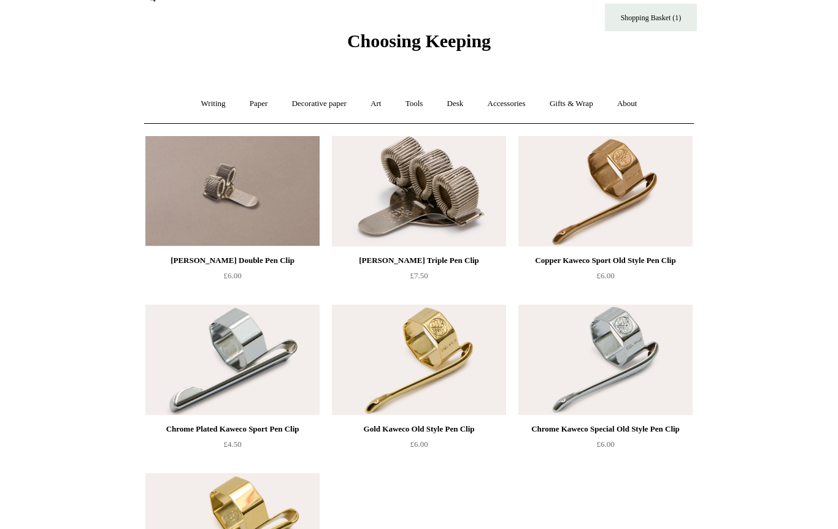
scroll to position [0, 0]
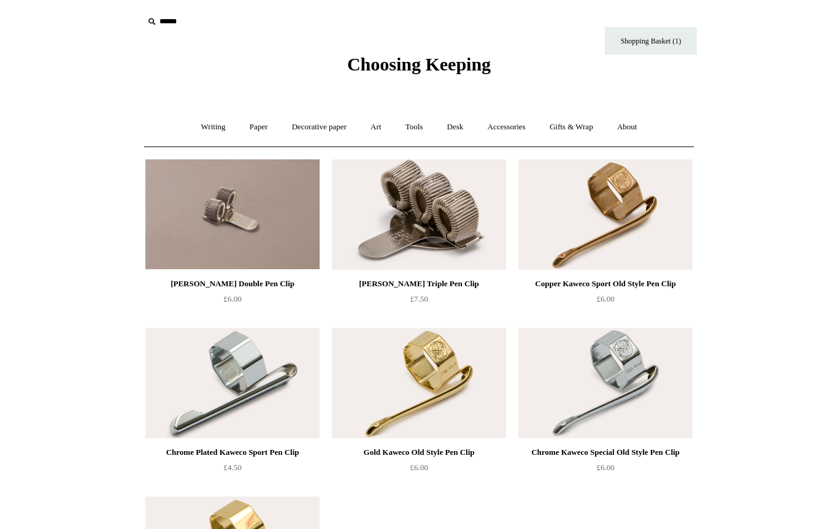
click at [6, 283] on html "Menu Choosing Keeping * Shipping Information Shopping Basket (1) * ⤺ + +" at bounding box center [419, 431] width 838 height 863
click at [420, 129] on link "Tools +" at bounding box center [414, 127] width 40 height 32
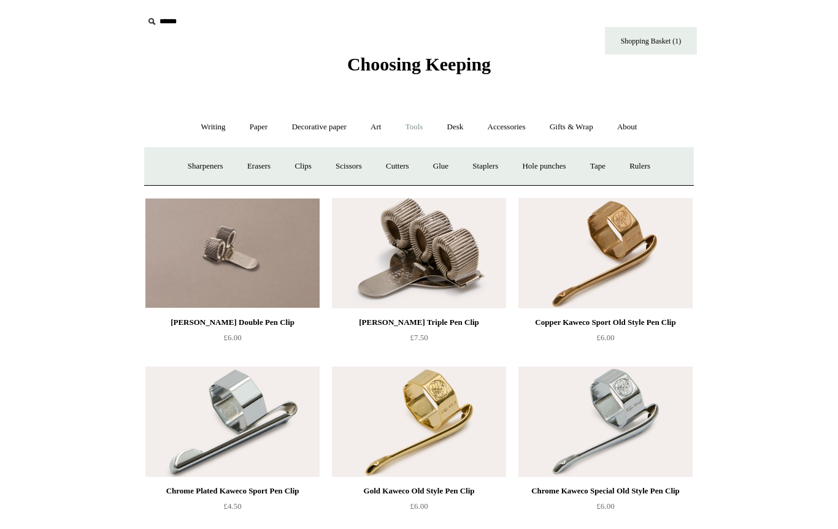
click at [432, 118] on link "Tools -" at bounding box center [414, 127] width 40 height 32
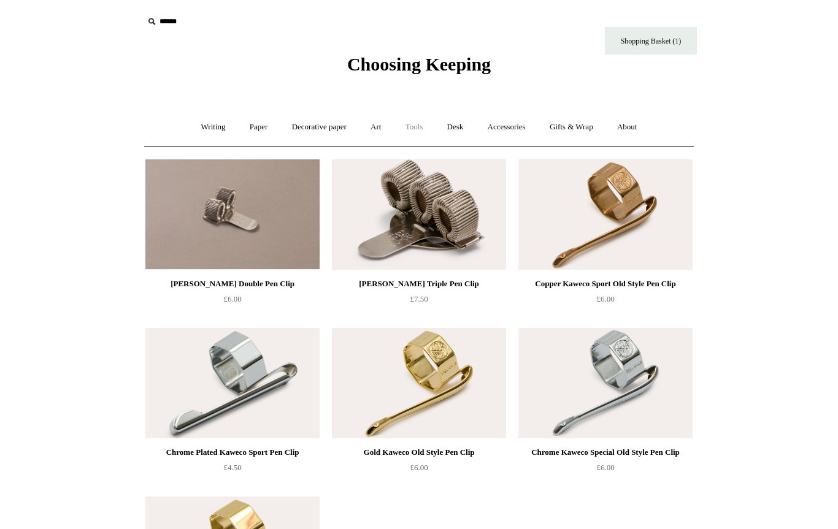
click at [418, 135] on link "Tools +" at bounding box center [414, 127] width 40 height 32
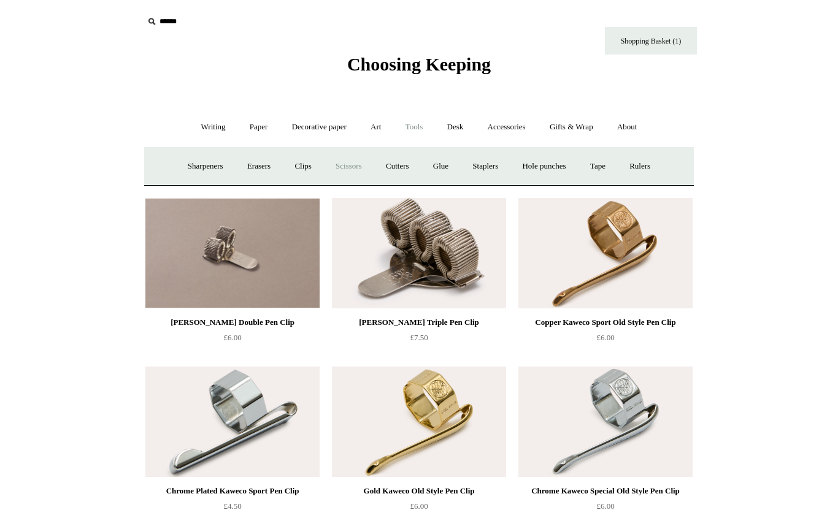
click at [345, 158] on link "Scissors" at bounding box center [348, 166] width 48 height 32
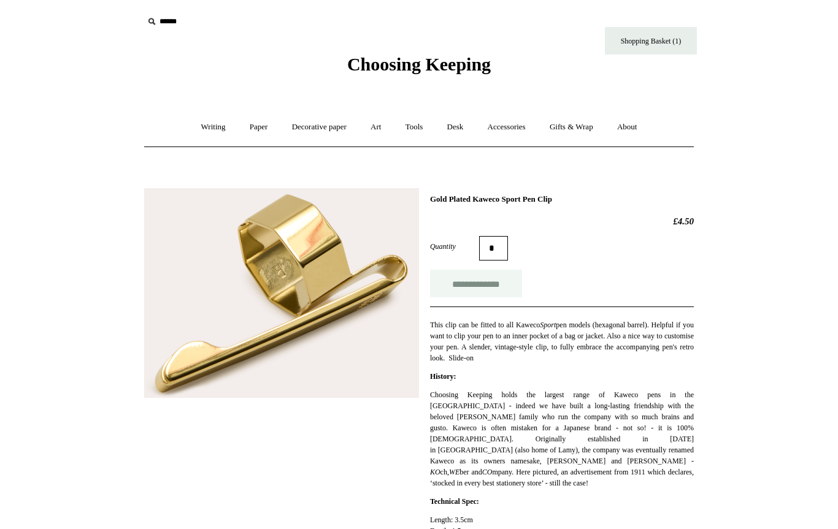
click at [506, 288] on input "**********" at bounding box center [476, 284] width 92 height 28
type input "**********"
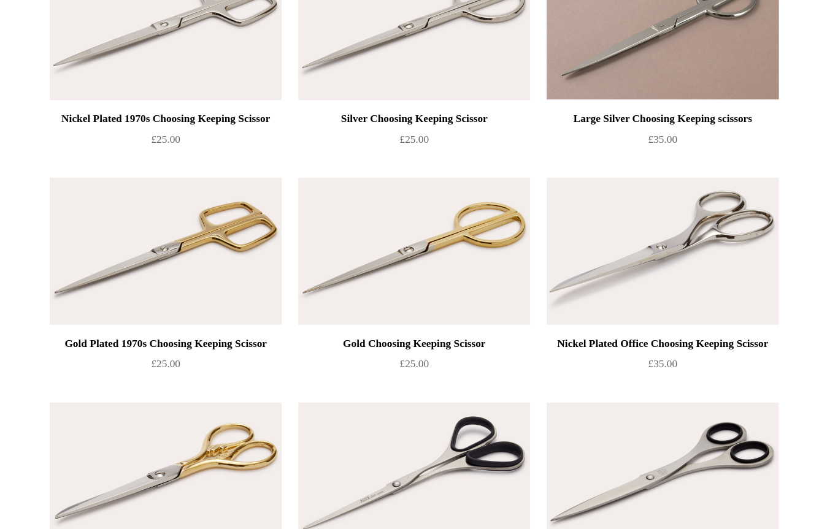
scroll to position [187, 0]
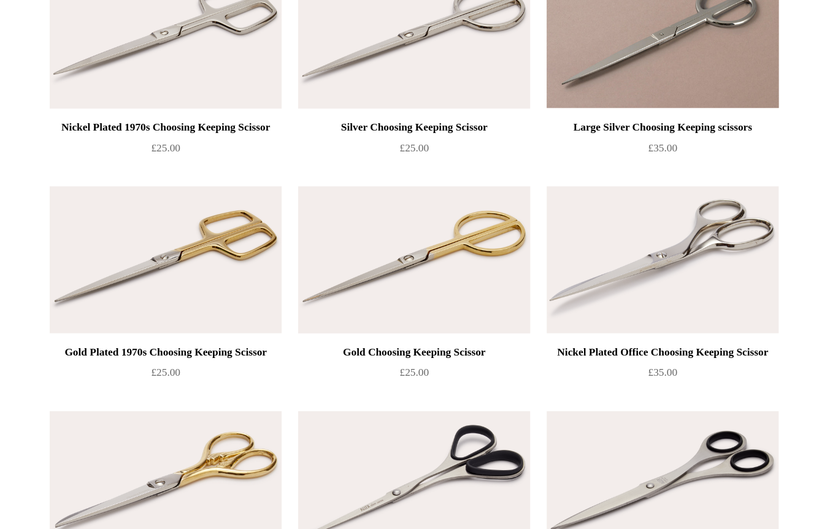
click at [332, 205] on img at bounding box center [419, 196] width 174 height 110
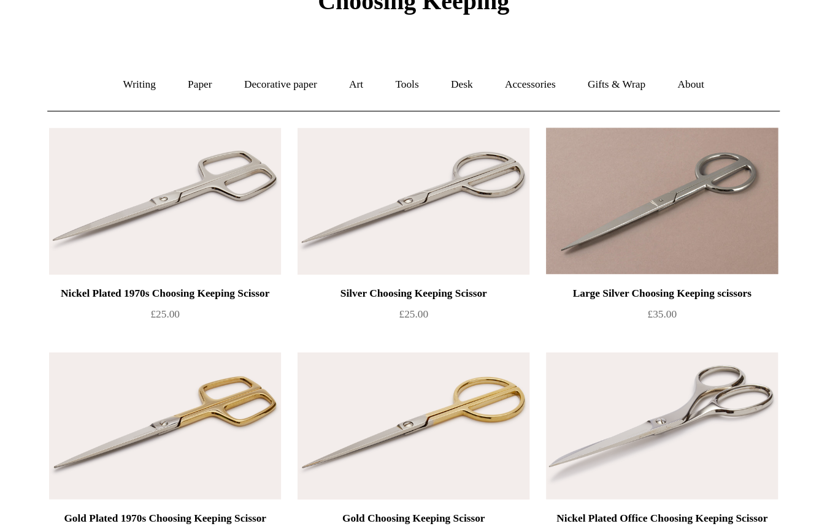
scroll to position [0, 0]
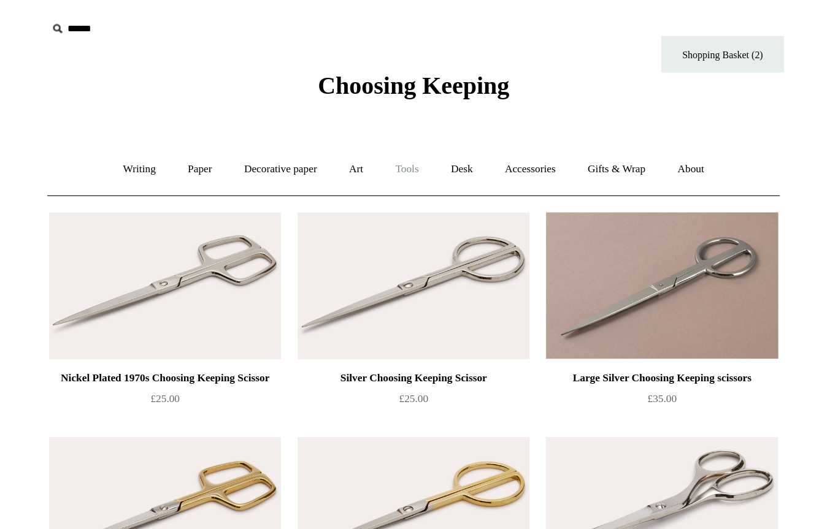
click at [394, 120] on link "Tools +" at bounding box center [414, 127] width 40 height 32
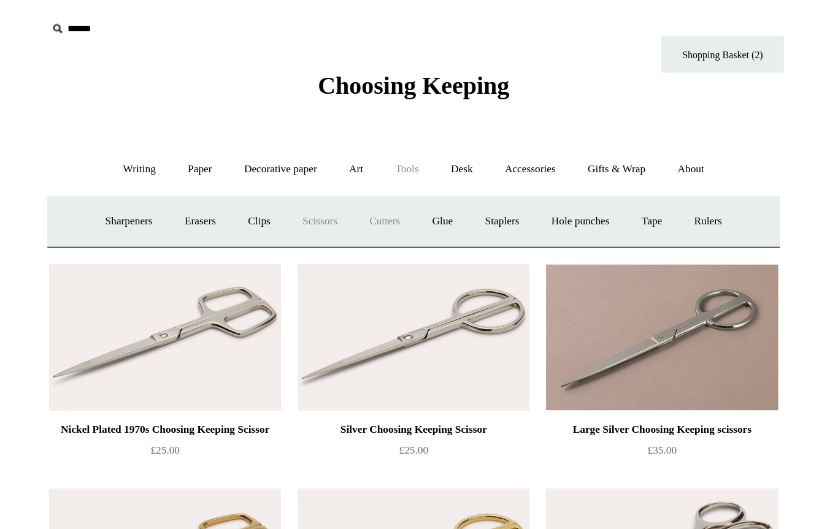
click at [375, 174] on link "Cutters" at bounding box center [397, 166] width 45 height 32
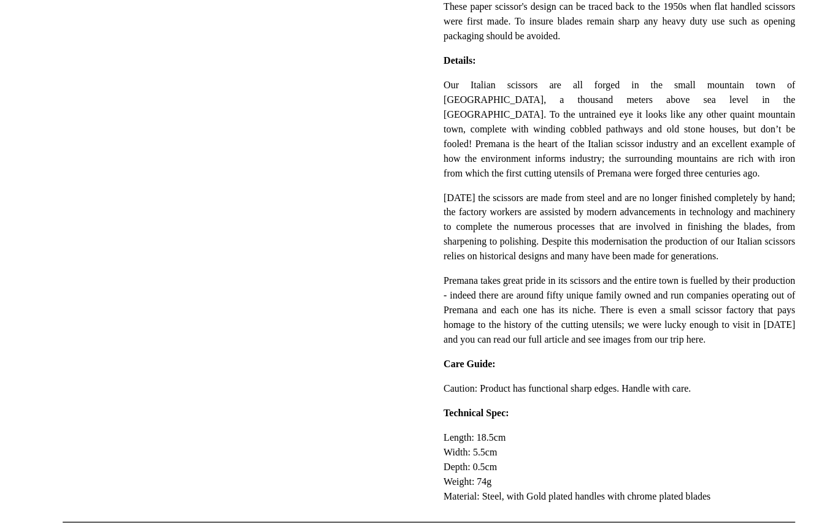
scroll to position [279, 0]
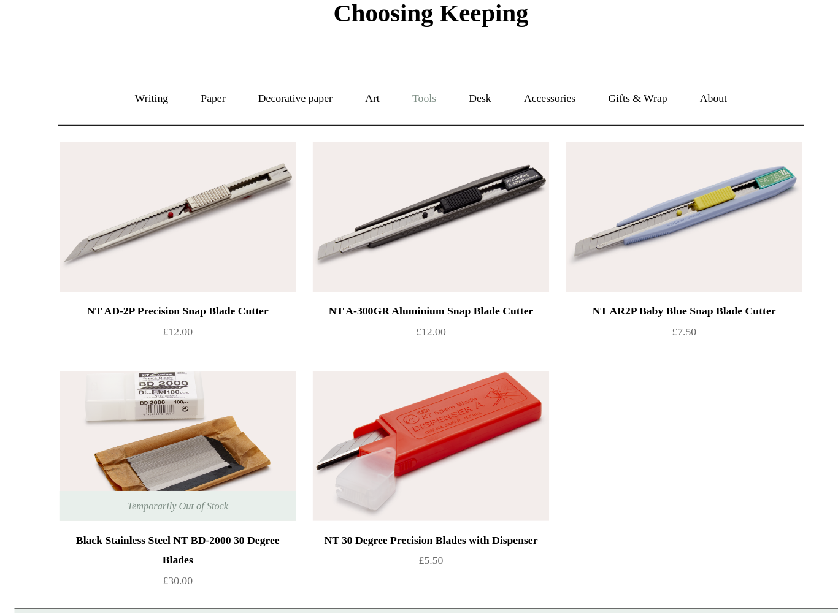
click at [394, 111] on link "Tools +" at bounding box center [414, 127] width 40 height 32
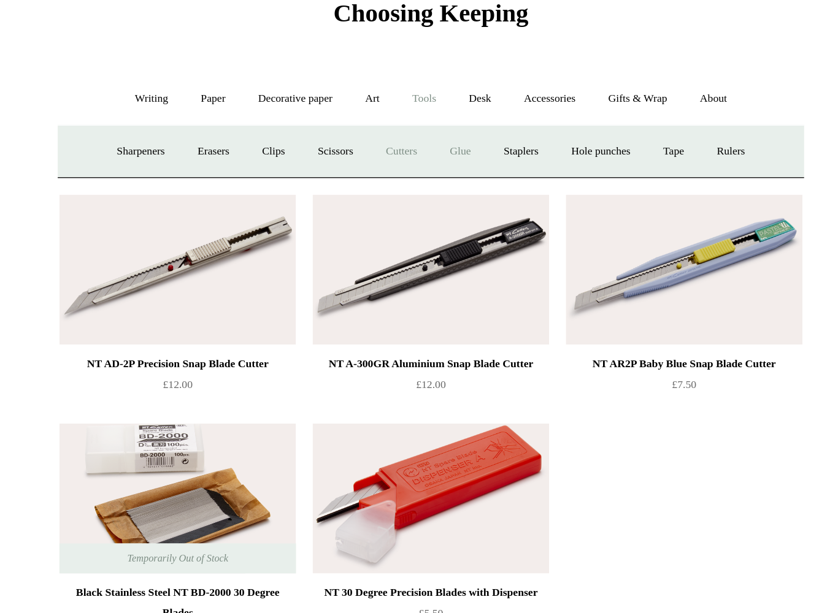
click at [422, 150] on link "Glue" at bounding box center [440, 166] width 37 height 32
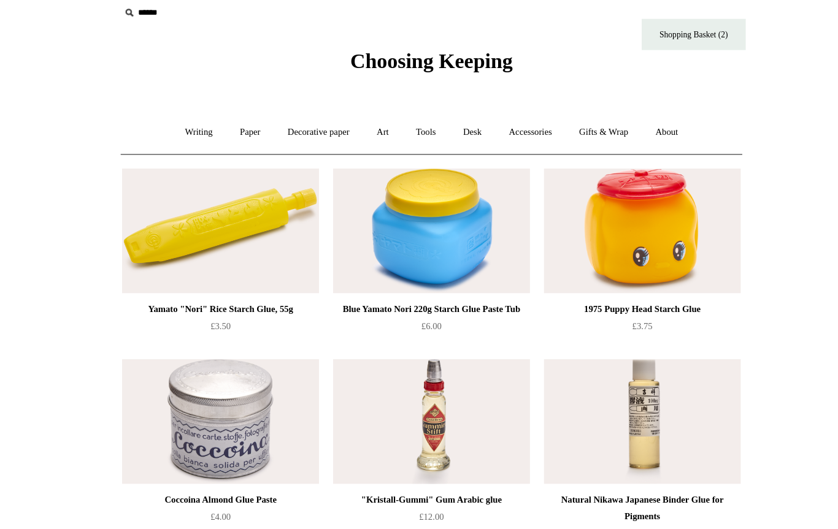
scroll to position [9, 0]
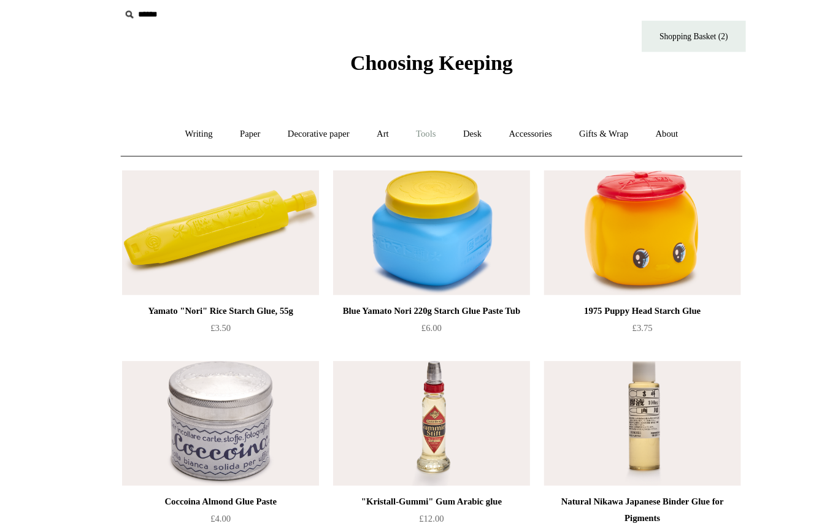
click at [394, 119] on link "Tools +" at bounding box center [414, 118] width 40 height 32
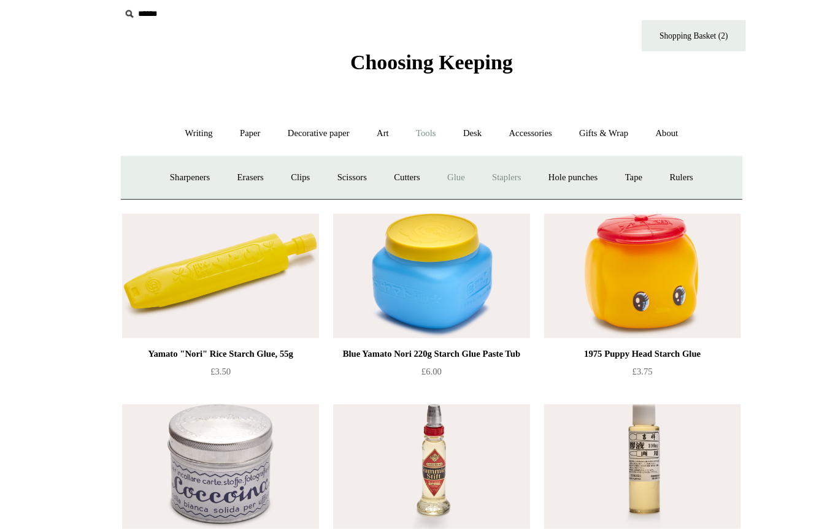
click at [461, 159] on link "Staplers +" at bounding box center [485, 157] width 48 height 32
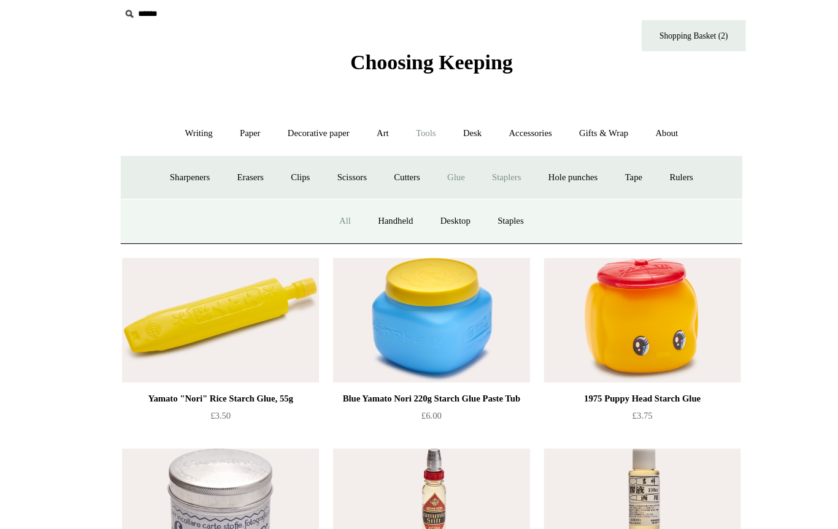
click at [326, 198] on link "All" at bounding box center [342, 196] width 32 height 32
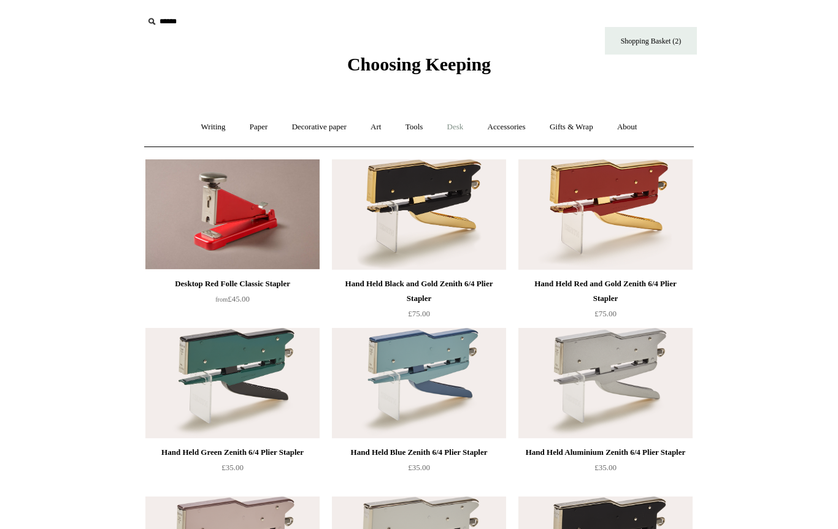
click at [454, 132] on link "Desk +" at bounding box center [455, 127] width 39 height 32
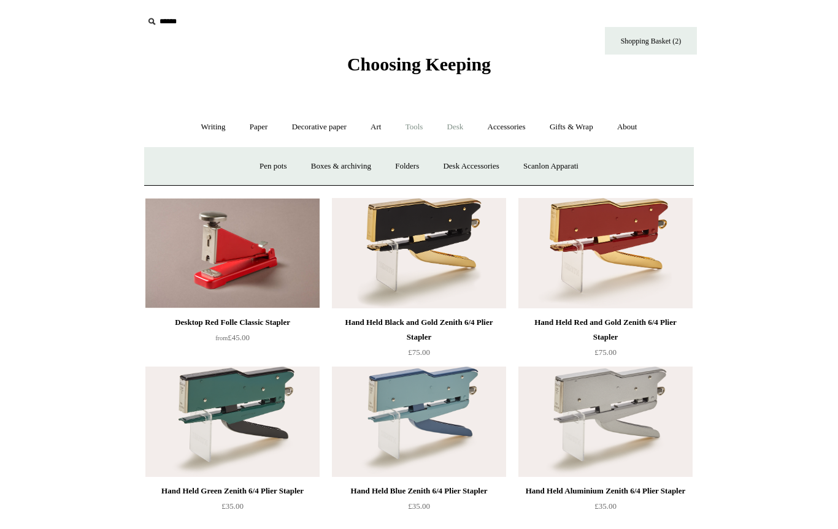
click at [421, 129] on link "Tools +" at bounding box center [414, 127] width 40 height 32
click at [545, 174] on link "Hole punches" at bounding box center [544, 166] width 66 height 32
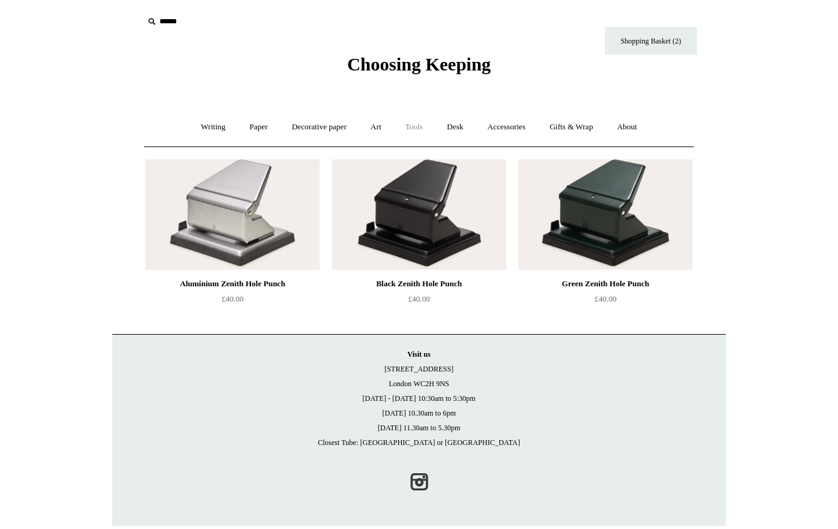
click at [418, 128] on link "Tools +" at bounding box center [414, 127] width 40 height 32
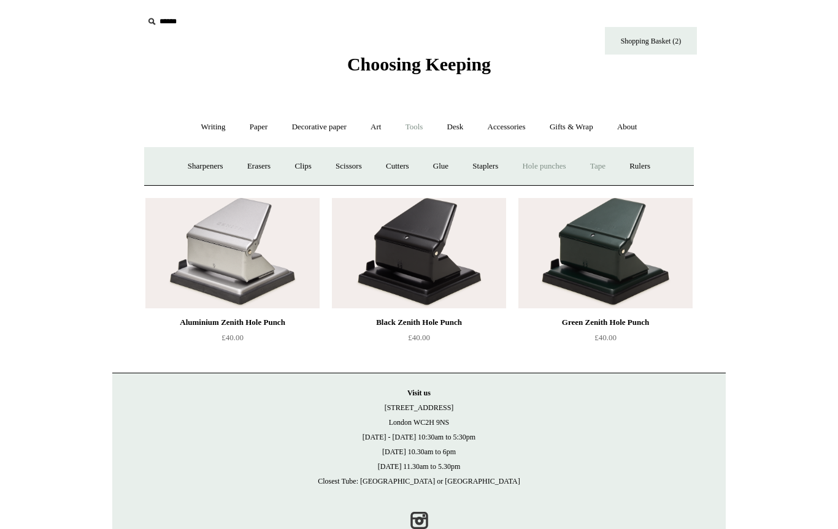
click at [611, 167] on link "Tape +" at bounding box center [597, 166] width 37 height 32
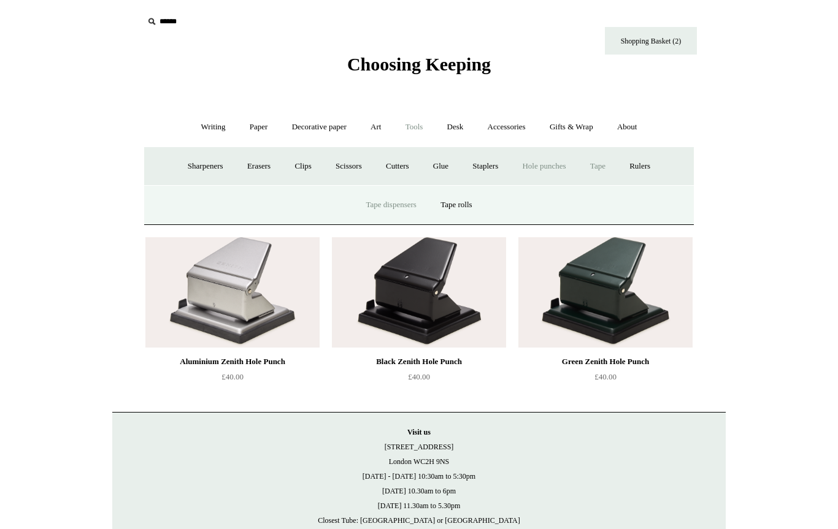
click at [402, 207] on link "Tape dispensers" at bounding box center [390, 205] width 72 height 32
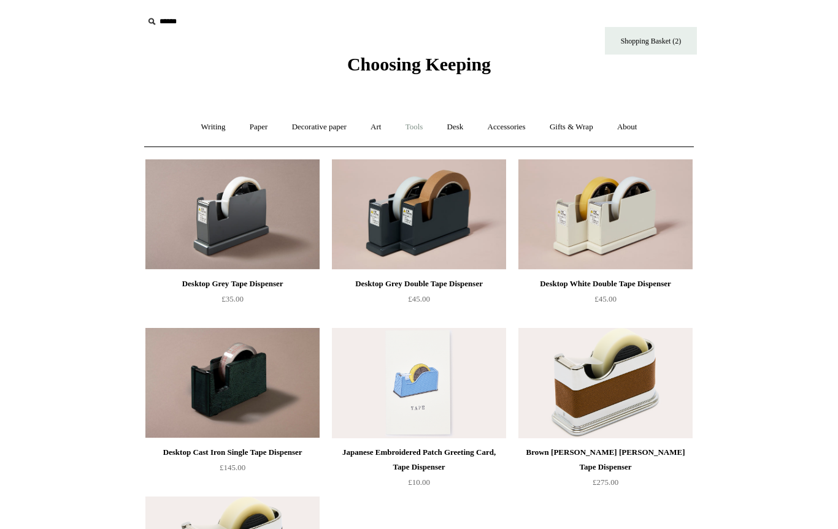
click at [418, 131] on link "Tools +" at bounding box center [414, 127] width 40 height 32
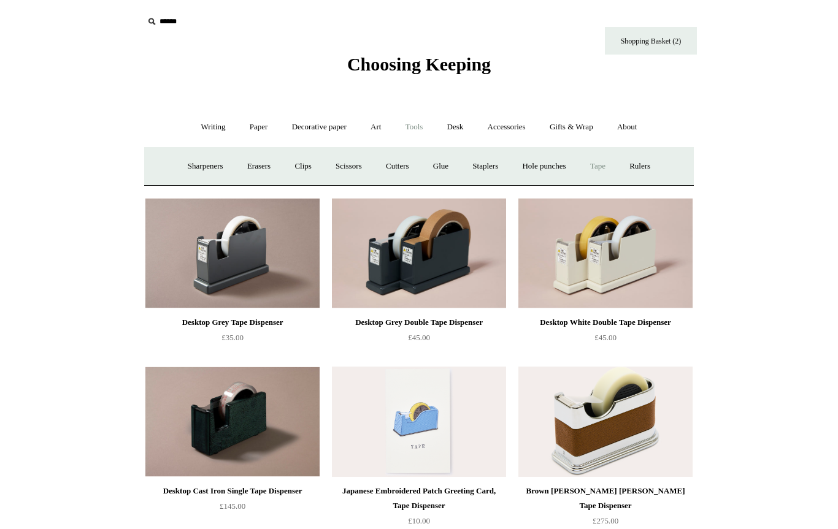
click at [604, 163] on link "Tape +" at bounding box center [597, 166] width 37 height 32
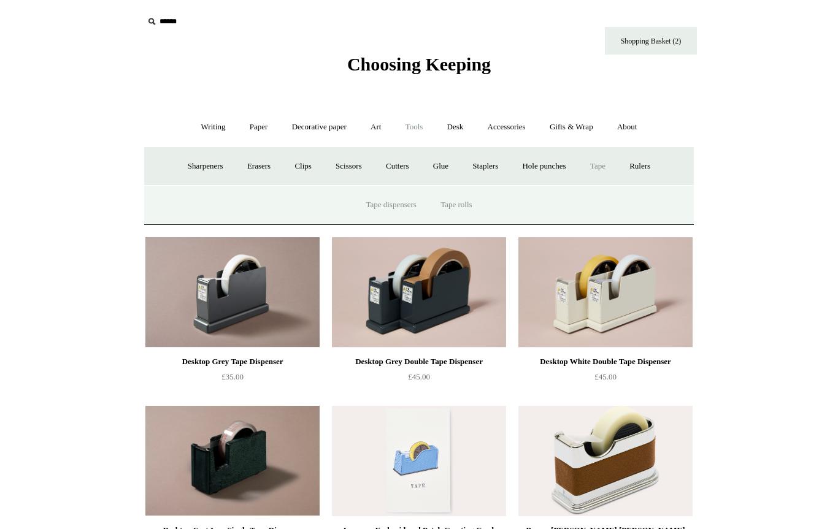
click at [466, 205] on link "Tape rolls" at bounding box center [455, 205] width 53 height 32
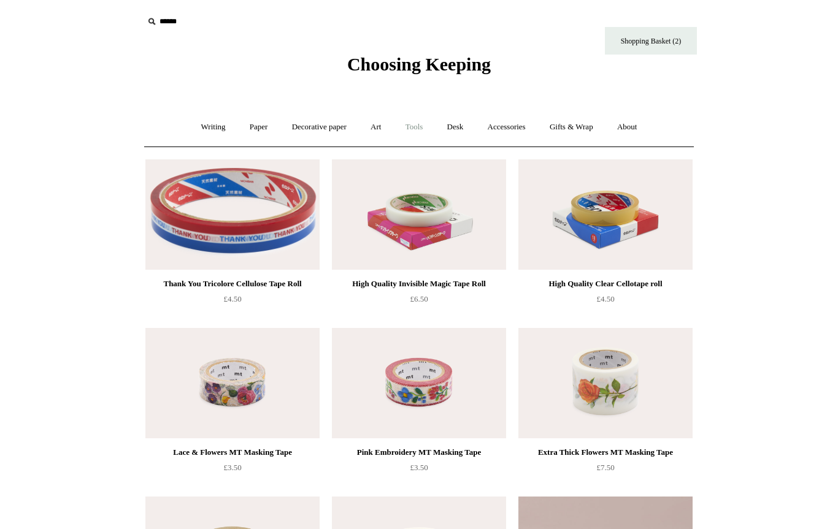
click at [414, 134] on link "Tools +" at bounding box center [414, 127] width 40 height 32
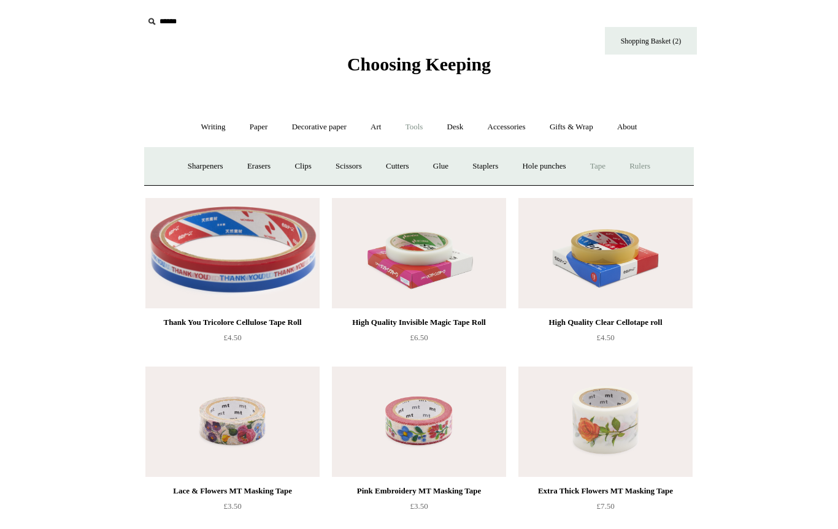
click at [657, 167] on link "Rulers" at bounding box center [639, 166] width 43 height 32
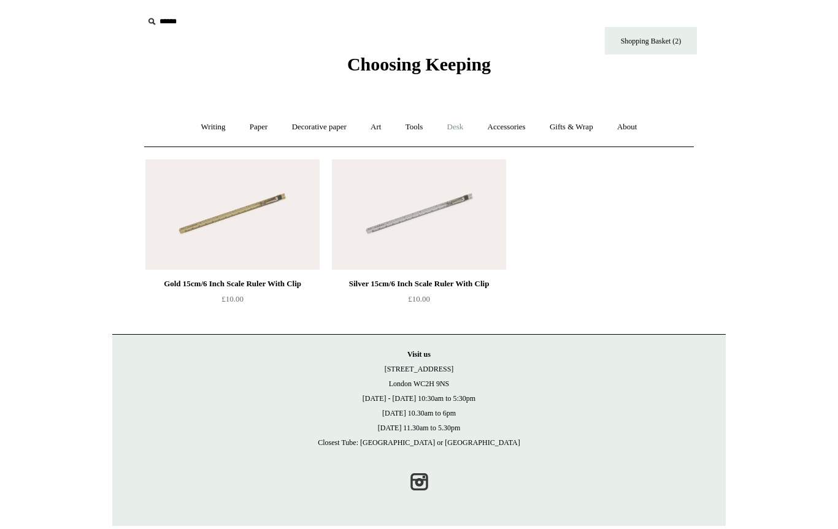
click at [461, 118] on link "Desk +" at bounding box center [455, 127] width 39 height 32
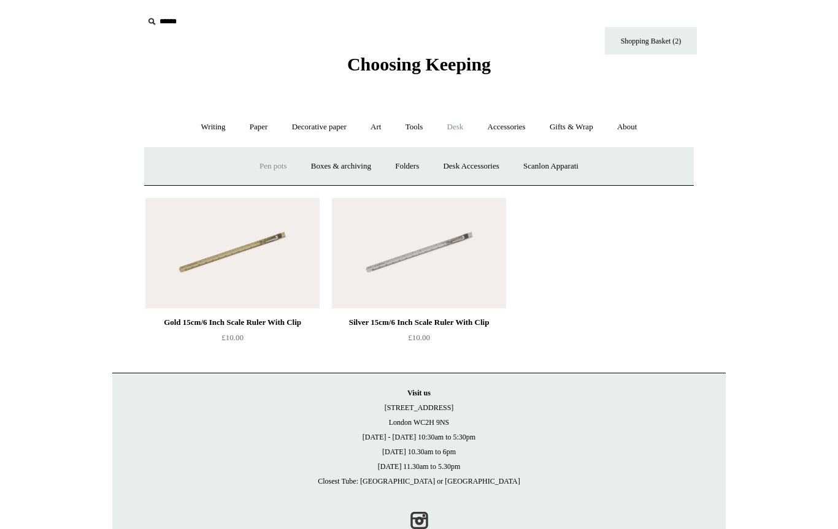
click at [258, 154] on link "Pen pots" at bounding box center [272, 166] width 49 height 32
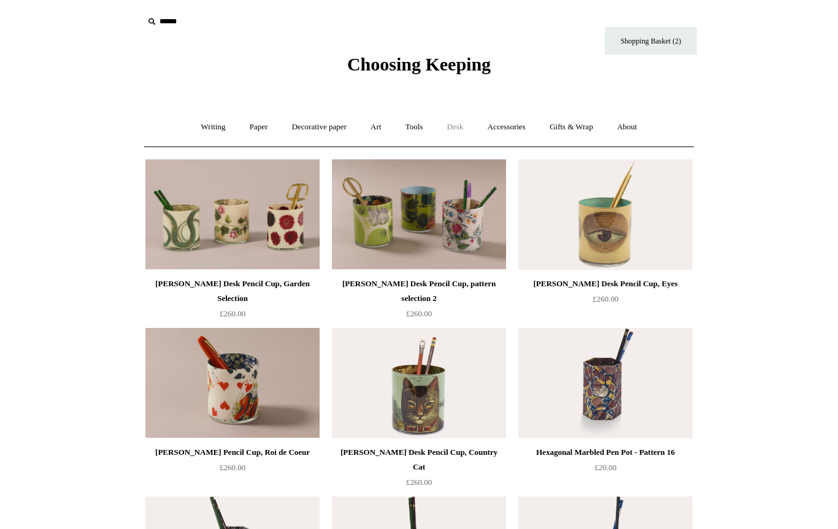
click at [468, 131] on link "Desk +" at bounding box center [455, 127] width 39 height 32
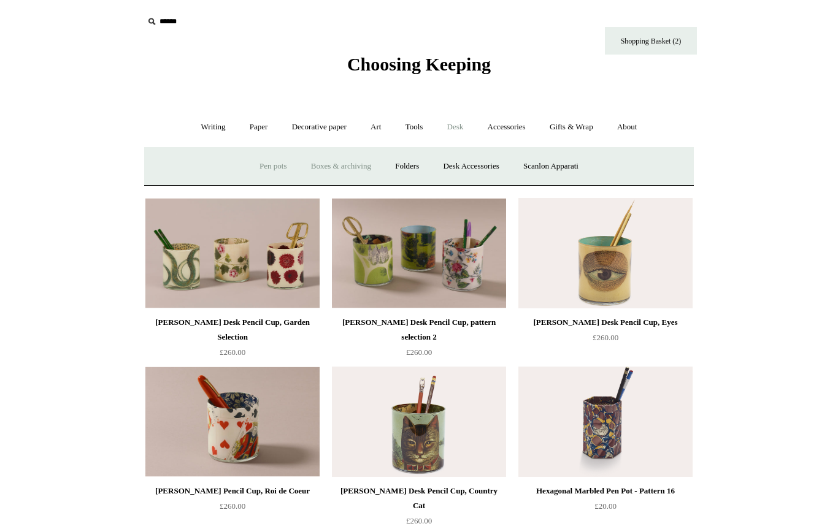
click at [320, 165] on link "Boxes & archiving" at bounding box center [341, 166] width 82 height 32
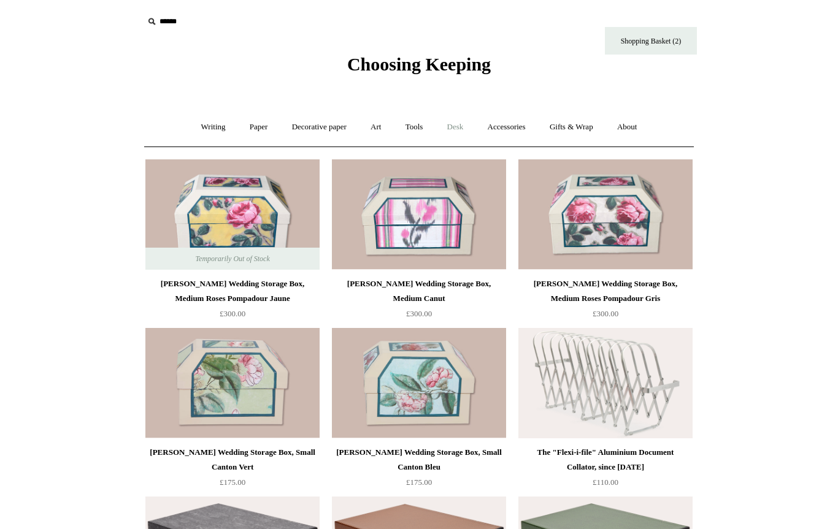
click at [457, 120] on link "Desk +" at bounding box center [455, 127] width 39 height 32
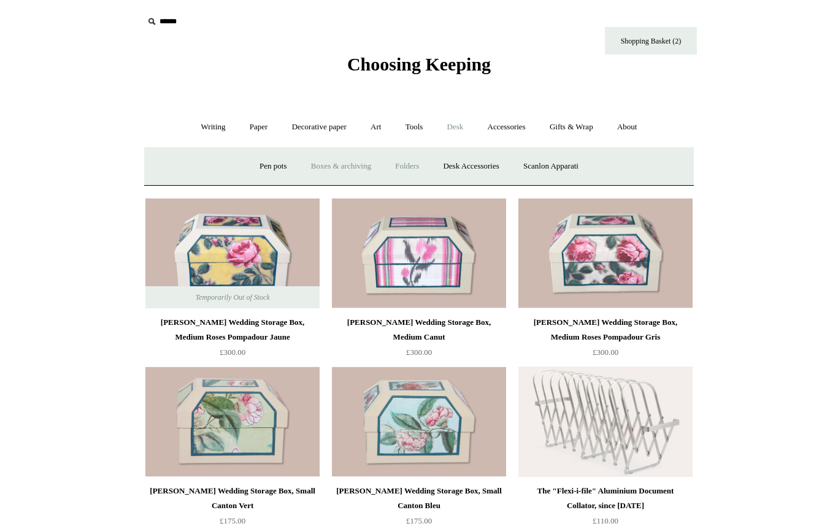
click at [399, 162] on link "Folders" at bounding box center [407, 166] width 46 height 32
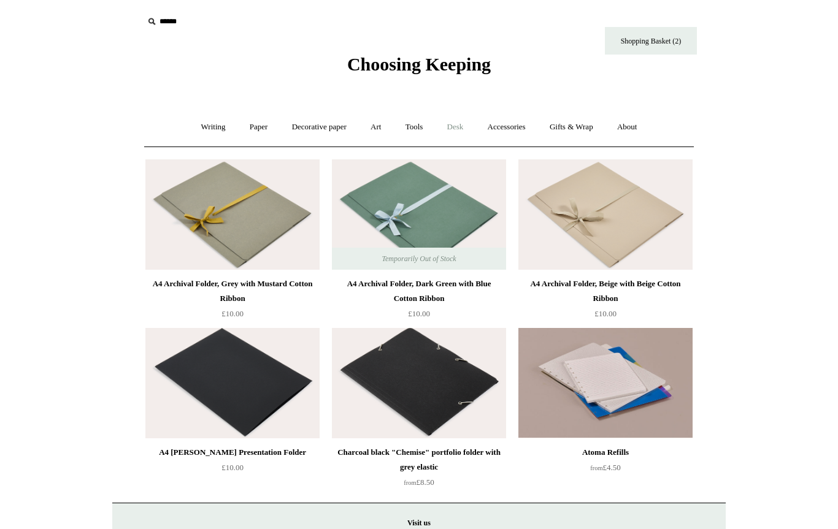
click at [459, 131] on link "Desk +" at bounding box center [455, 127] width 39 height 32
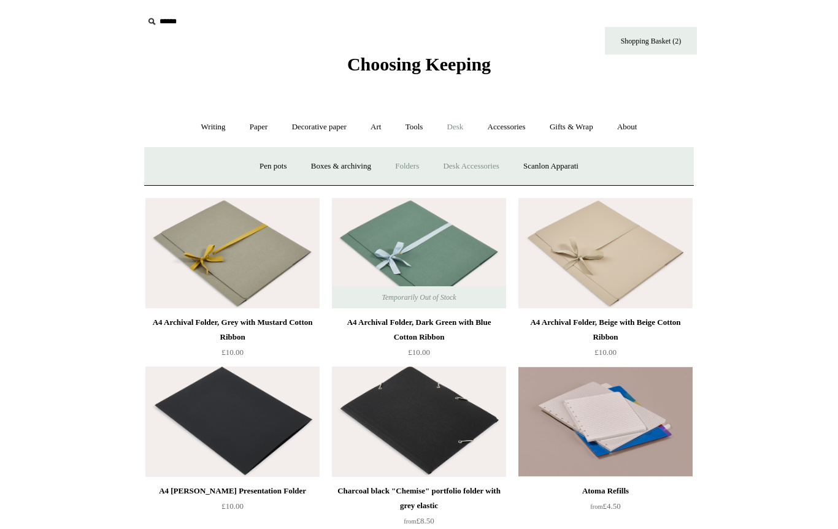
click at [468, 169] on link "Desk Accessories" at bounding box center [471, 166] width 78 height 32
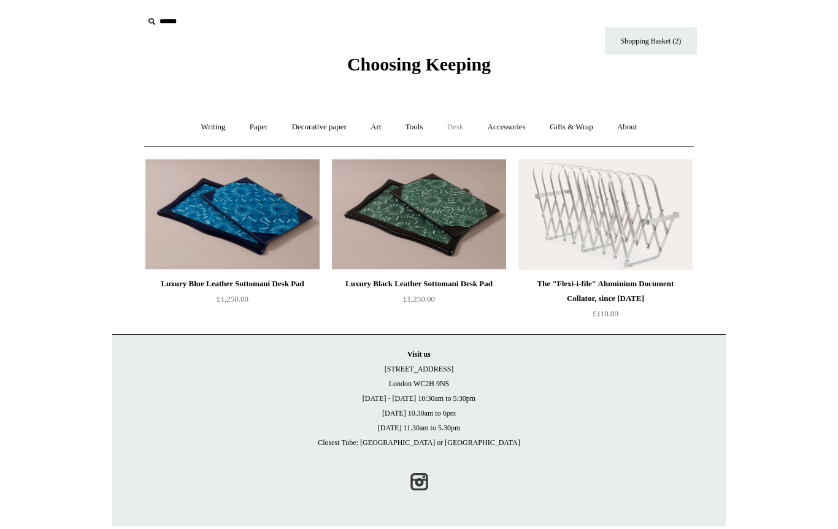
click at [462, 129] on link "Desk +" at bounding box center [455, 127] width 39 height 32
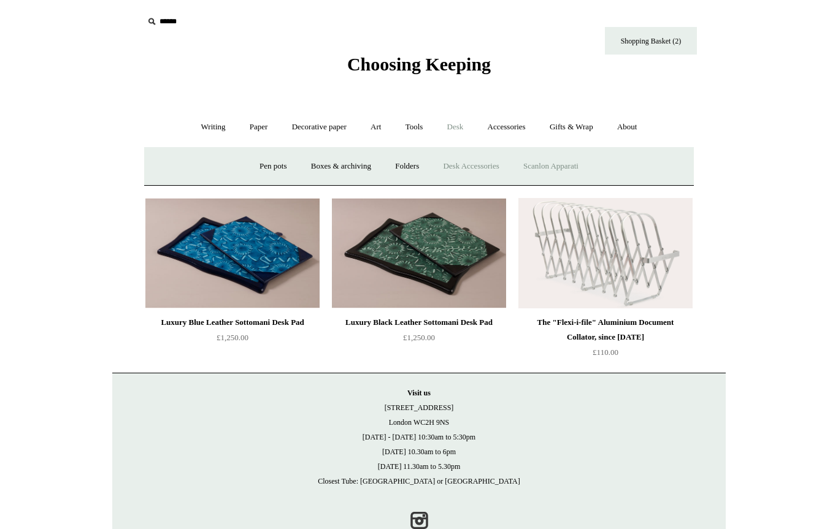
click at [538, 166] on link "Scanlon Apparati" at bounding box center [550, 166] width 77 height 32
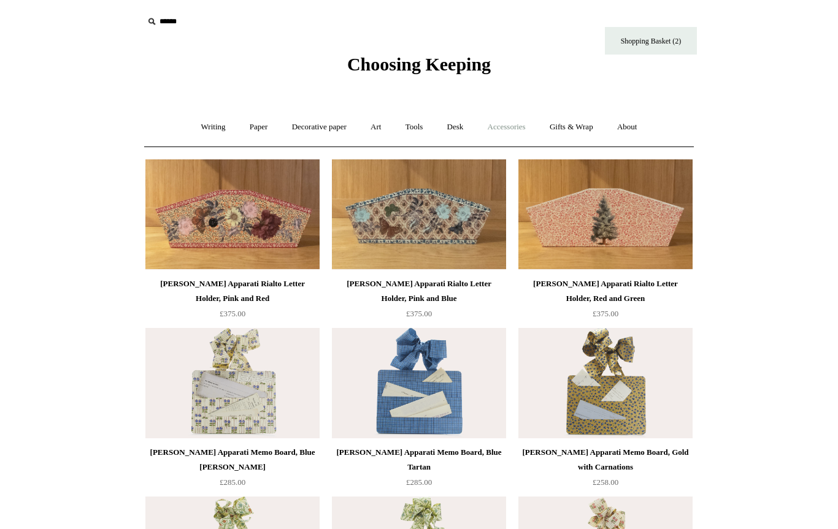
click at [498, 123] on link "Accessories +" at bounding box center [506, 127] width 60 height 32
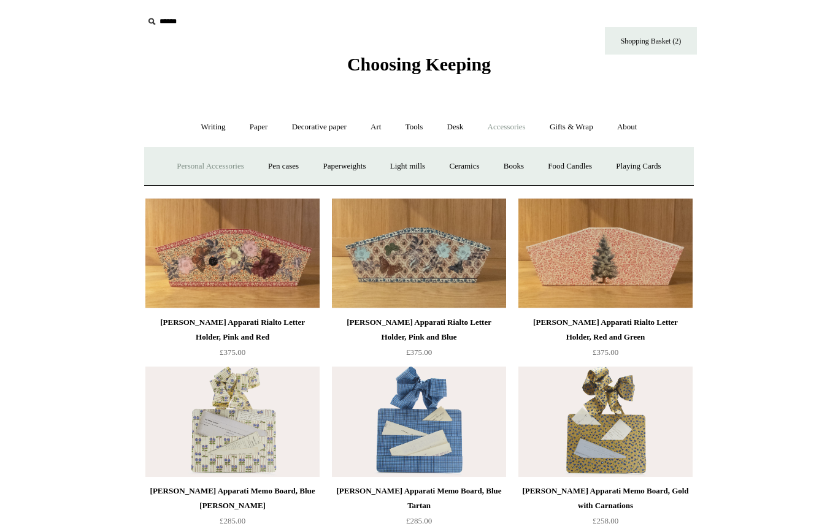
click at [202, 165] on link "Personal Accessories +" at bounding box center [210, 166] width 89 height 32
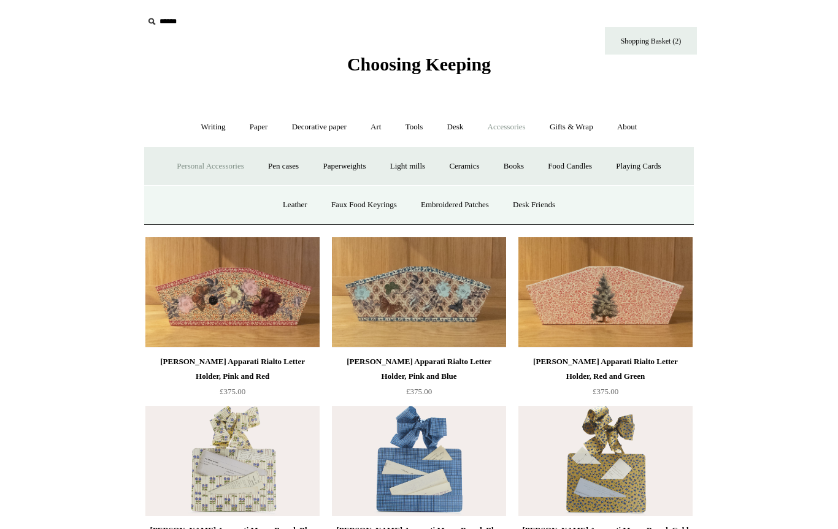
click at [172, 157] on link "Personal Accessories -" at bounding box center [210, 166] width 89 height 32
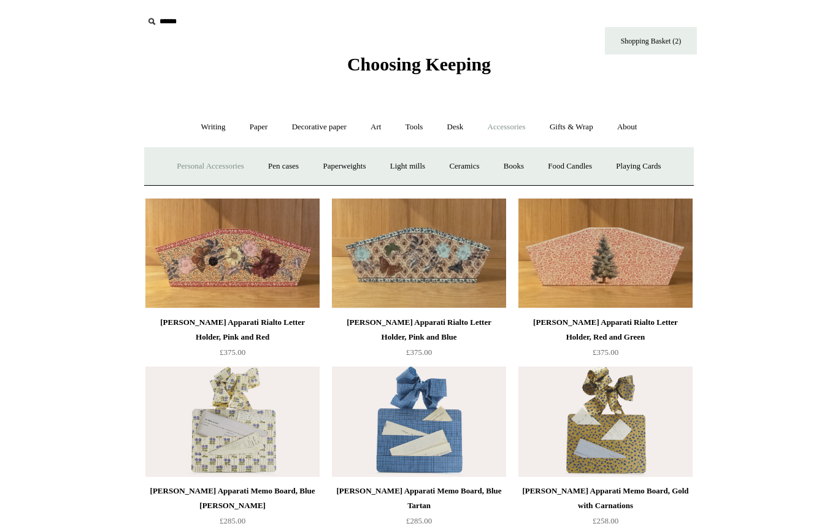
click at [181, 163] on link "Personal Accessories +" at bounding box center [210, 166] width 89 height 32
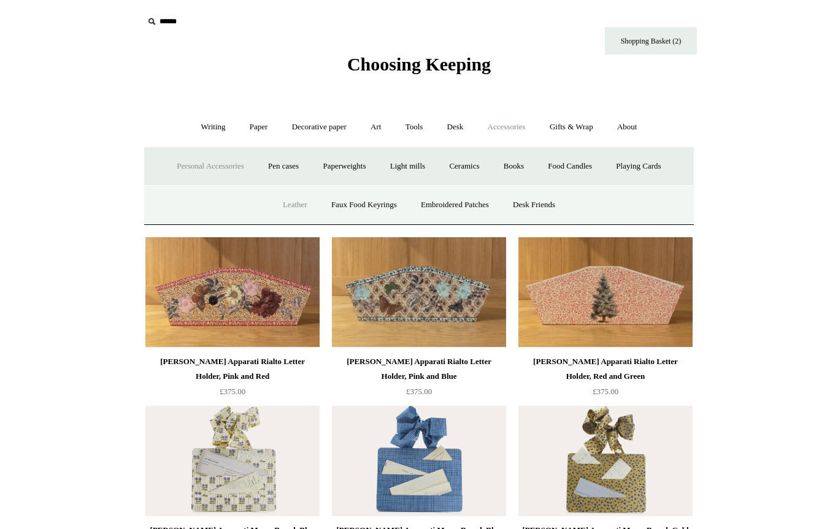
click at [288, 204] on link "Leather" at bounding box center [295, 205] width 47 height 32
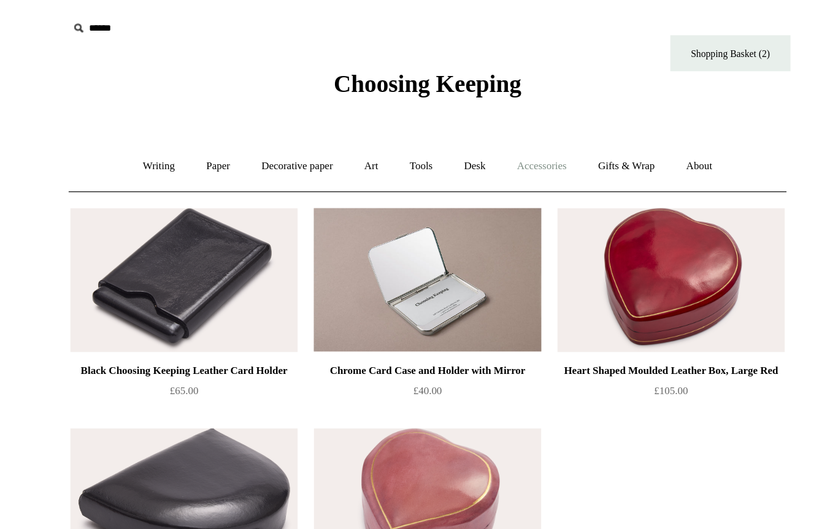
click at [476, 132] on link "Accessories +" at bounding box center [506, 127] width 60 height 32
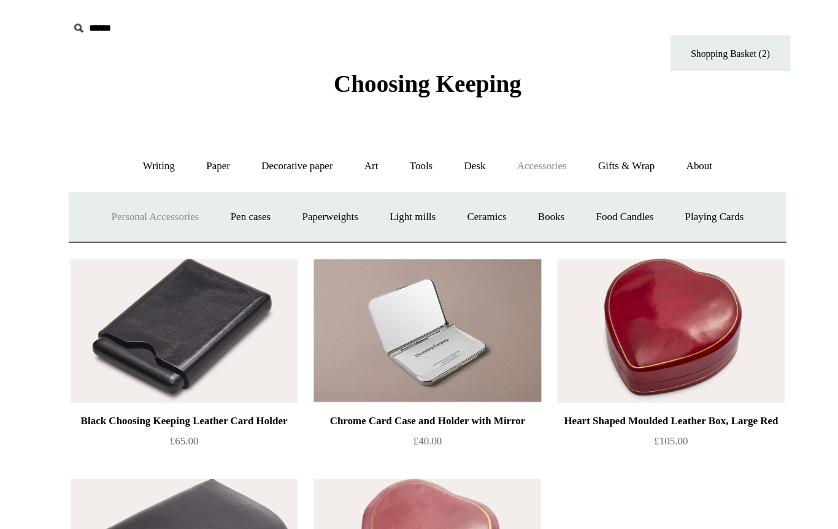
click at [166, 164] on link "Personal Accessories +" at bounding box center [210, 166] width 89 height 32
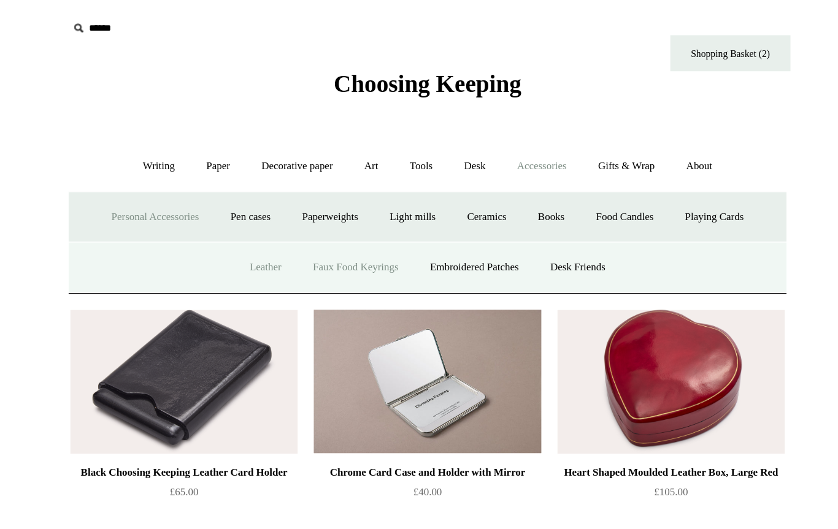
click at [320, 207] on link "Faux Food Keyrings" at bounding box center [364, 205] width 88 height 32
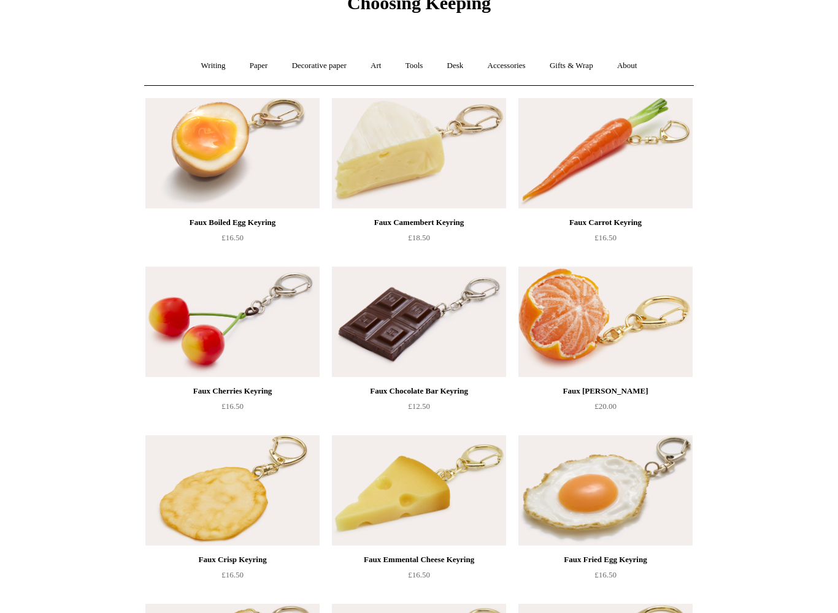
scroll to position [61, 0]
click at [528, 376] on img at bounding box center [605, 322] width 174 height 110
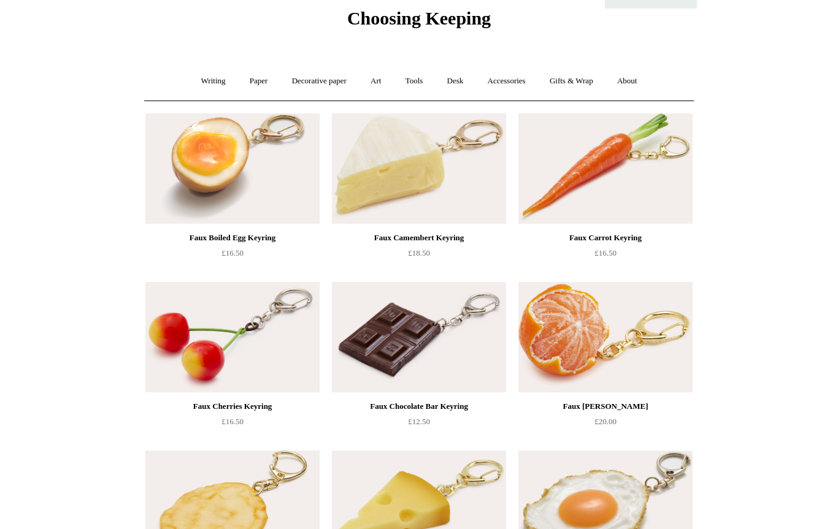
scroll to position [45, 0]
click at [603, 480] on img at bounding box center [605, 506] width 174 height 110
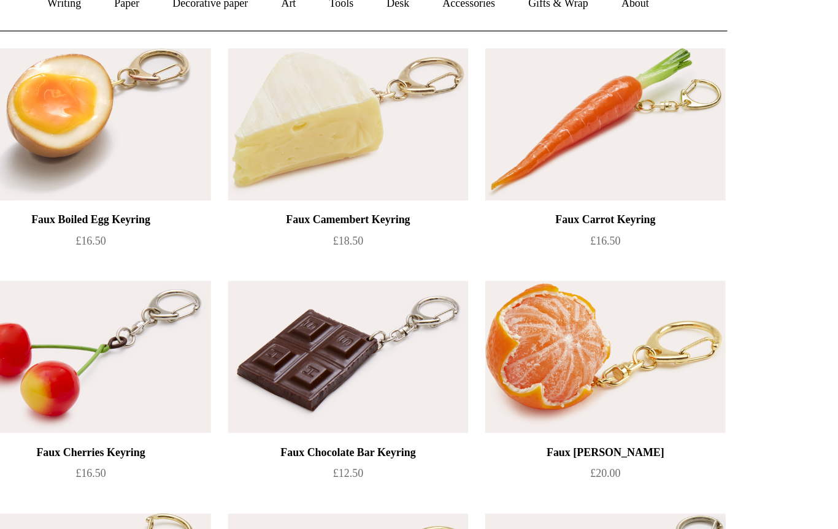
scroll to position [0, 0]
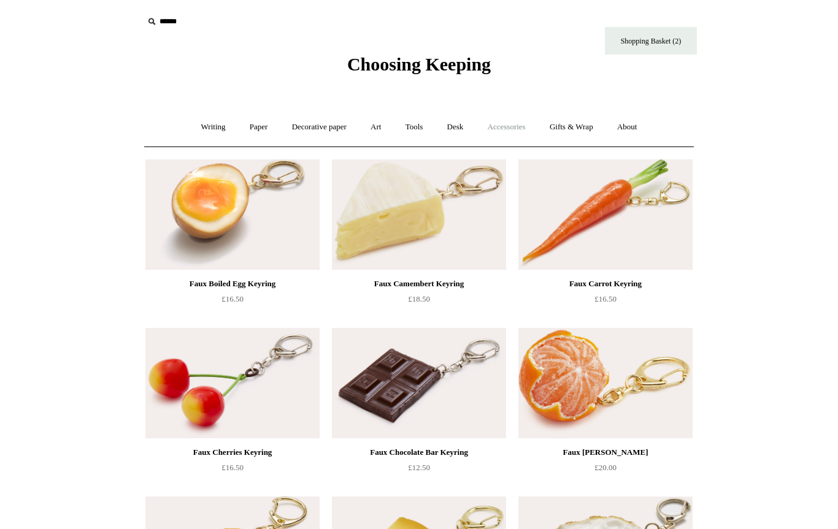
click at [519, 118] on link "Accessories +" at bounding box center [506, 127] width 60 height 32
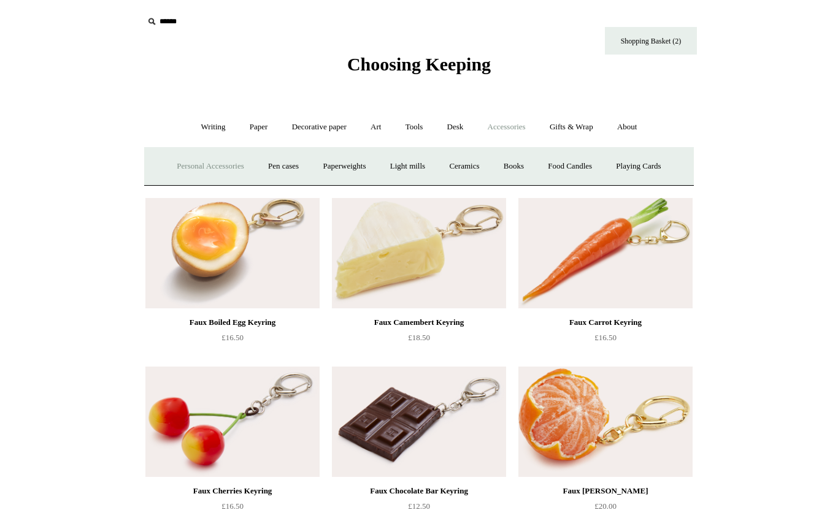
click at [215, 168] on link "Personal Accessories +" at bounding box center [210, 166] width 89 height 32
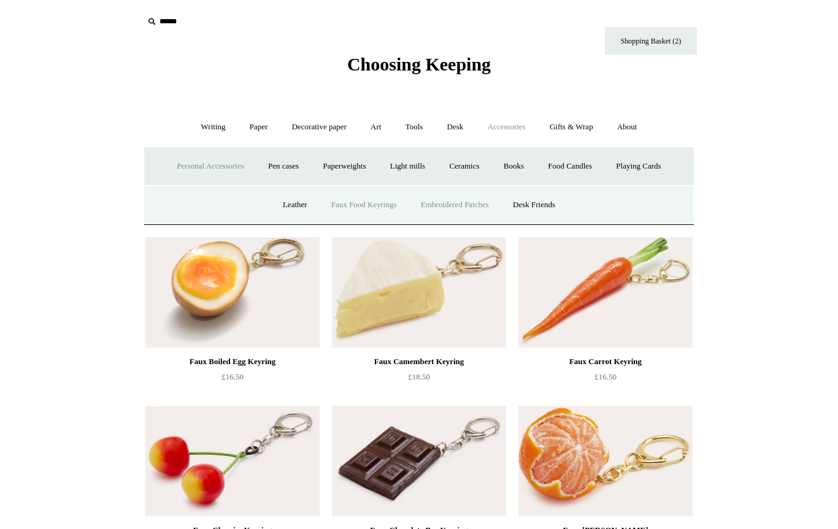
click at [427, 203] on link "Embroidered Patches" at bounding box center [455, 205] width 90 height 32
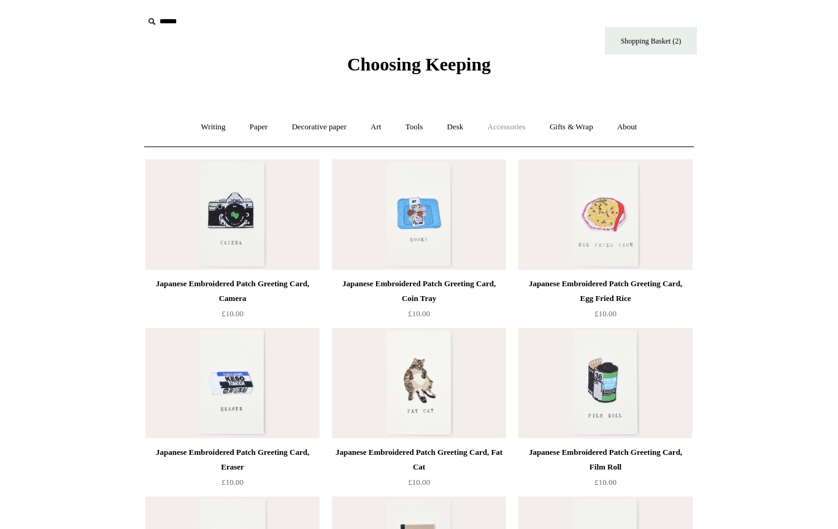
click at [514, 128] on link "Accessories +" at bounding box center [506, 127] width 60 height 32
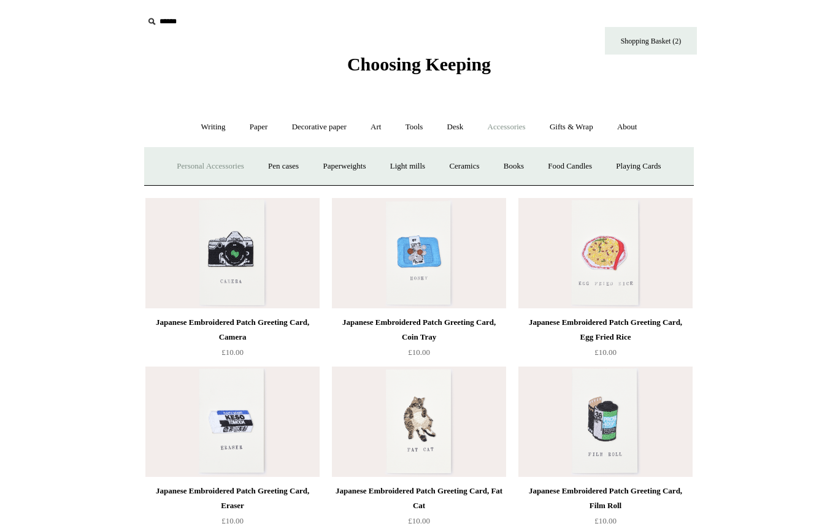
click at [191, 164] on link "Personal Accessories +" at bounding box center [210, 166] width 89 height 32
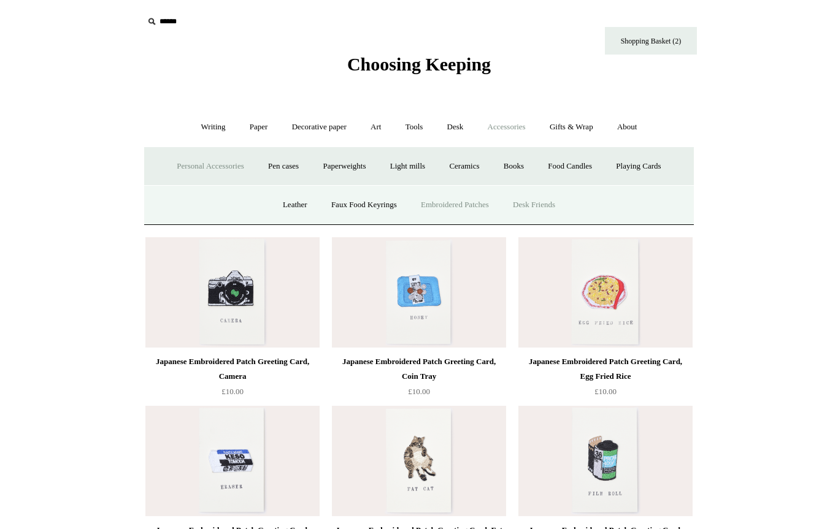
click at [543, 205] on link "Desk Friends" at bounding box center [534, 205] width 64 height 32
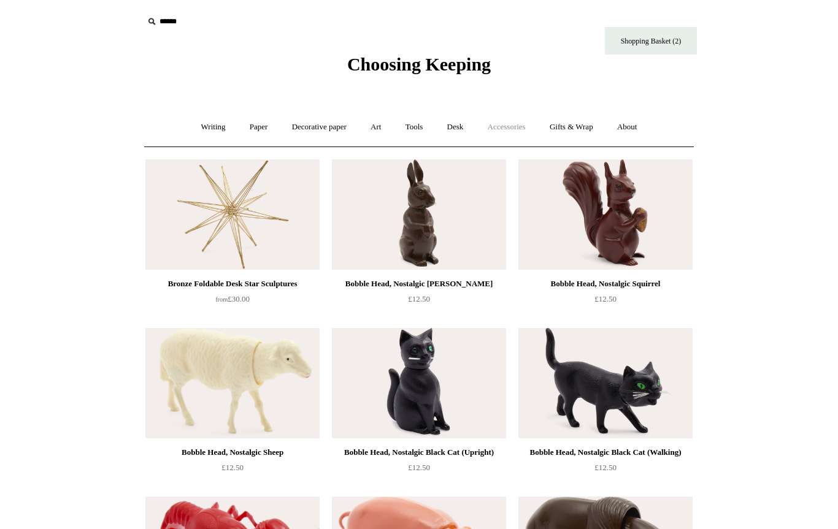
click at [529, 124] on link "Accessories +" at bounding box center [506, 127] width 60 height 32
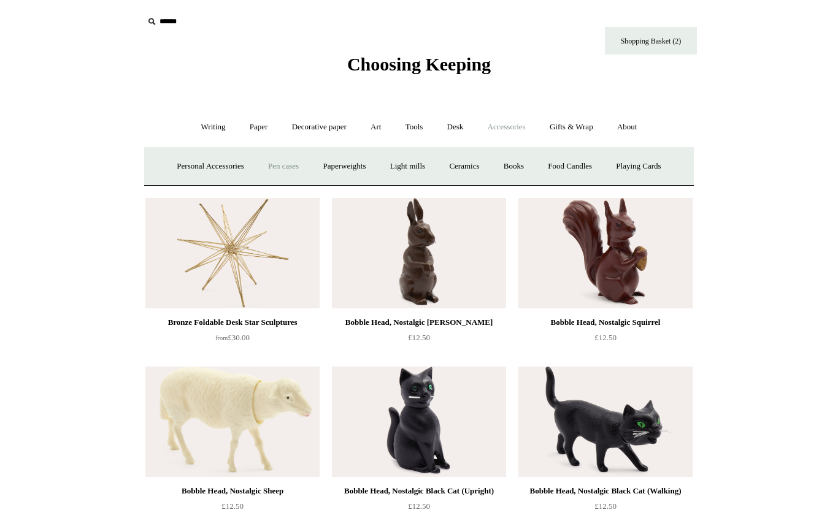
click at [275, 169] on link "Pen cases" at bounding box center [283, 166] width 53 height 32
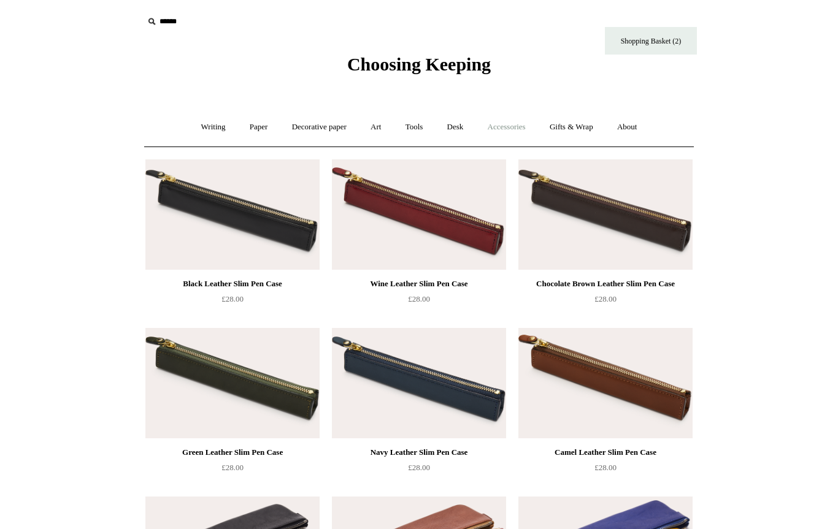
click at [518, 128] on link "Accessories +" at bounding box center [506, 127] width 60 height 32
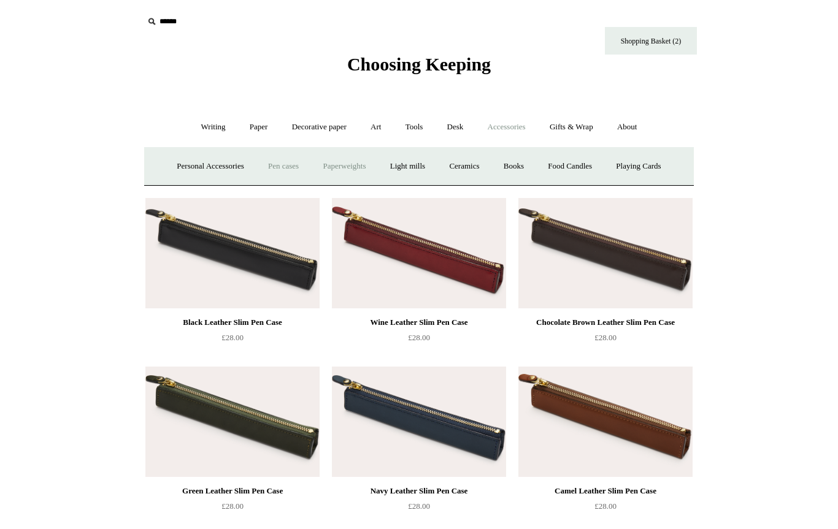
click at [343, 174] on link "Paperweights +" at bounding box center [343, 166] width 65 height 32
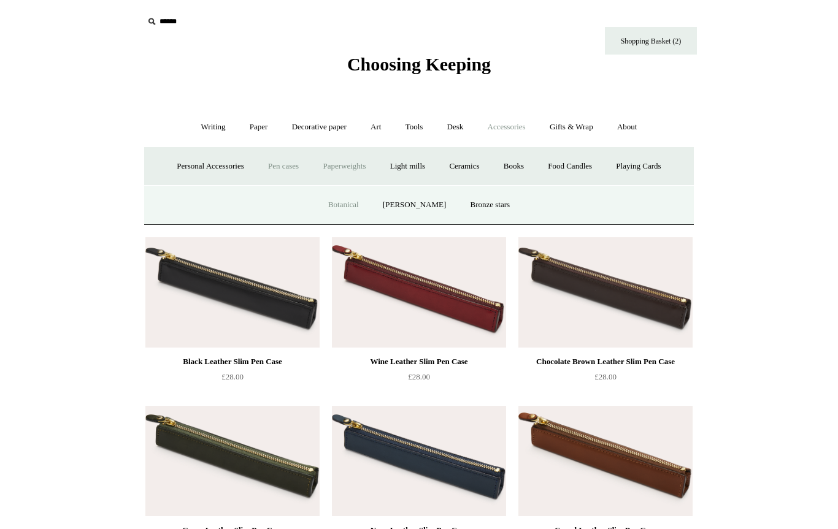
click at [348, 208] on link "Botanical" at bounding box center [343, 205] width 53 height 32
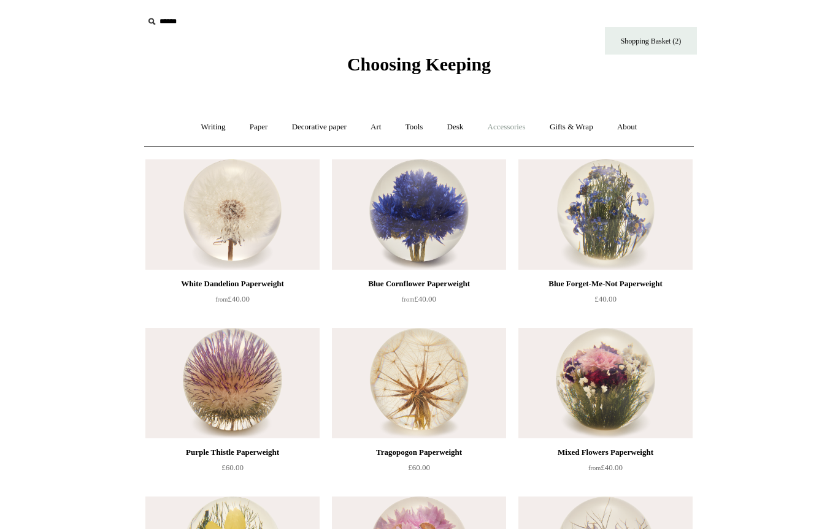
click at [515, 127] on link "Accessories +" at bounding box center [506, 127] width 60 height 32
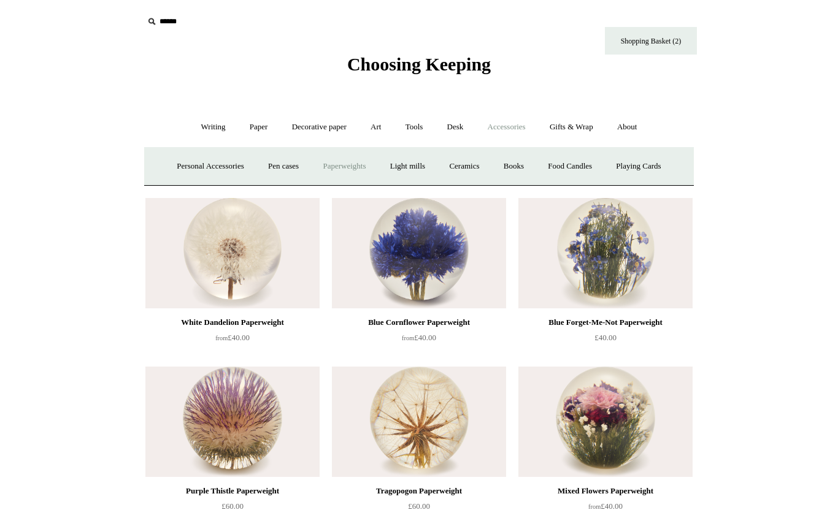
click at [333, 164] on link "Paperweights +" at bounding box center [343, 166] width 65 height 32
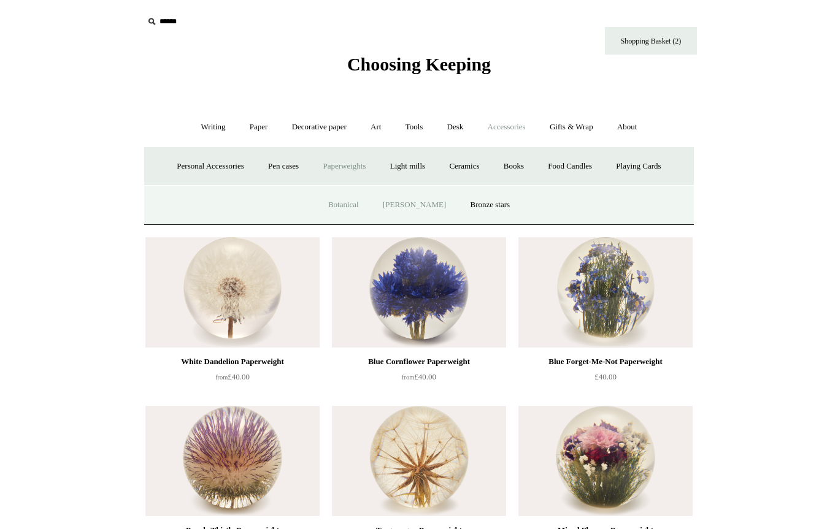
click at [407, 202] on link "[PERSON_NAME]" at bounding box center [414, 205] width 85 height 32
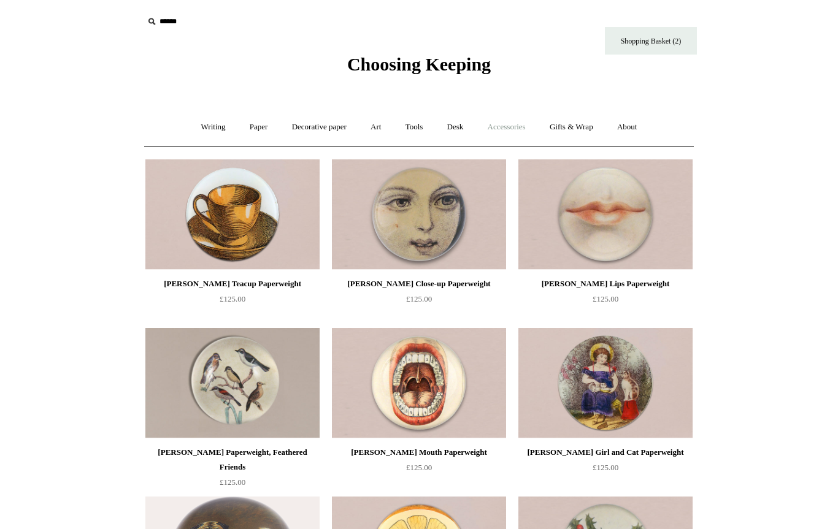
click at [519, 120] on link "Accessories +" at bounding box center [506, 127] width 60 height 32
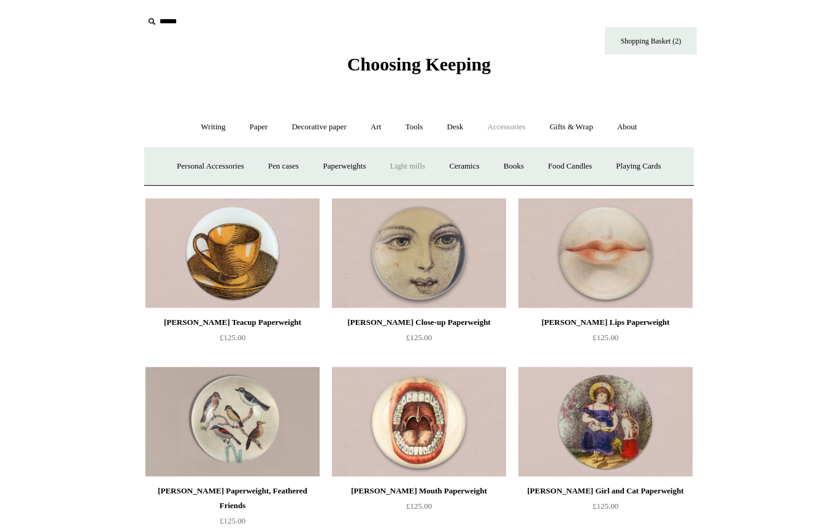
click at [400, 169] on link "Light mills" at bounding box center [407, 166] width 57 height 32
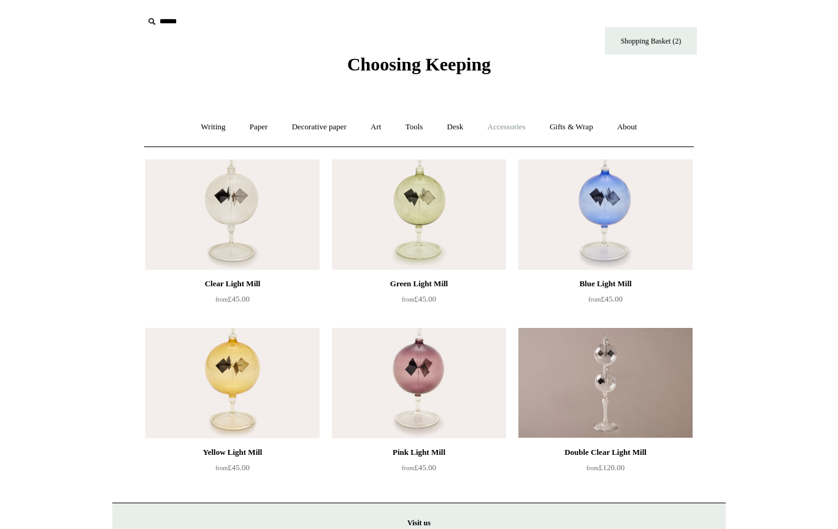
click at [517, 124] on link "Accessories +" at bounding box center [506, 127] width 60 height 32
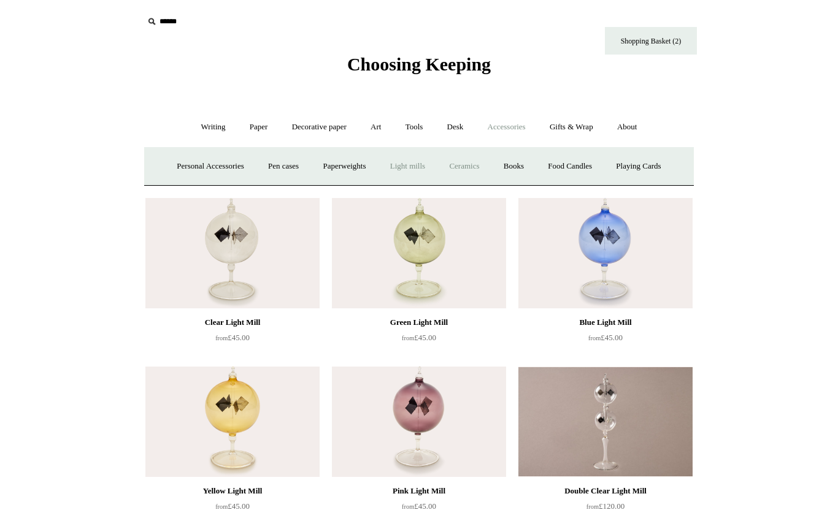
click at [483, 162] on link "Ceramics +" at bounding box center [464, 166] width 52 height 32
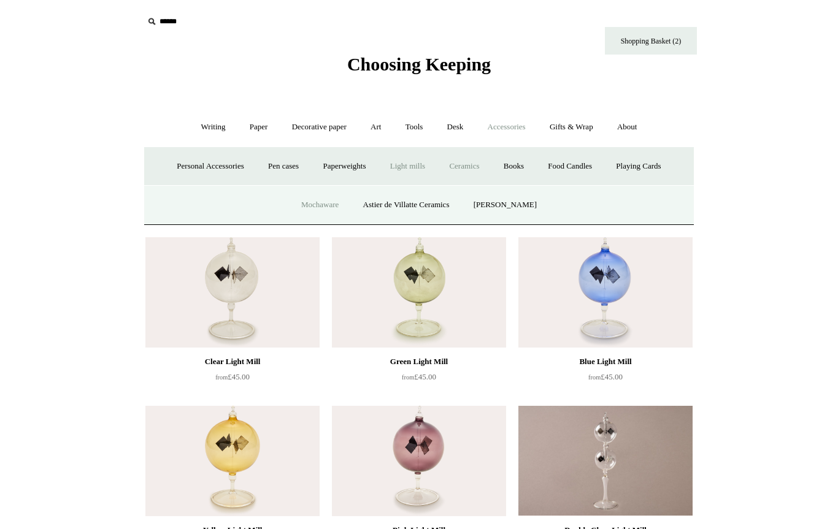
click at [312, 205] on link "Mochaware" at bounding box center [319, 205] width 59 height 32
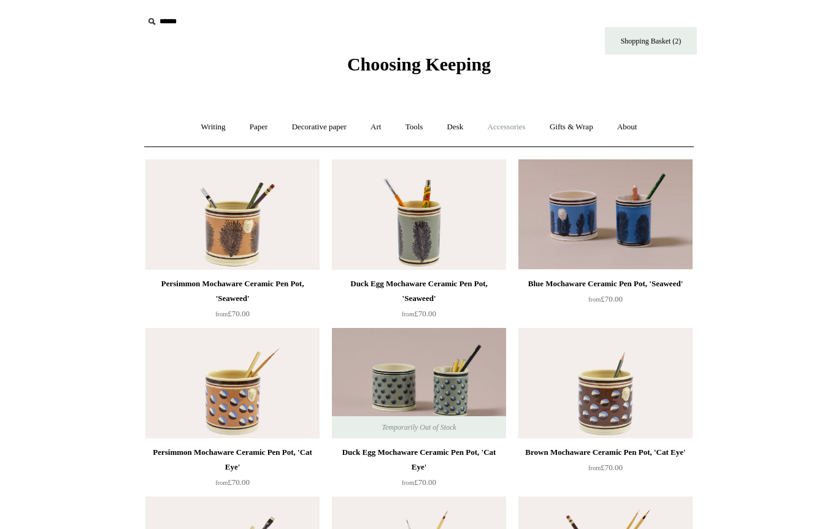
click at [508, 126] on link "Accessories +" at bounding box center [506, 127] width 60 height 32
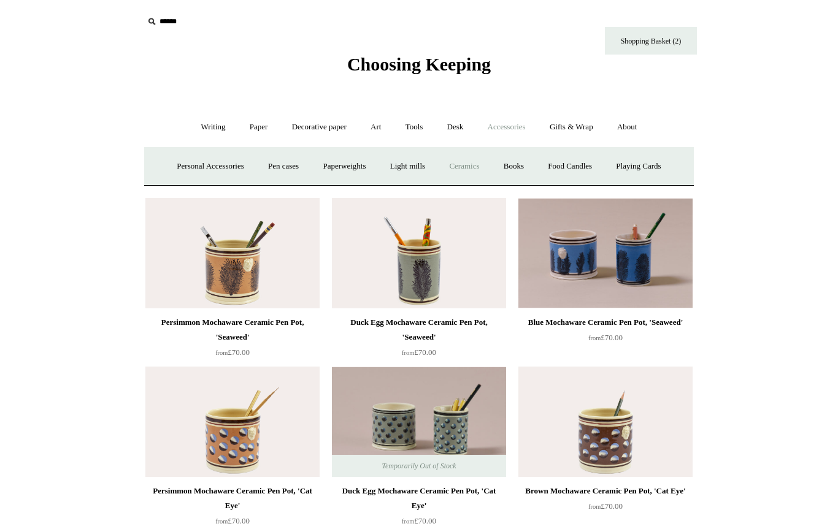
click at [475, 169] on link "Ceramics +" at bounding box center [464, 166] width 52 height 32
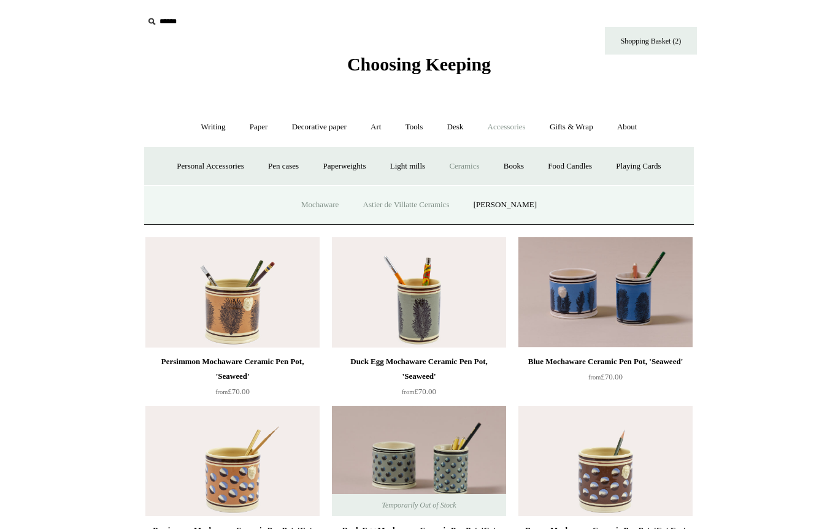
click at [400, 207] on link "Astier de Villatte Ceramics" at bounding box center [406, 205] width 109 height 32
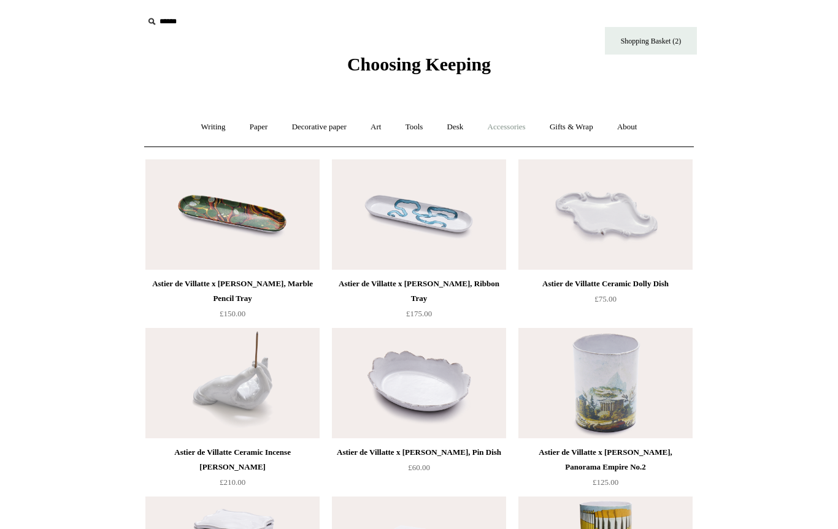
click at [514, 126] on link "Accessories +" at bounding box center [506, 127] width 60 height 32
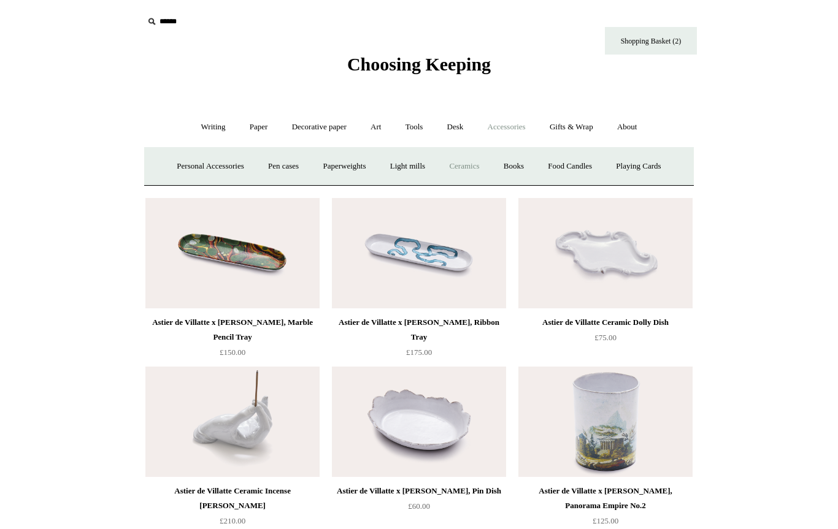
click at [483, 166] on link "Ceramics +" at bounding box center [464, 166] width 52 height 32
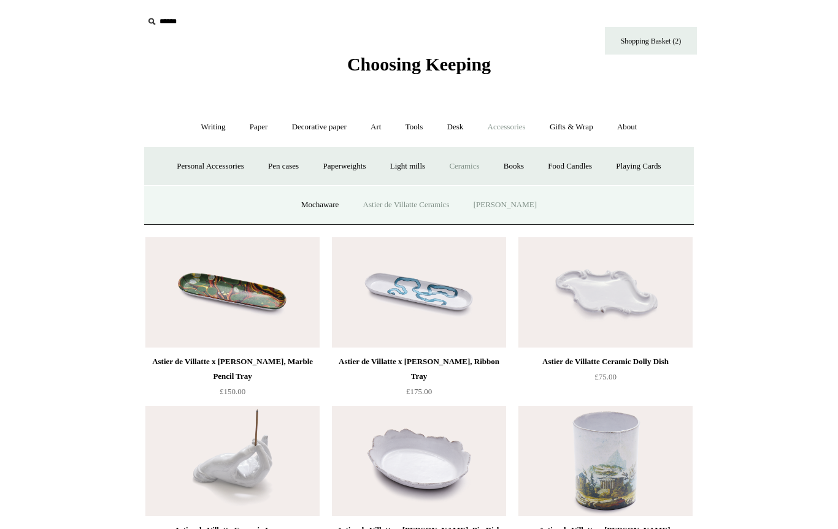
click at [500, 199] on link "[PERSON_NAME]" at bounding box center [504, 205] width 85 height 32
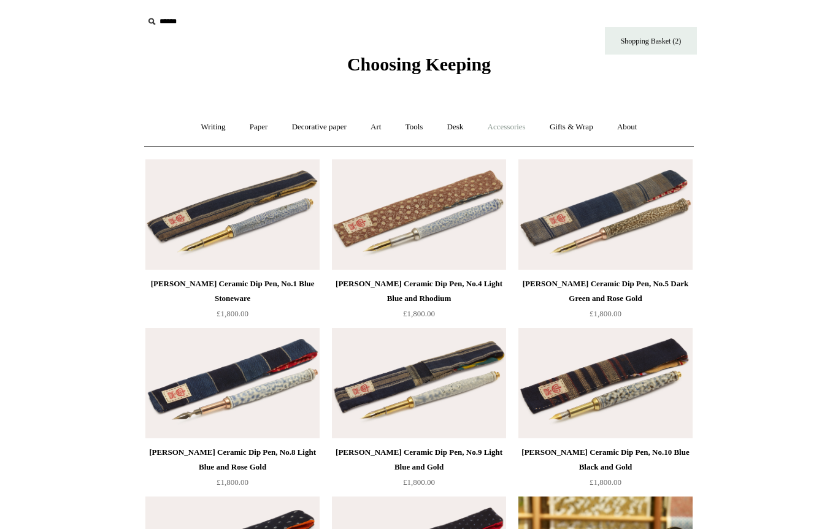
click at [510, 127] on link "Accessories +" at bounding box center [506, 127] width 60 height 32
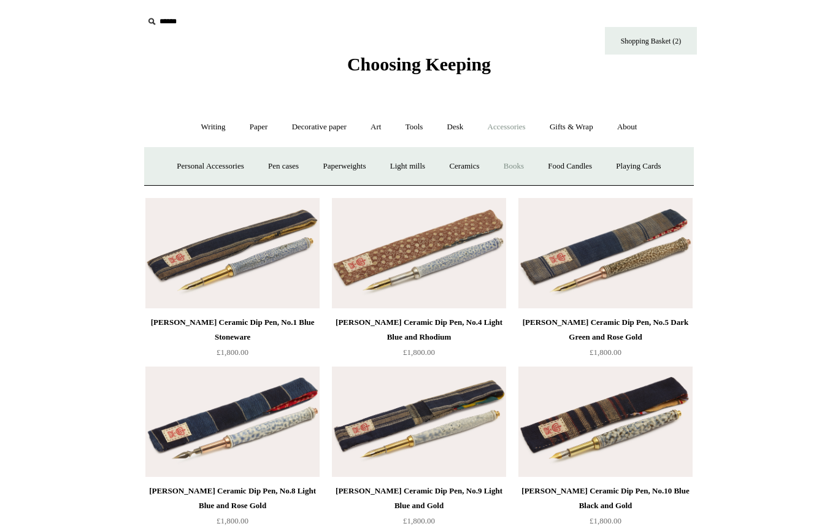
click at [520, 167] on link "Books" at bounding box center [513, 166] width 42 height 32
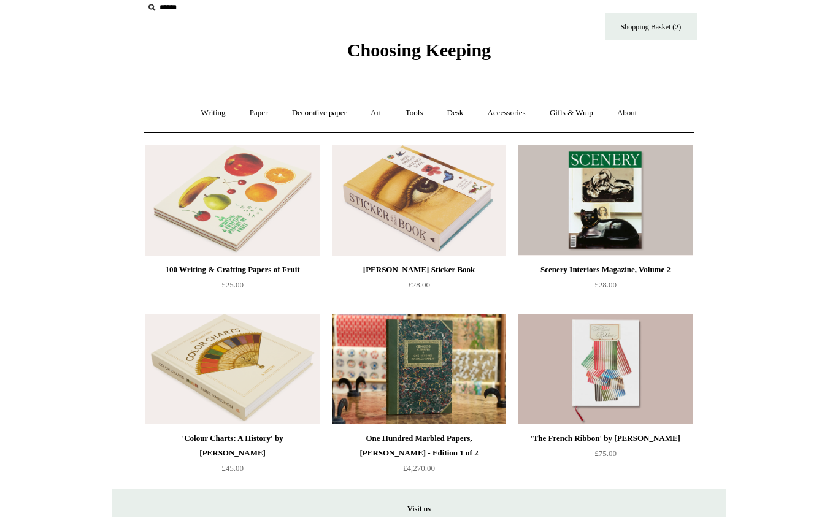
scroll to position [14, 0]
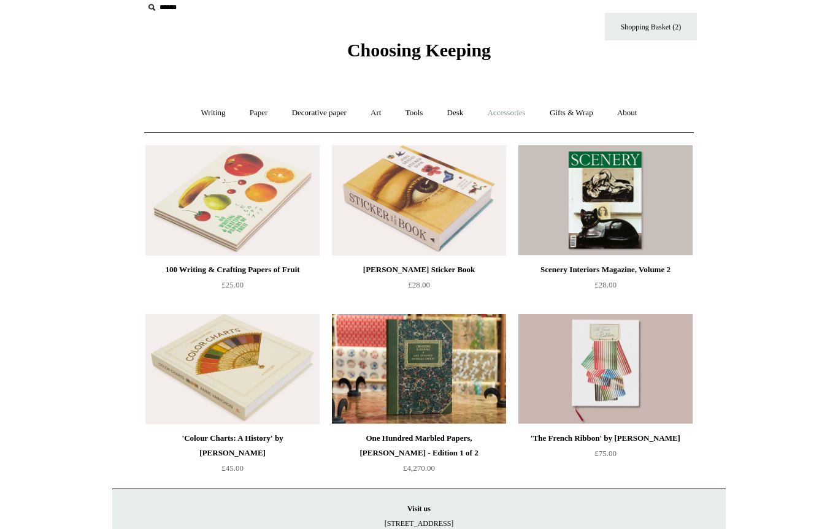
click at [527, 121] on link "Accessories +" at bounding box center [506, 113] width 60 height 32
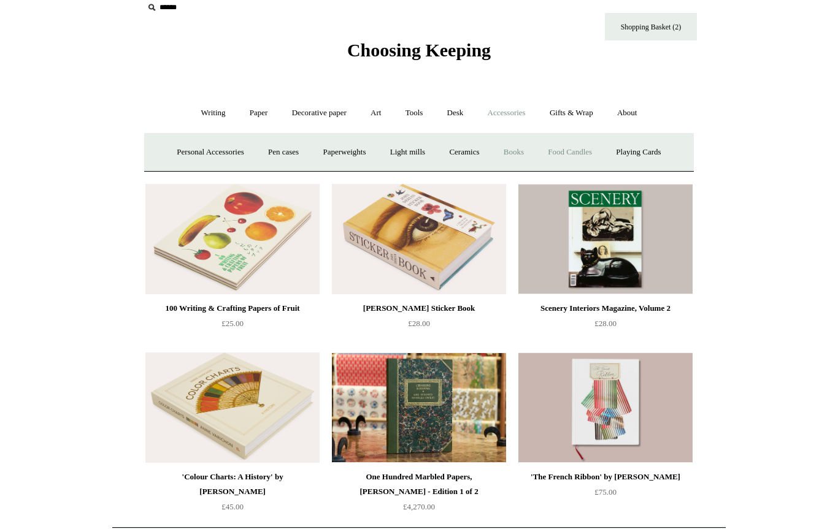
click at [597, 148] on link "Food Candles" at bounding box center [570, 152] width 66 height 32
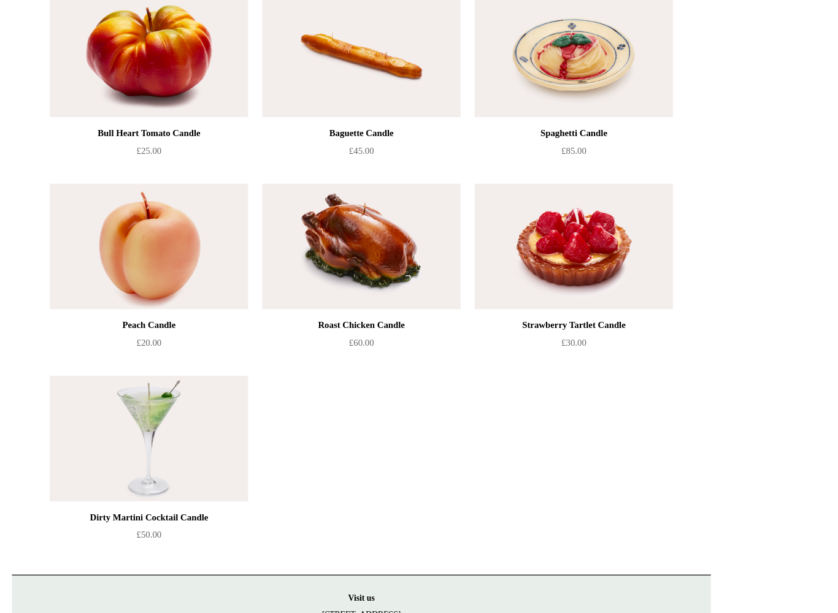
scroll to position [93, 0]
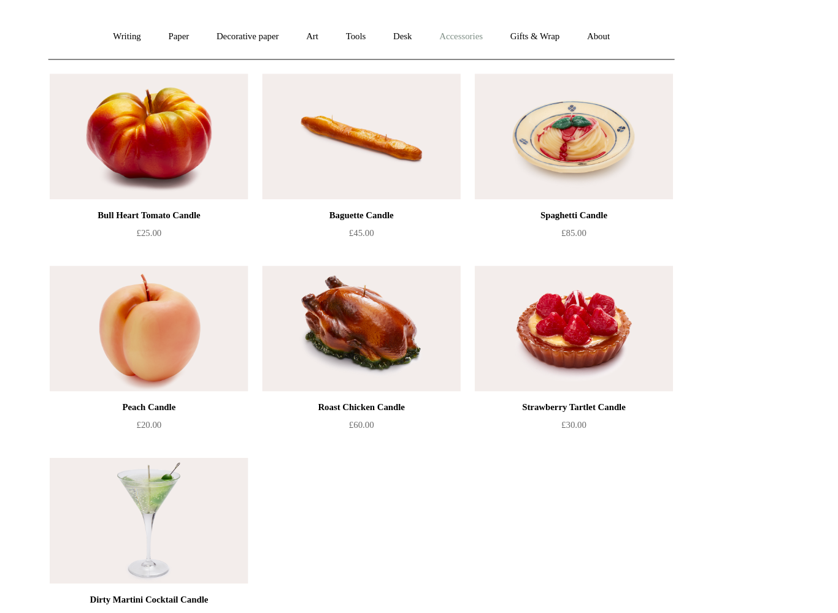
click at [476, 24] on link "Accessories +" at bounding box center [506, 34] width 60 height 32
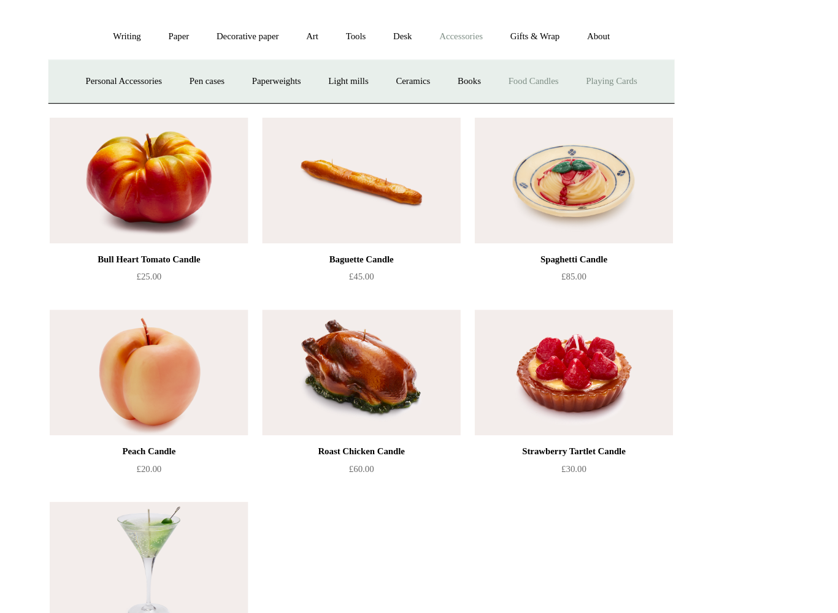
click at [605, 78] on link "Playing Cards" at bounding box center [638, 74] width 67 height 32
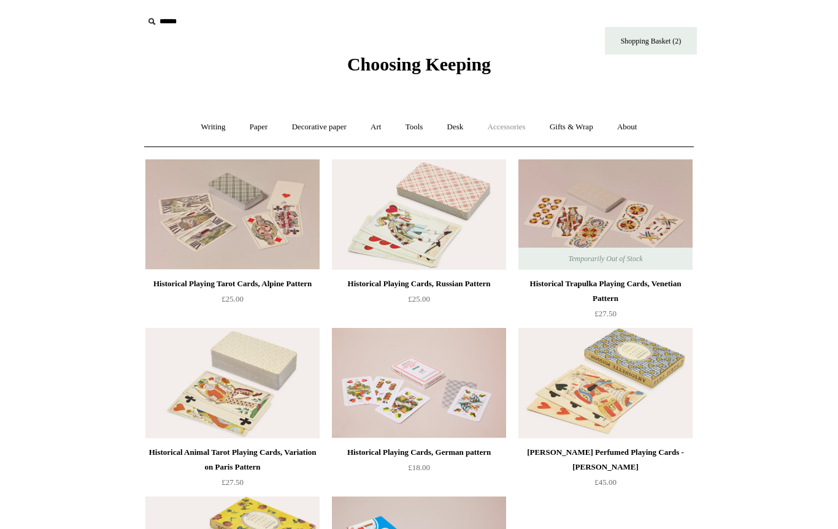
click at [509, 132] on link "Accessories +" at bounding box center [506, 127] width 60 height 32
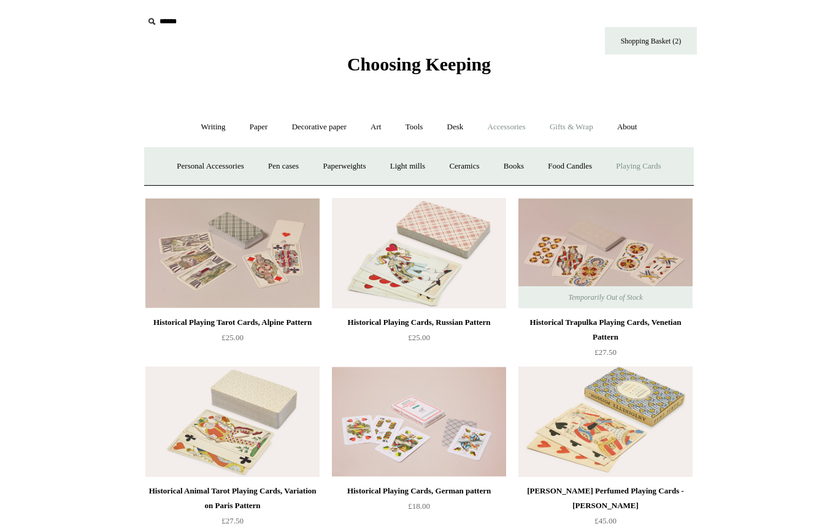
click at [579, 129] on link "Gifts & Wrap +" at bounding box center [571, 127] width 66 height 32
click at [182, 174] on link "Greeting cards +" at bounding box center [203, 166] width 69 height 32
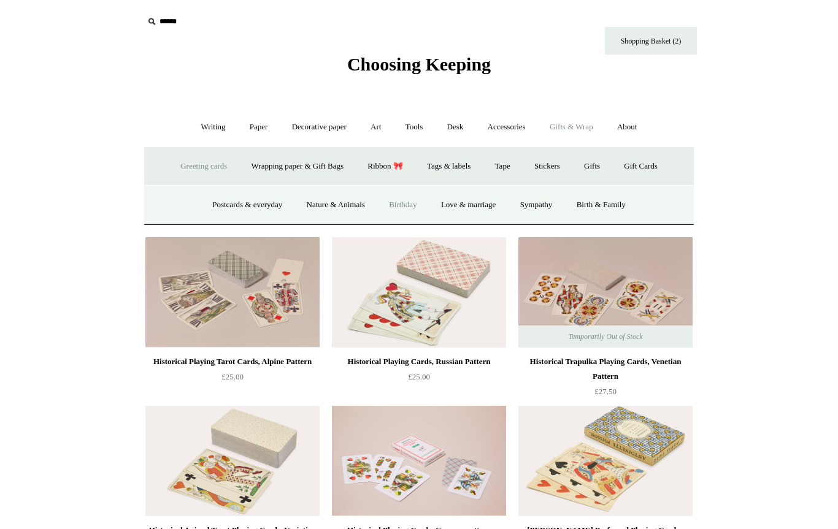
click at [394, 209] on link "Birthday" at bounding box center [403, 205] width 50 height 32
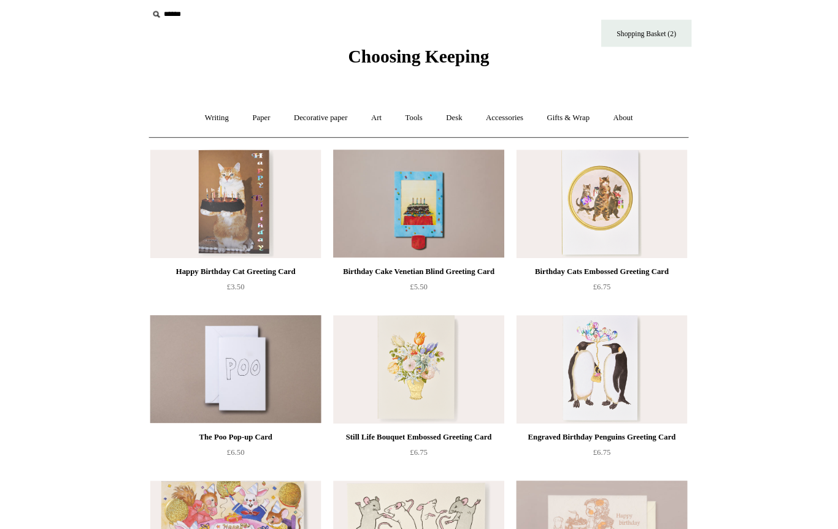
scroll to position [12, 0]
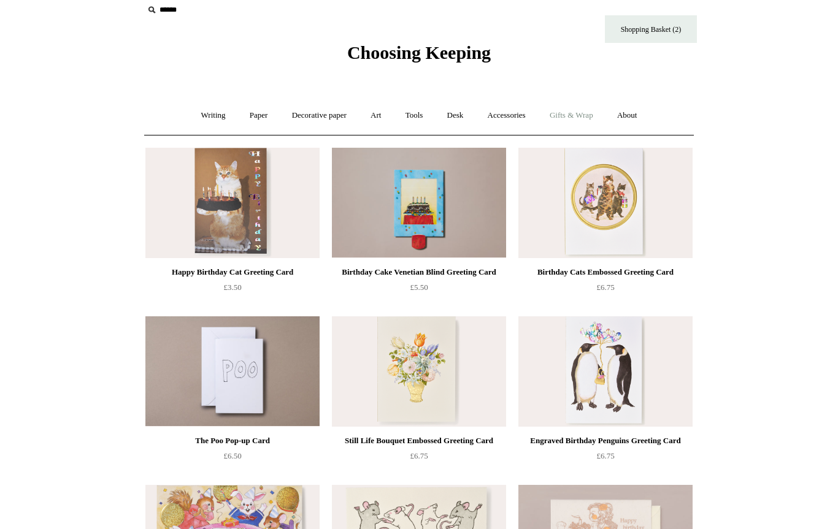
click at [581, 117] on link "Gifts & Wrap +" at bounding box center [571, 115] width 66 height 32
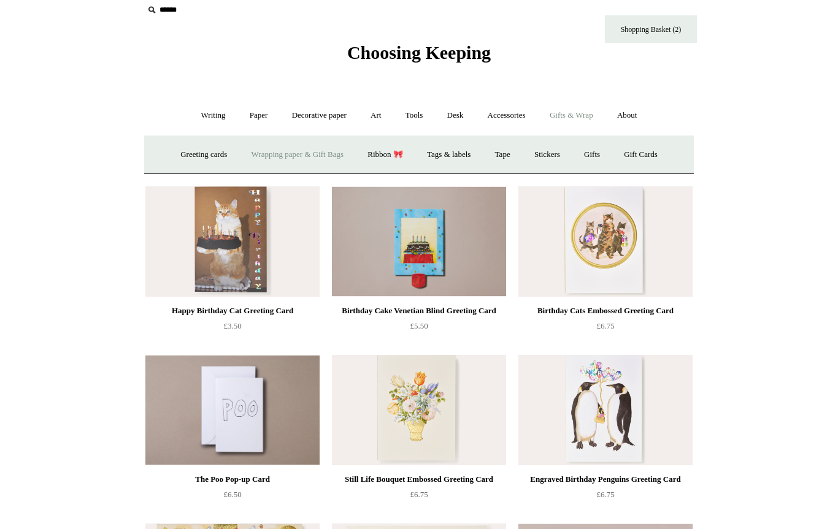
click at [266, 155] on link "Wrapping paper & Gift Bags" at bounding box center [297, 155] width 114 height 32
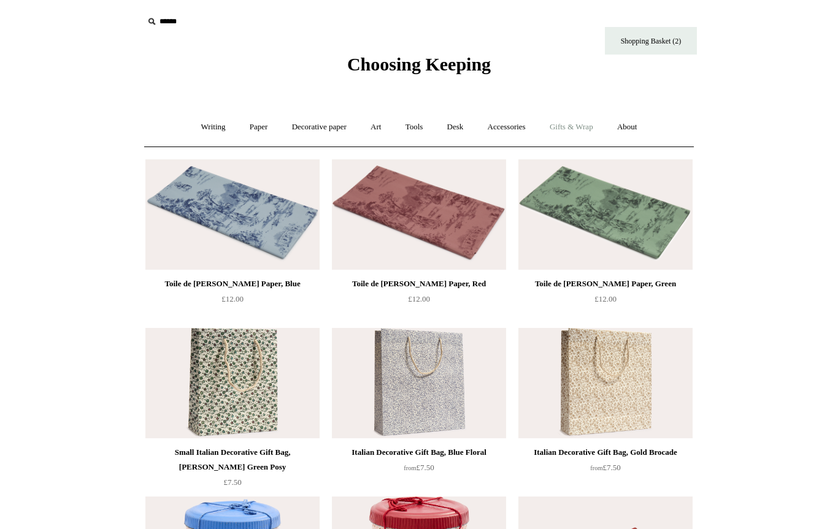
click at [584, 130] on link "Gifts & Wrap +" at bounding box center [571, 127] width 66 height 32
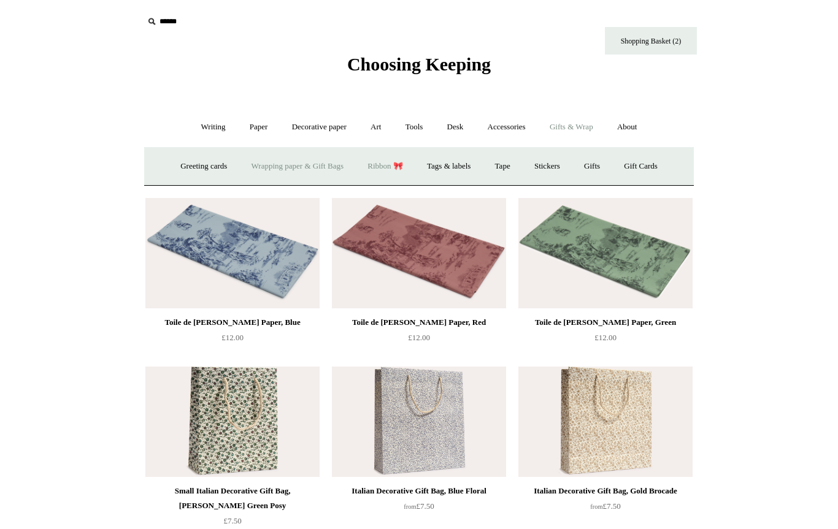
click at [384, 178] on link "Ribbon 🎀" at bounding box center [385, 166] width 58 height 32
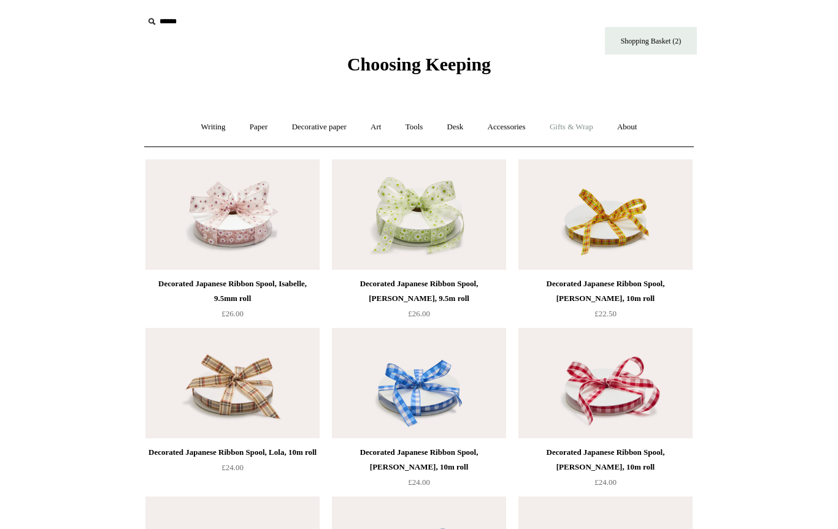
click at [579, 127] on link "Gifts & Wrap +" at bounding box center [571, 127] width 66 height 32
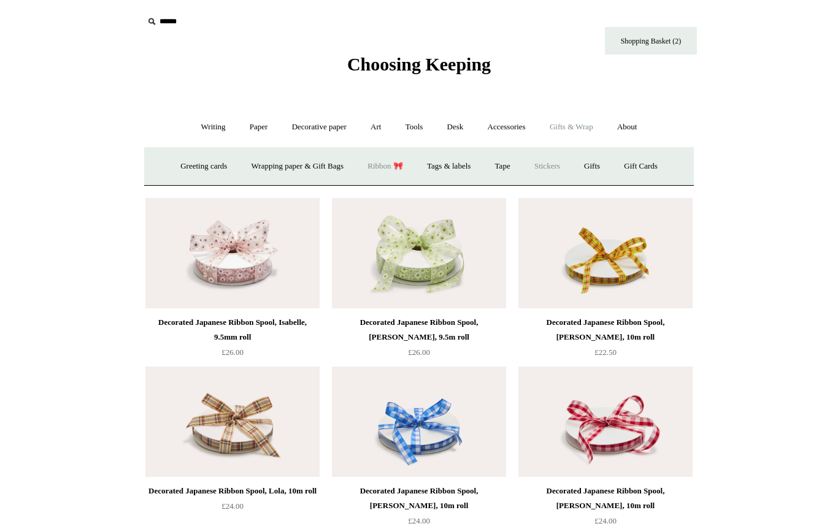
click at [556, 166] on link "Stickers" at bounding box center [547, 166] width 48 height 32
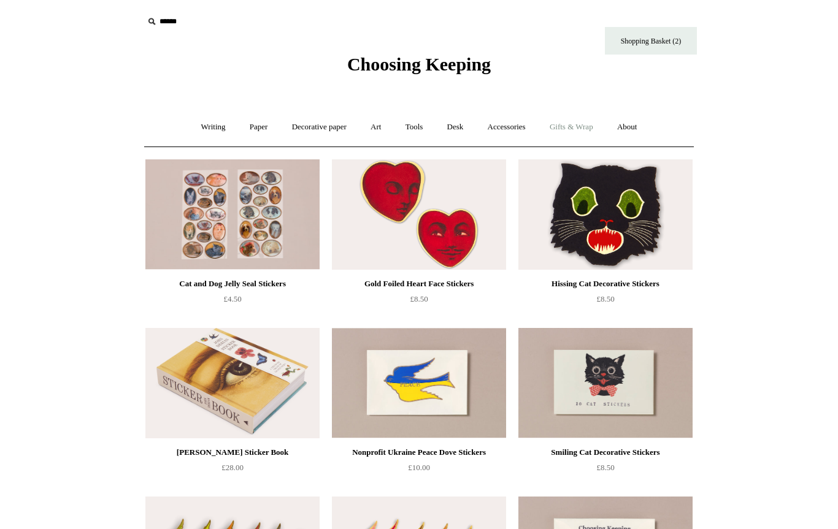
click at [562, 125] on link "Gifts & Wrap +" at bounding box center [571, 127] width 66 height 32
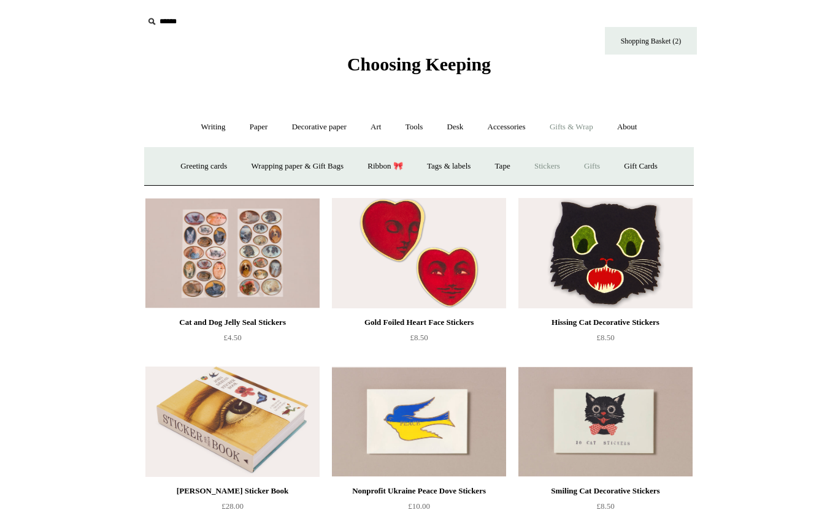
click at [596, 178] on link "Gifts +" at bounding box center [592, 166] width 38 height 32
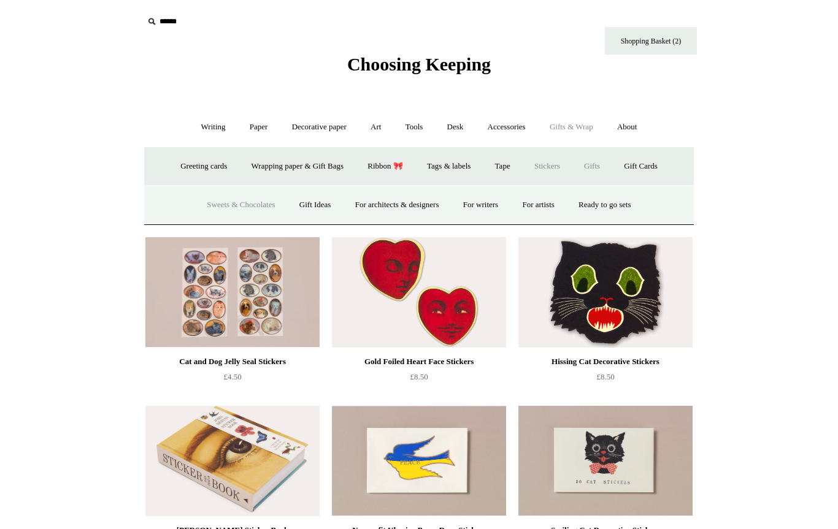
click at [213, 207] on link "Sweets & Chocolates" at bounding box center [241, 205] width 90 height 32
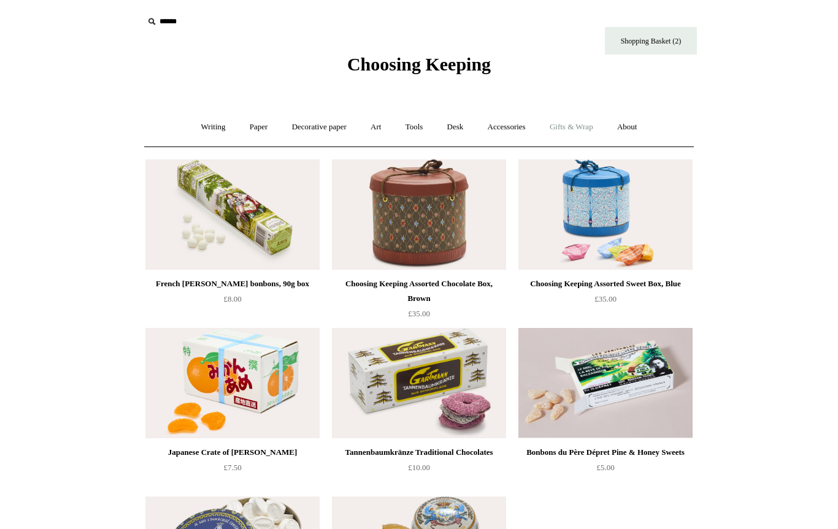
click at [586, 126] on link "Gifts & Wrap +" at bounding box center [571, 127] width 66 height 32
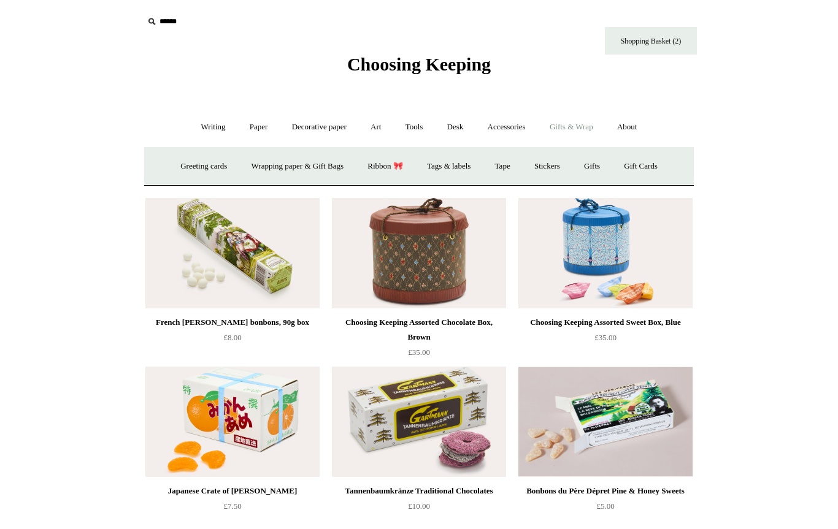
click at [590, 128] on link "Gifts & Wrap -" at bounding box center [571, 127] width 66 height 32
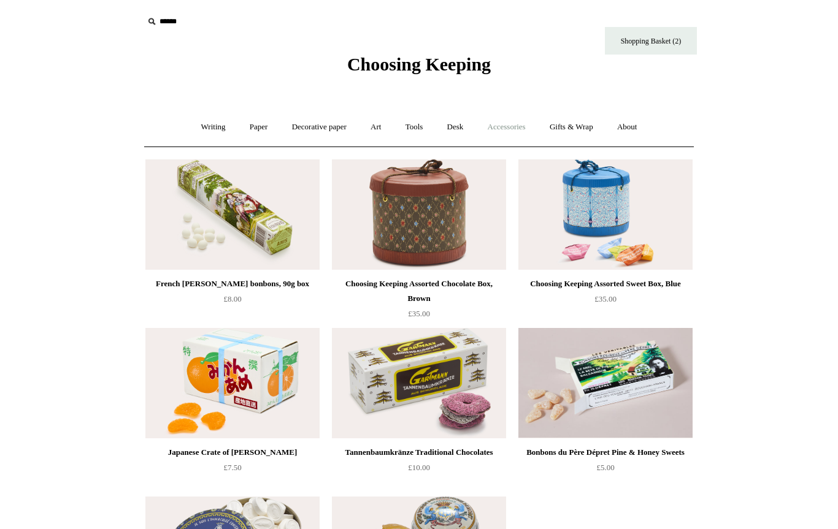
click at [507, 129] on link "Accessories +" at bounding box center [506, 127] width 60 height 32
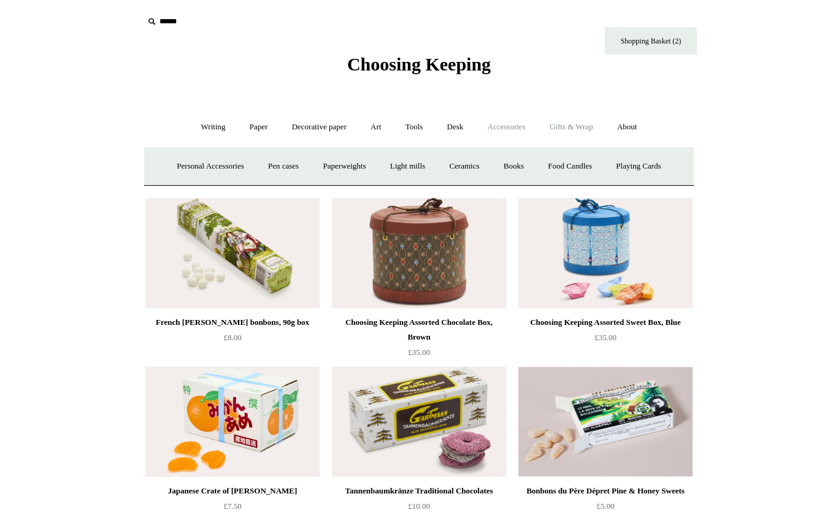
click at [589, 126] on link "Gifts & Wrap +" at bounding box center [571, 127] width 66 height 32
click at [594, 169] on link "Gifts +" at bounding box center [592, 166] width 38 height 32
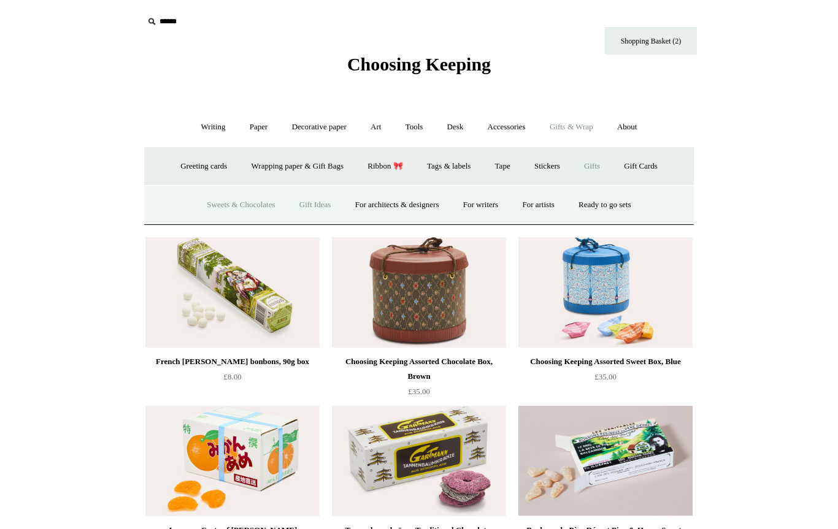
click at [303, 203] on link "Gift Ideas" at bounding box center [315, 205] width 54 height 32
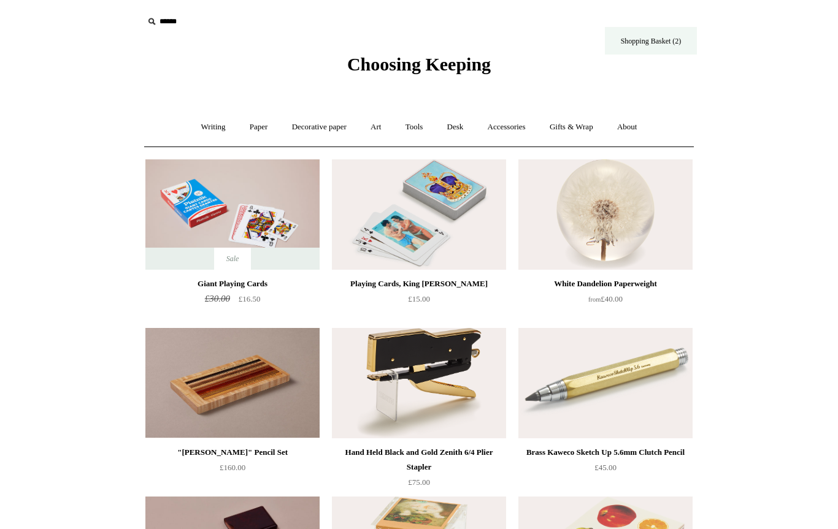
click at [668, 41] on link "Shopping Basket (2)" at bounding box center [651, 41] width 92 height 28
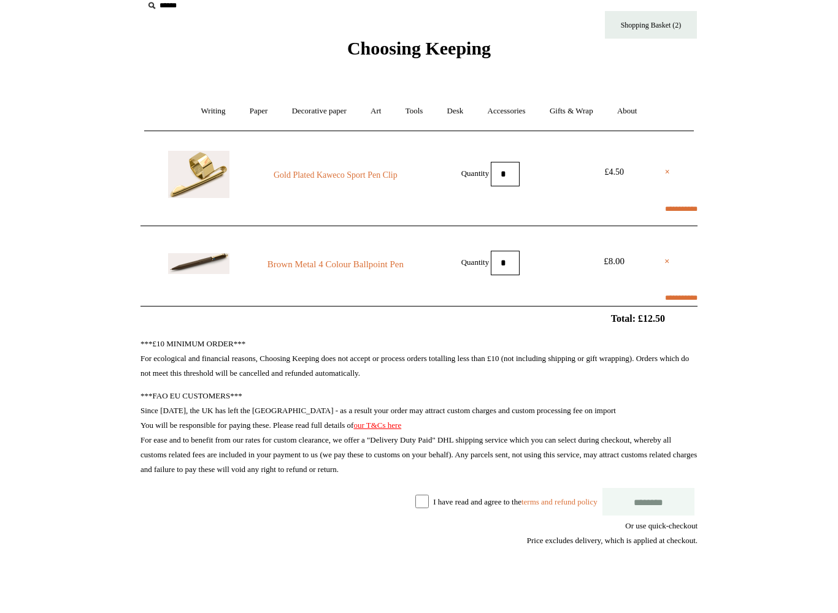
scroll to position [17, 0]
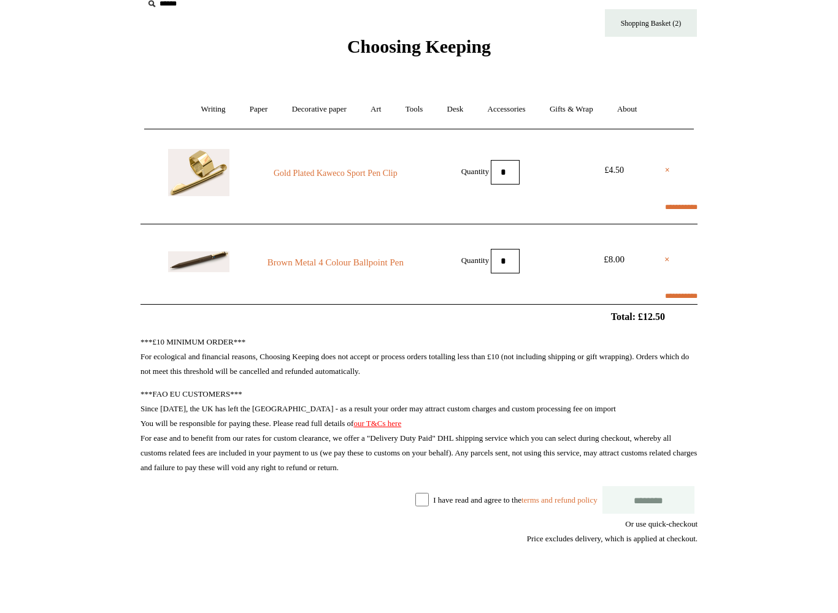
select select "**********"
type input "*******"
select select "*******"
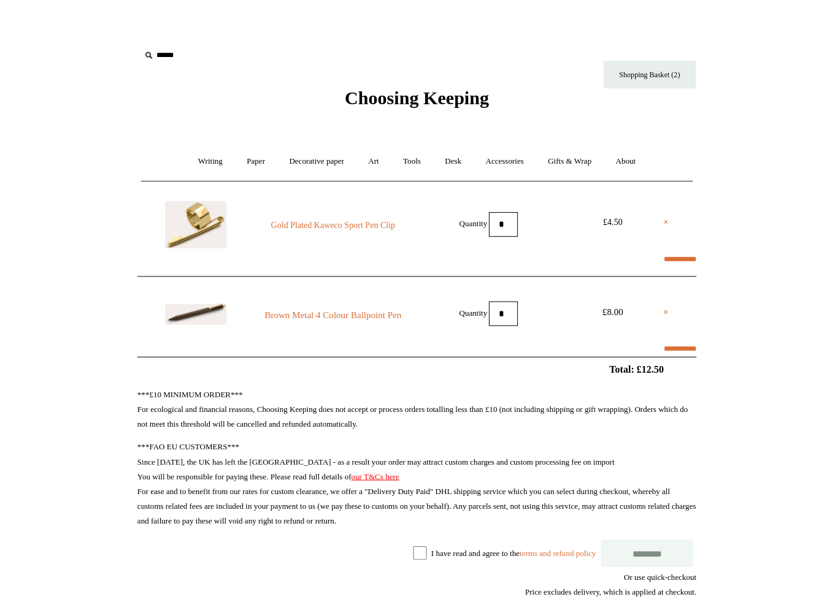
scroll to position [0, 0]
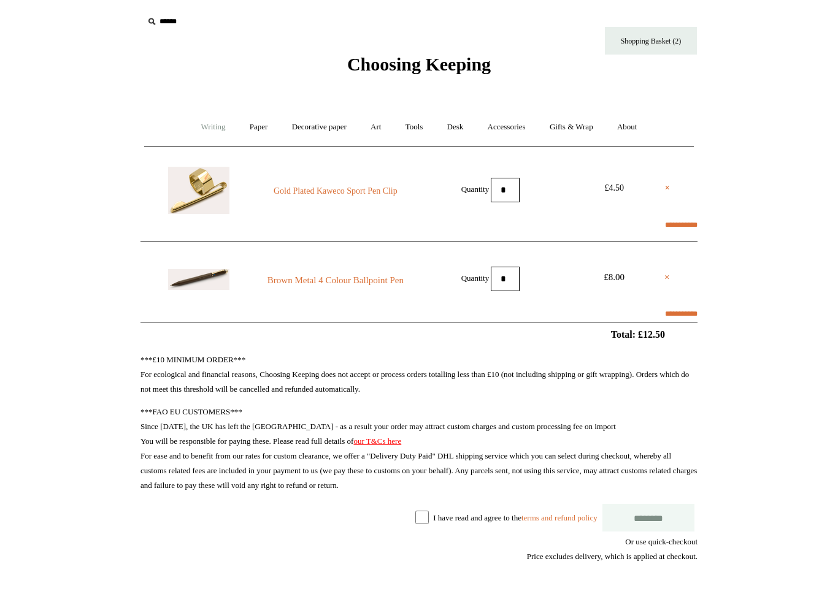
click at [216, 121] on link "Writing +" at bounding box center [213, 127] width 47 height 32
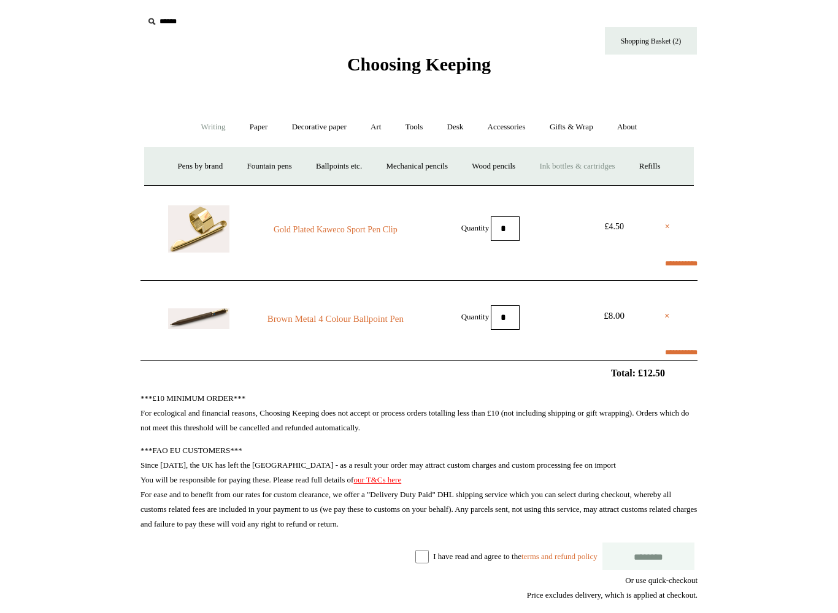
click at [594, 160] on link "Ink bottles & cartridges +" at bounding box center [576, 166] width 97 height 32
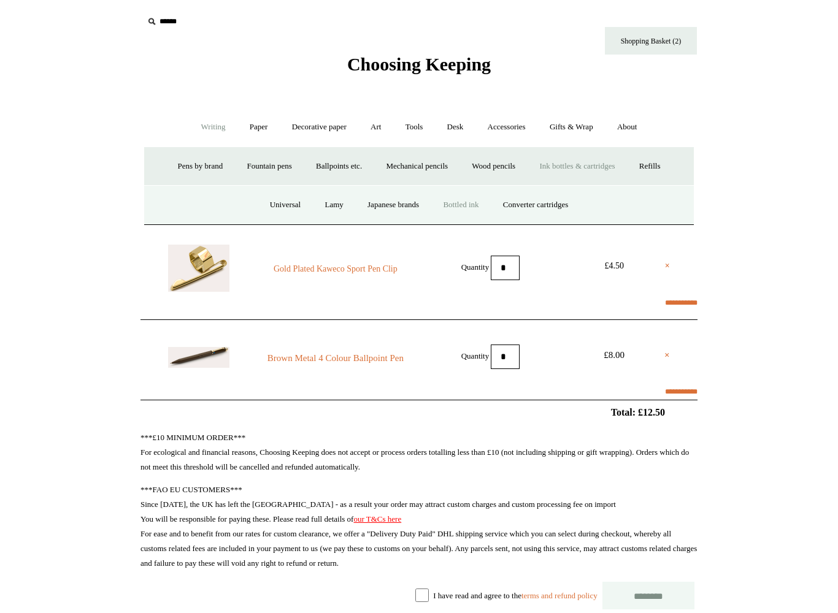
click at [450, 205] on link "Bottled ink" at bounding box center [461, 205] width 58 height 32
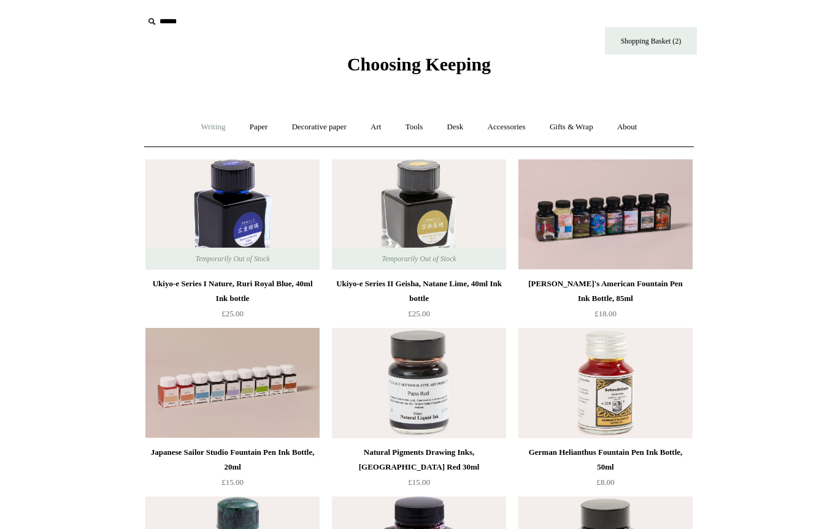
click at [201, 129] on link "Writing +" at bounding box center [213, 127] width 47 height 32
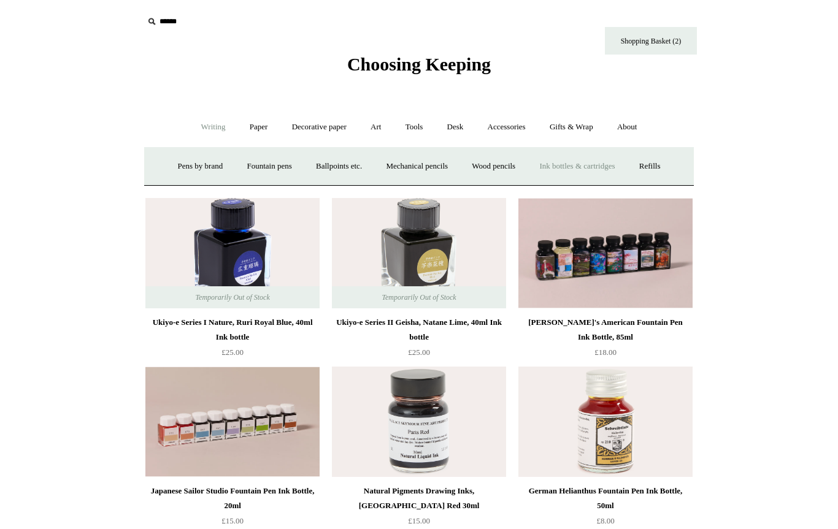
click at [609, 170] on link "Ink bottles & cartridges +" at bounding box center [576, 166] width 97 height 32
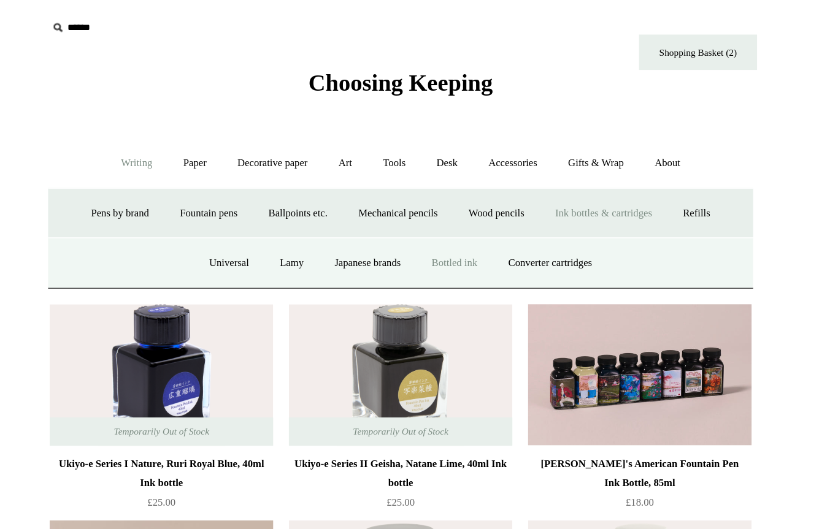
click at [190, 119] on link "Writing -" at bounding box center [213, 127] width 47 height 32
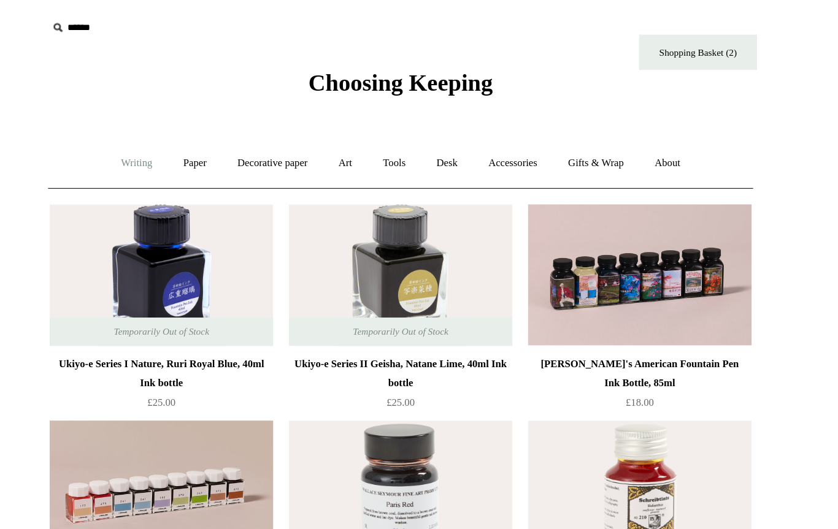
click at [190, 114] on link "Writing +" at bounding box center [213, 127] width 47 height 32
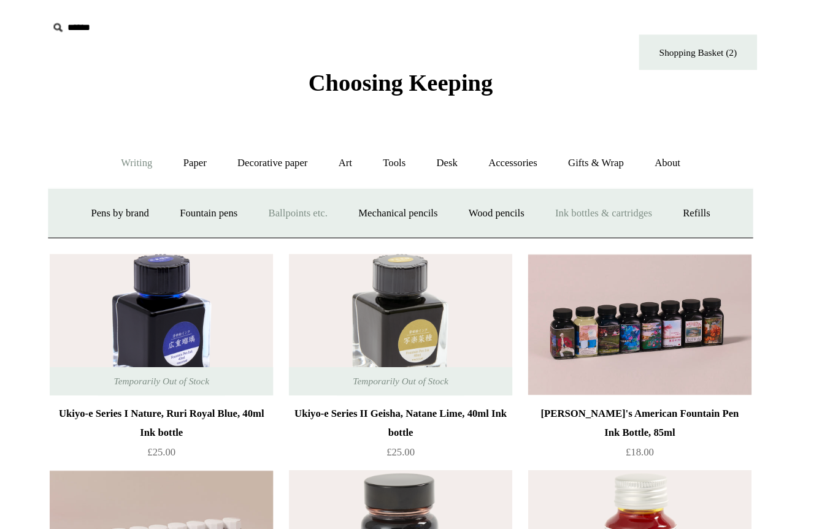
click at [305, 167] on link "Ballpoints etc. +" at bounding box center [339, 166] width 68 height 32
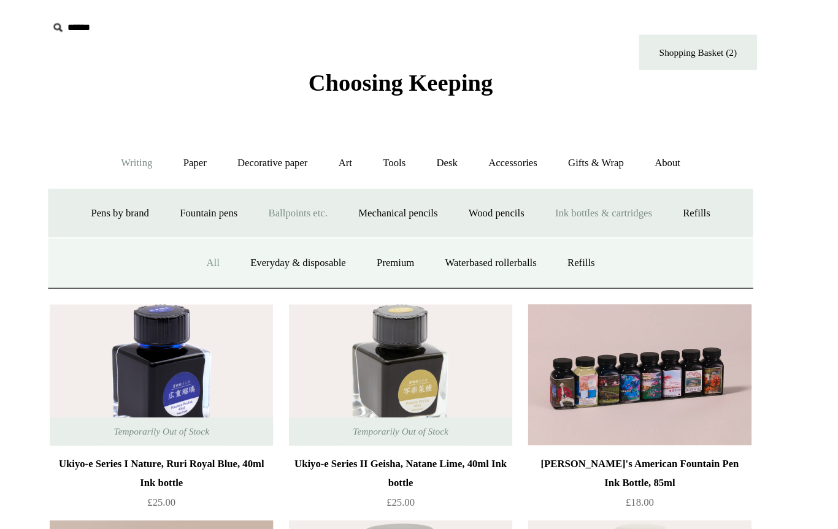
click at [256, 205] on link "All" at bounding box center [272, 205] width 32 height 32
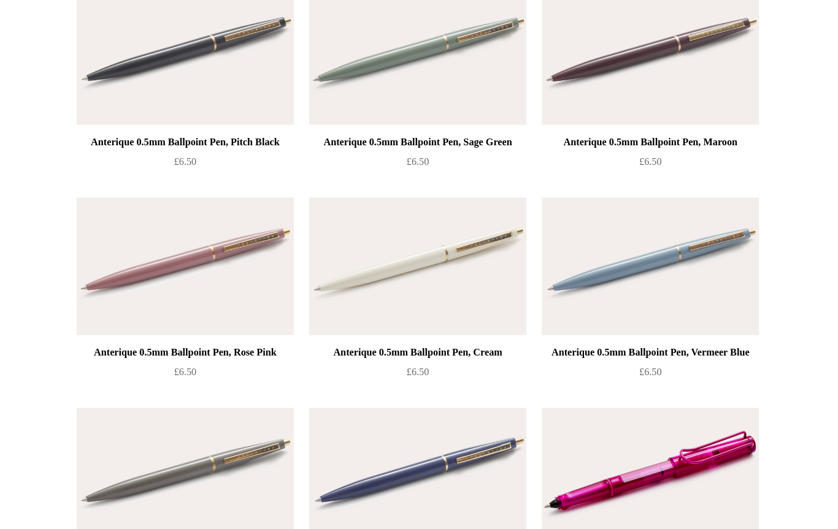
scroll to position [5124, 0]
click at [518, 432] on img at bounding box center [605, 487] width 174 height 110
